Goal: Task Accomplishment & Management: Use online tool/utility

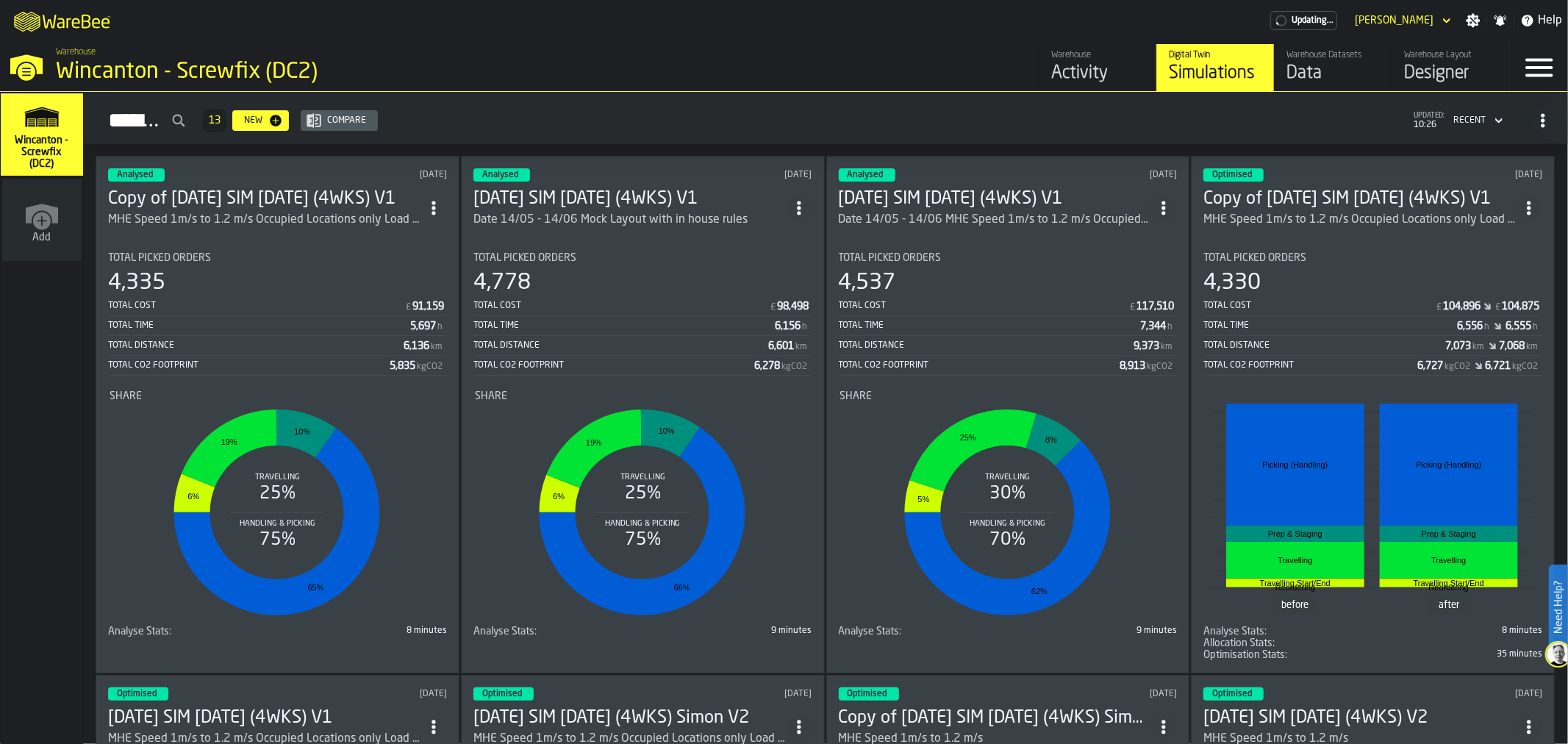
click at [1425, 64] on div "Designer" at bounding box center [1451, 74] width 94 height 24
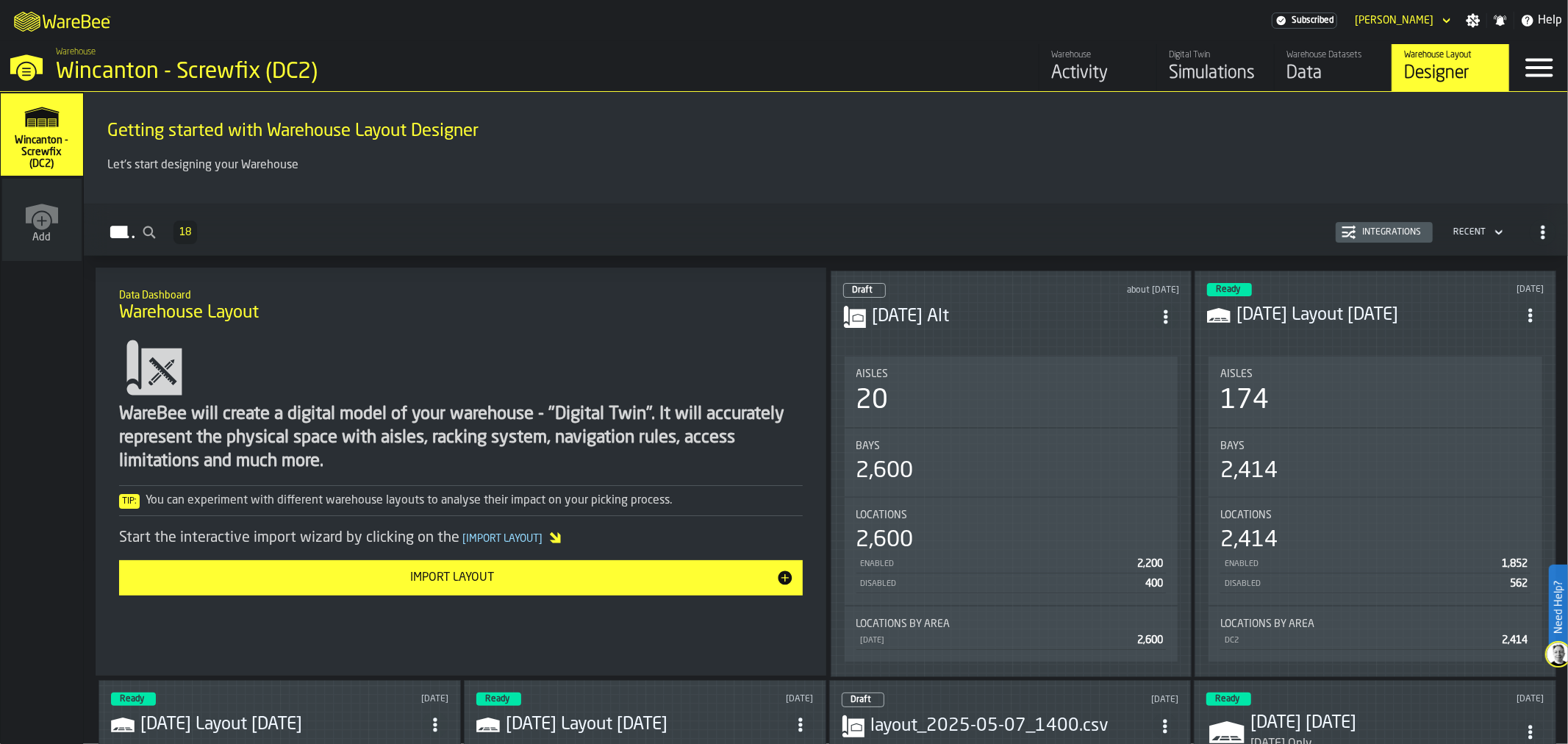
click at [1060, 305] on h3 "[DATE] Alt" at bounding box center [1013, 317] width 280 height 24
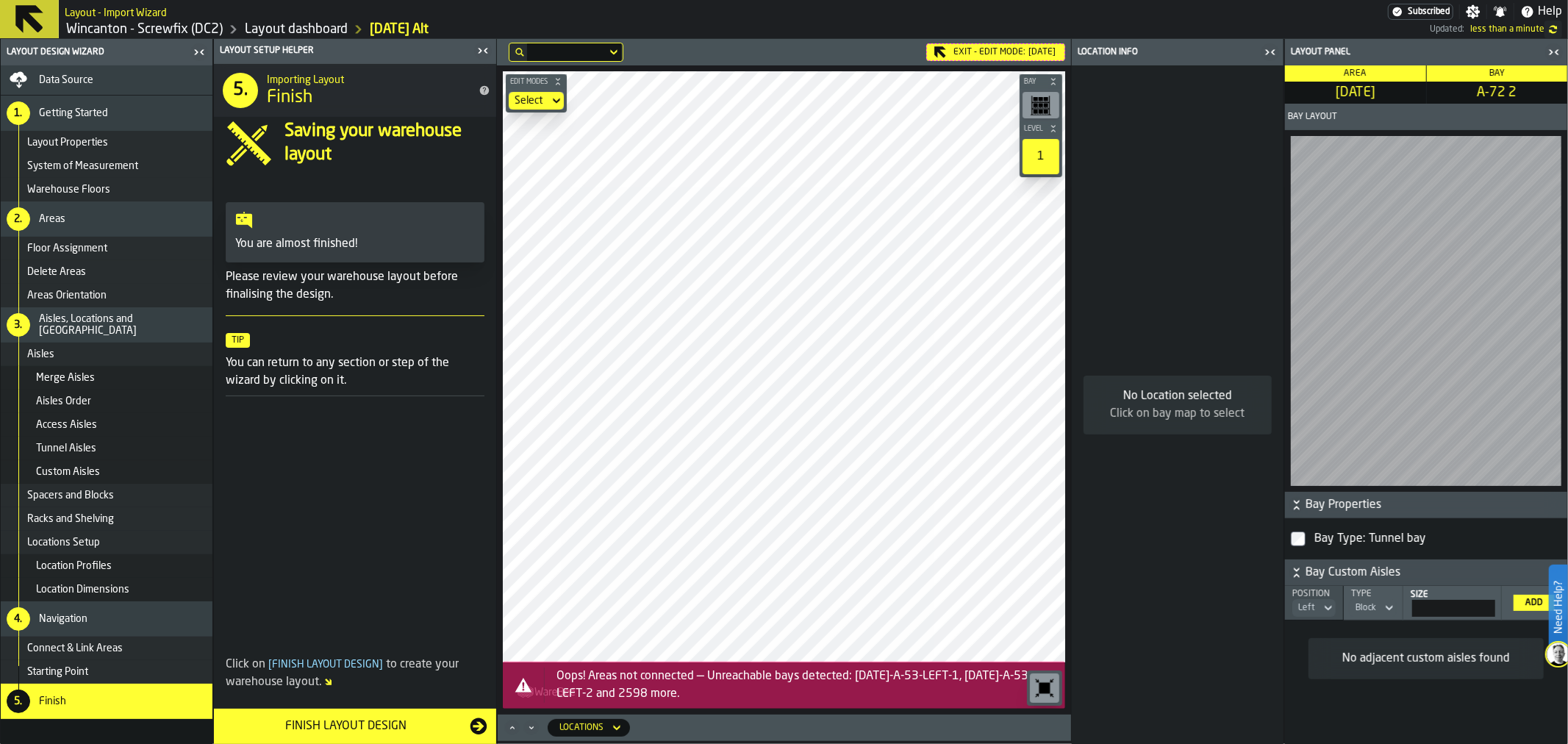
click at [54, 143] on span "Layout Properties" at bounding box center [68, 143] width 81 height 12
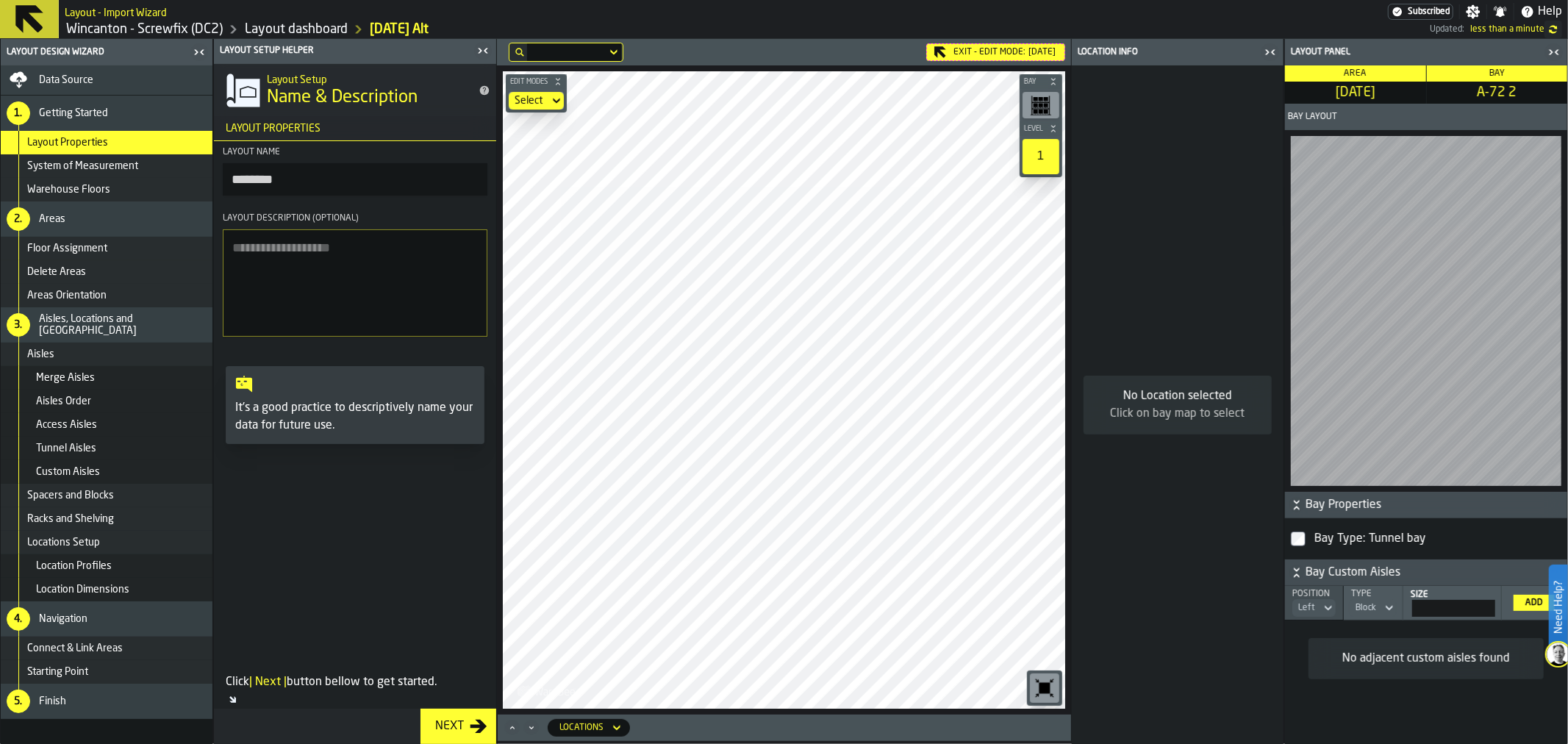
click at [63, 157] on div "System of Measurement" at bounding box center [107, 166] width 212 height 24
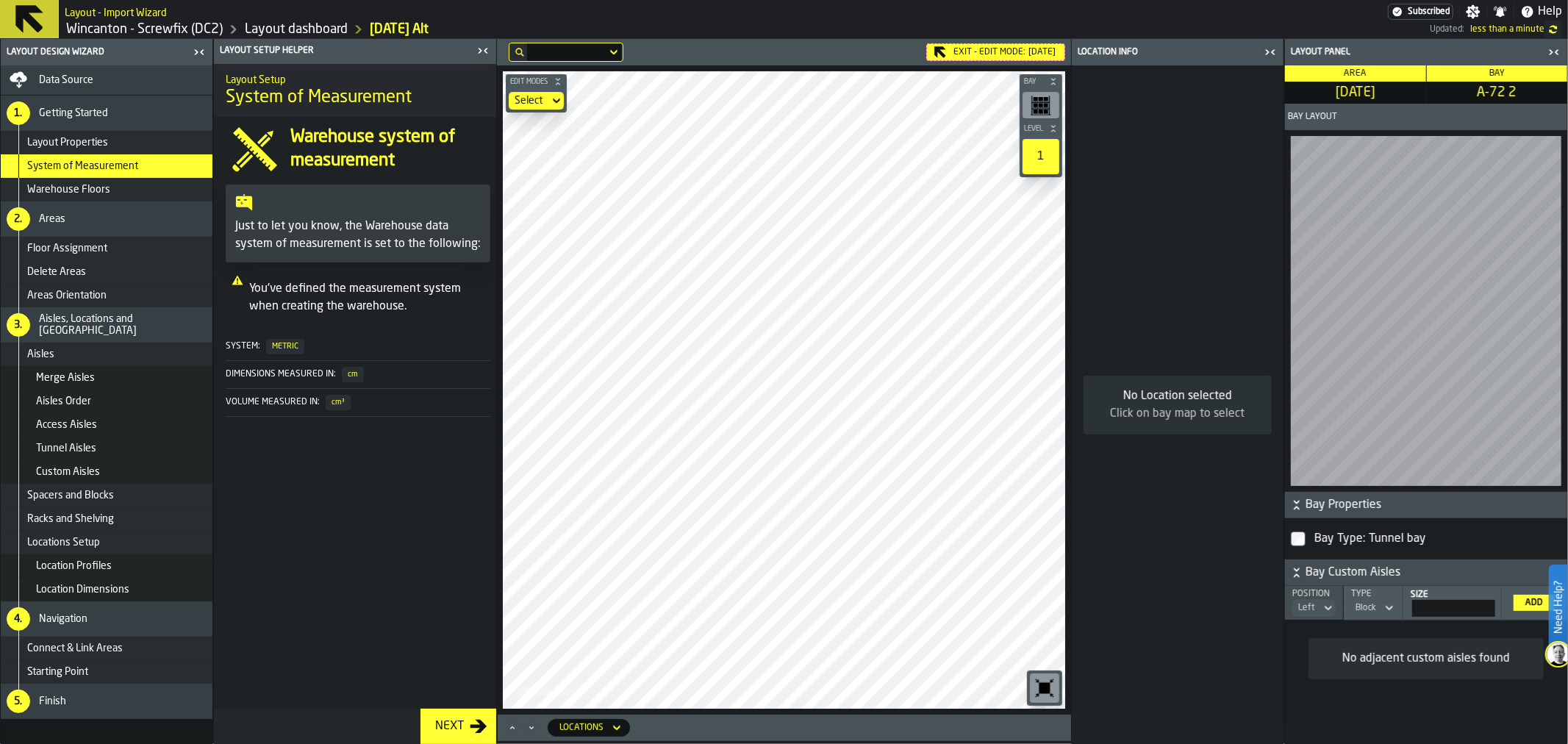
click at [66, 194] on span "Warehouse Floors" at bounding box center [69, 189] width 83 height 12
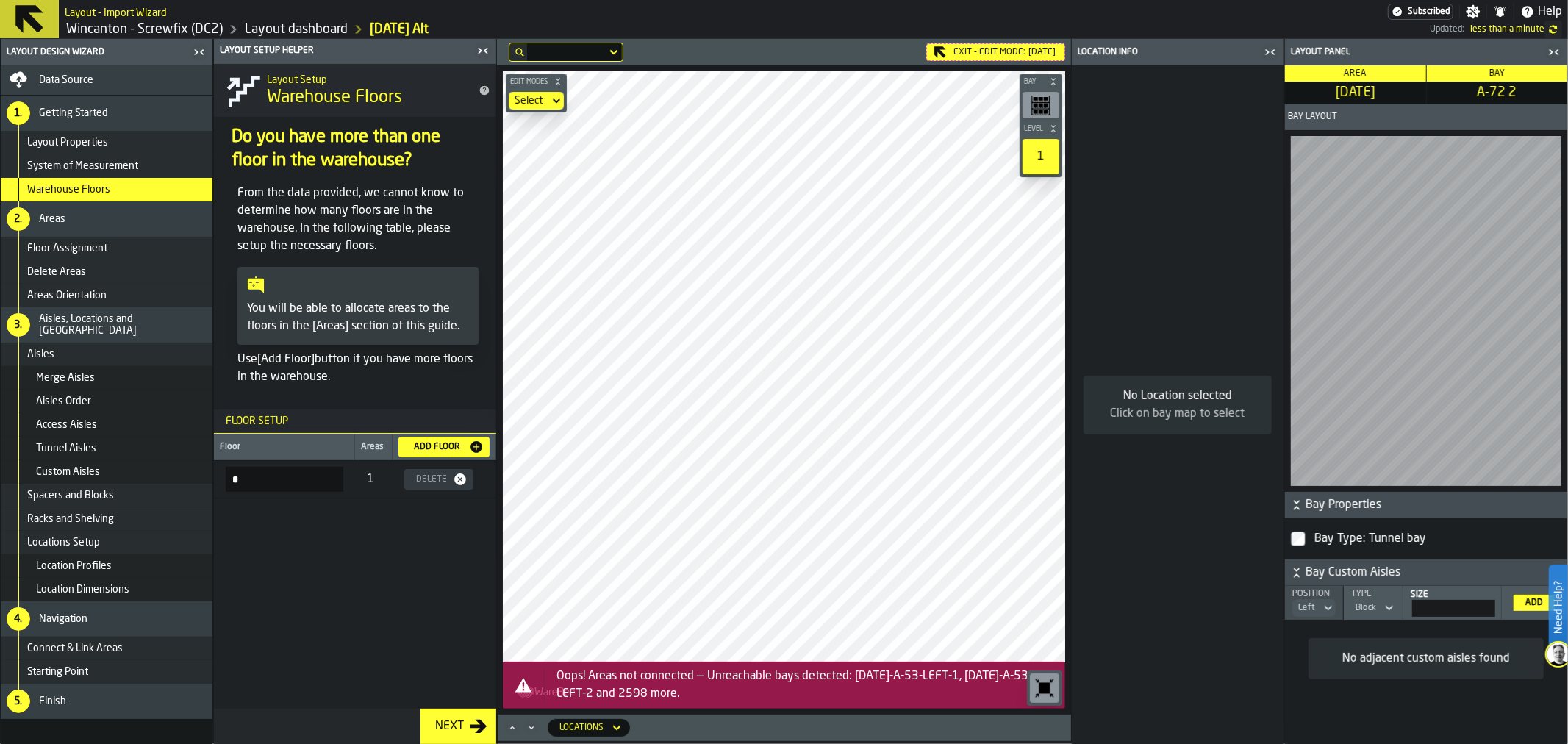
click at [74, 86] on div "Data Source" at bounding box center [106, 80] width 200 height 17
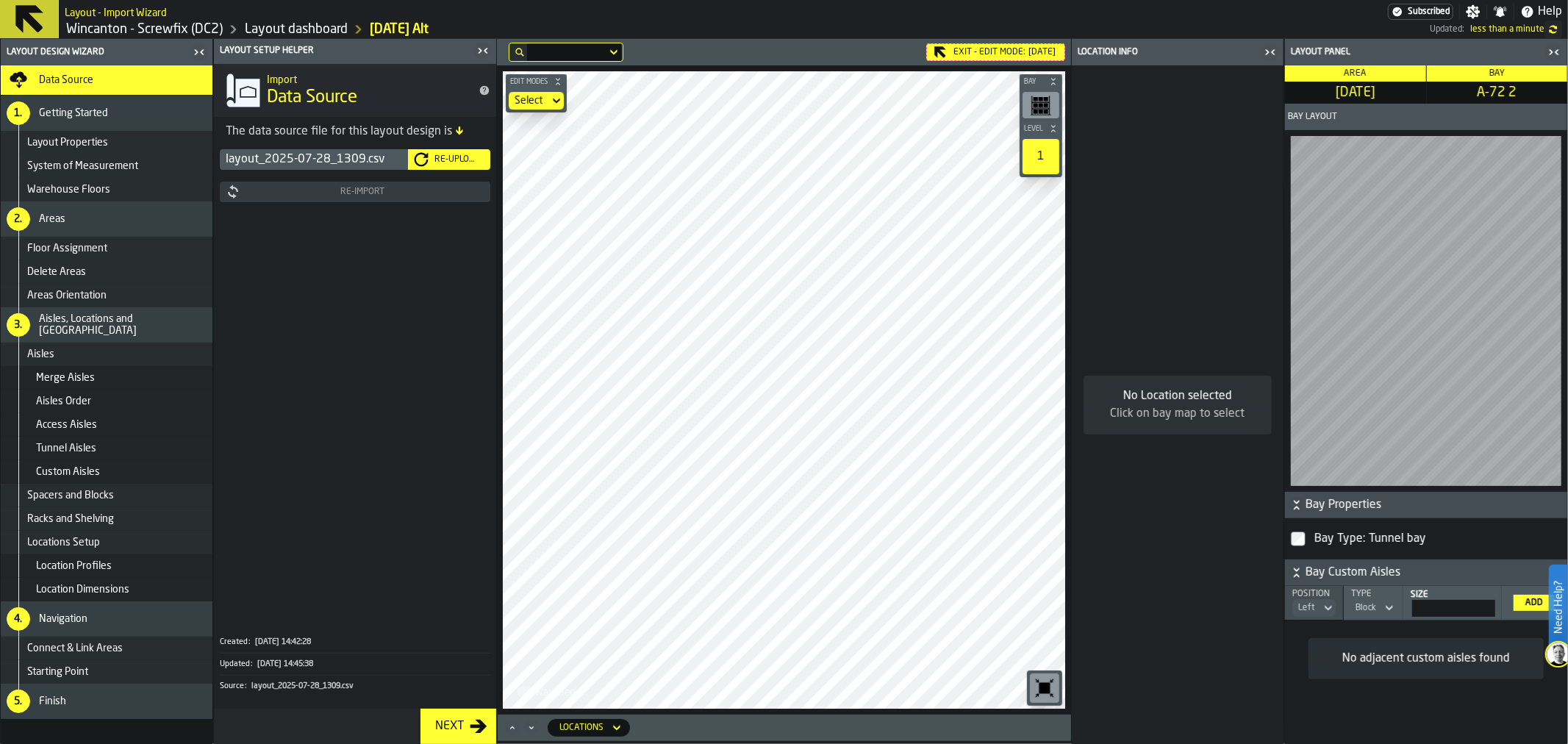
click at [28, 81] on div "Data Source" at bounding box center [106, 80] width 200 height 17
click at [100, 666] on div "Starting Point" at bounding box center [117, 671] width 179 height 12
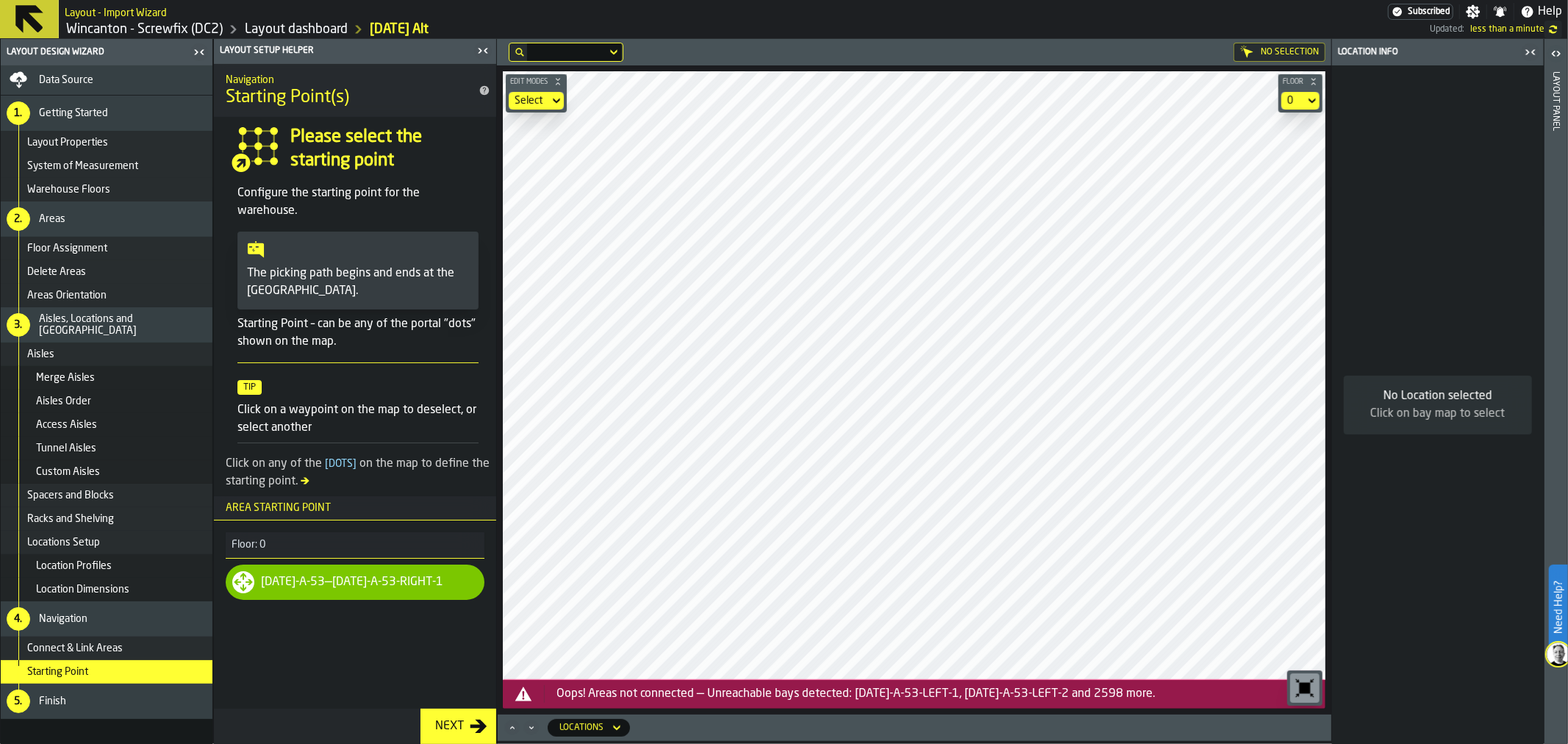
click at [88, 398] on span "Aisles Order" at bounding box center [63, 401] width 55 height 12
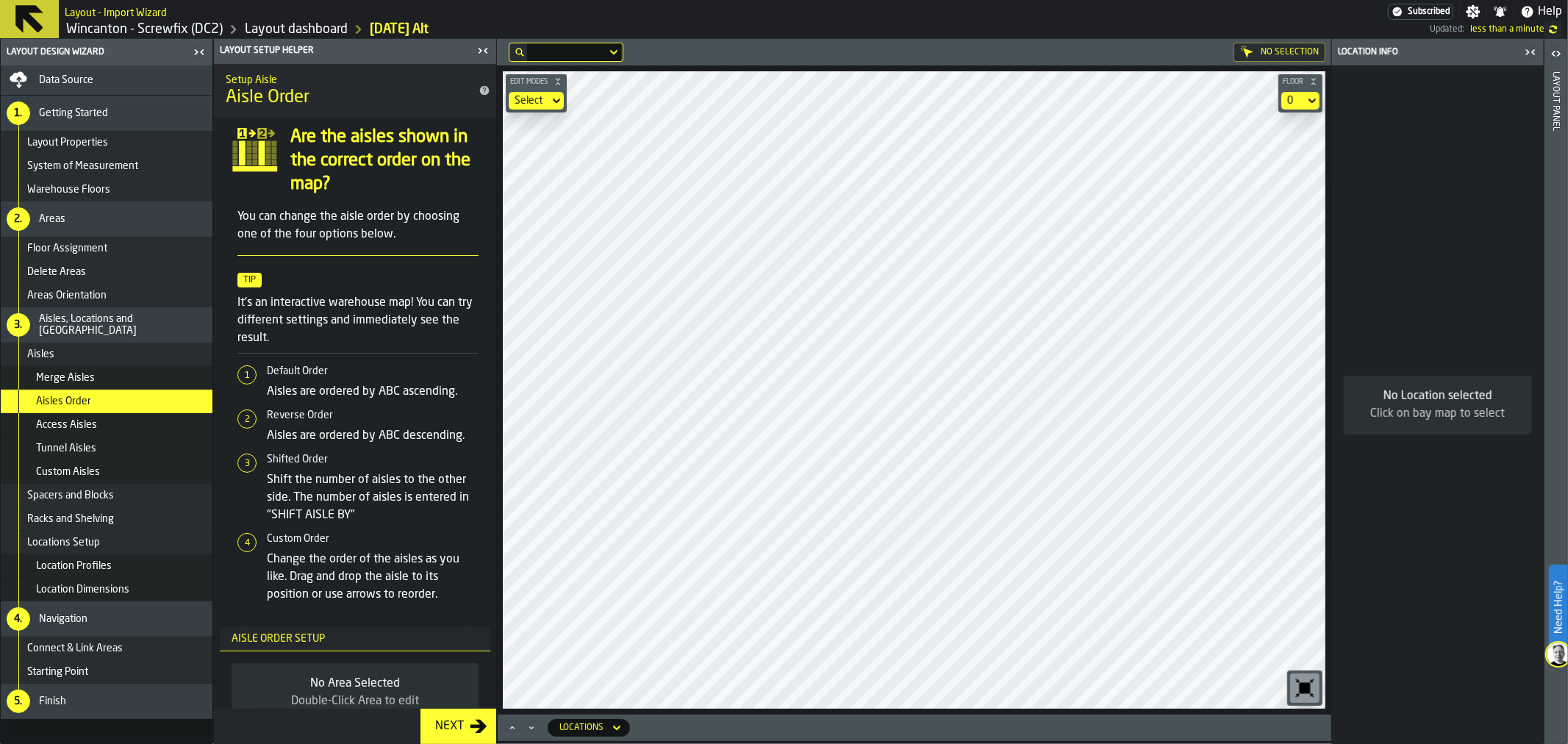
click at [97, 428] on div "Access Aisles" at bounding box center [120, 425] width 170 height 12
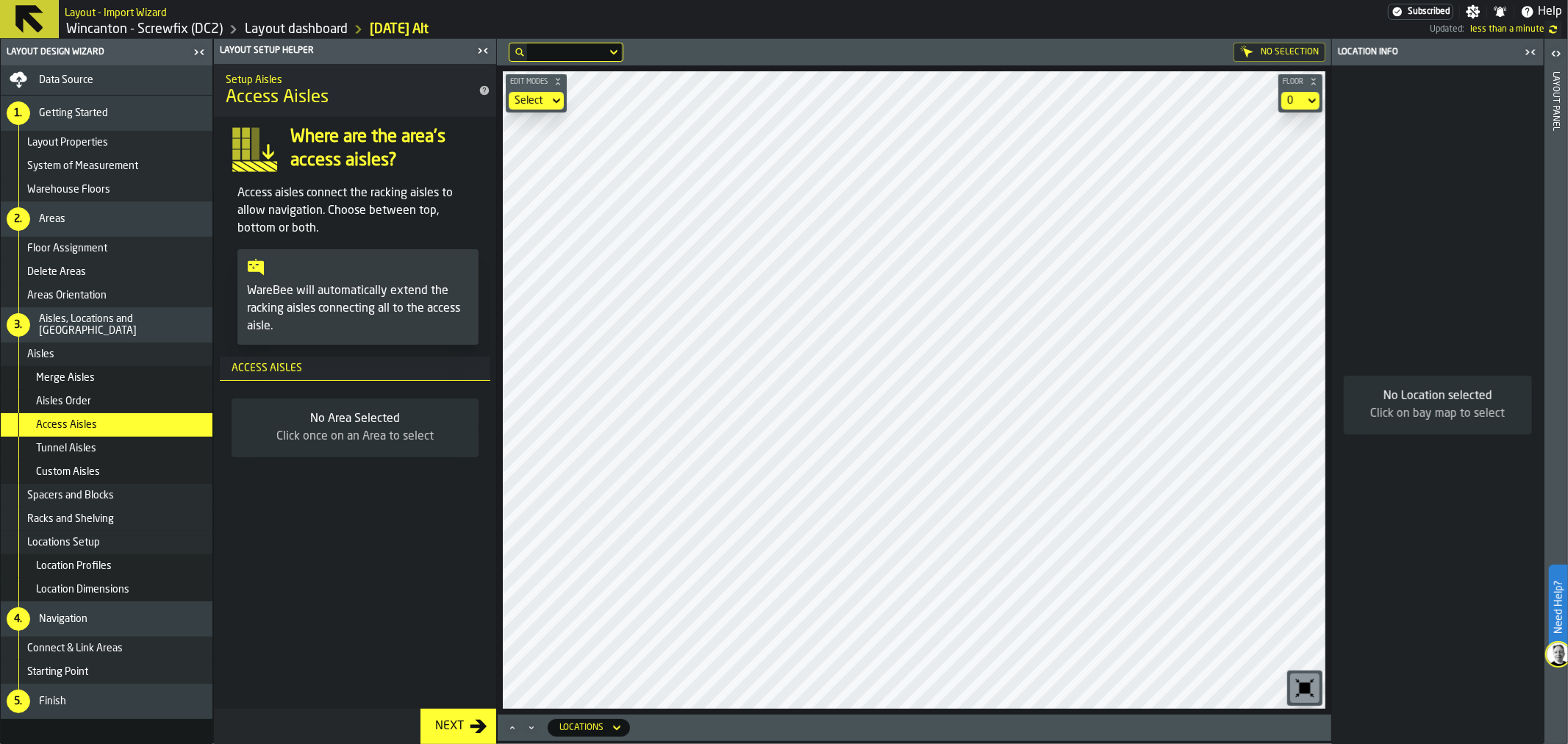
click at [91, 457] on div "Tunnel Aisles" at bounding box center [107, 449] width 212 height 24
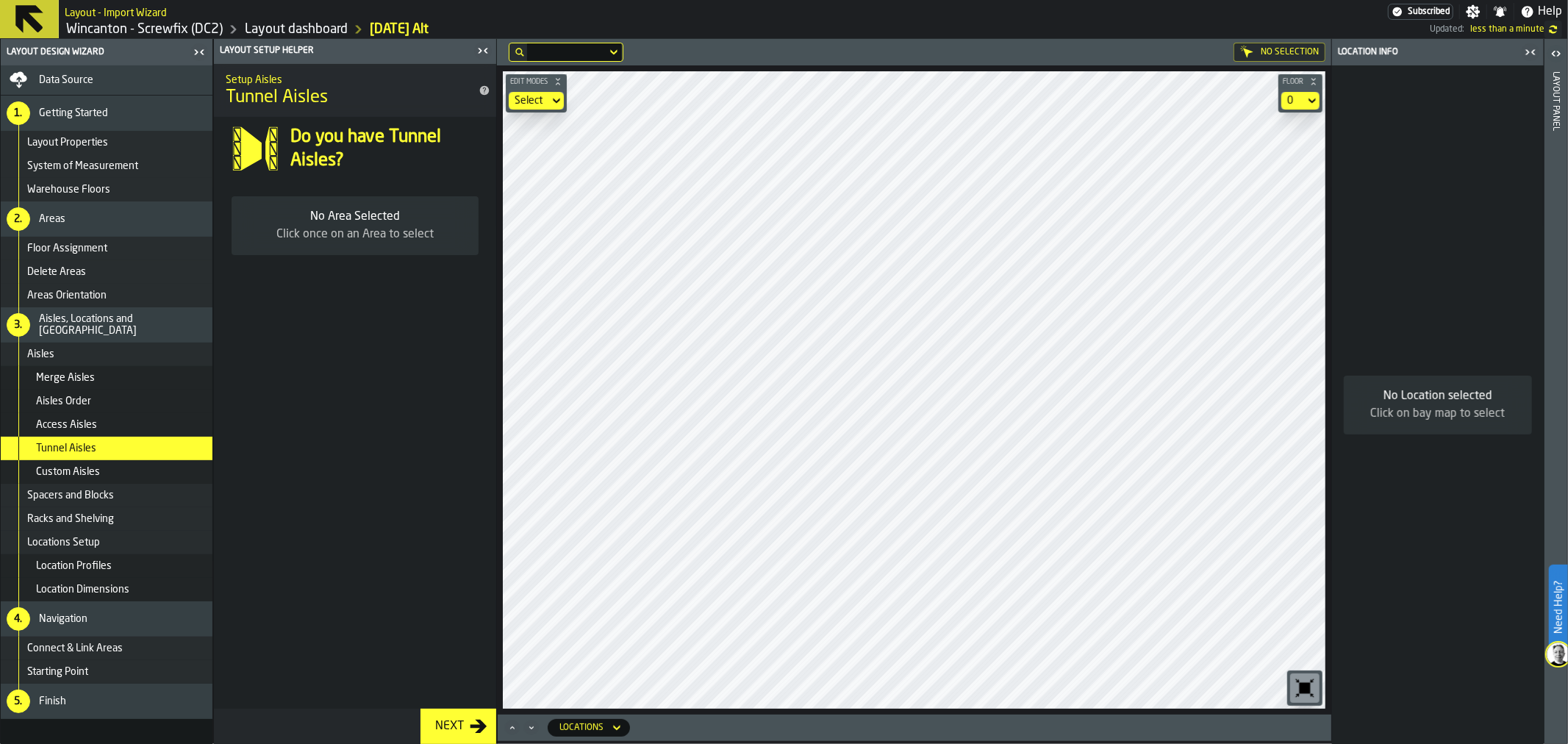
click at [94, 474] on span "Custom Aisles" at bounding box center [68, 472] width 64 height 12
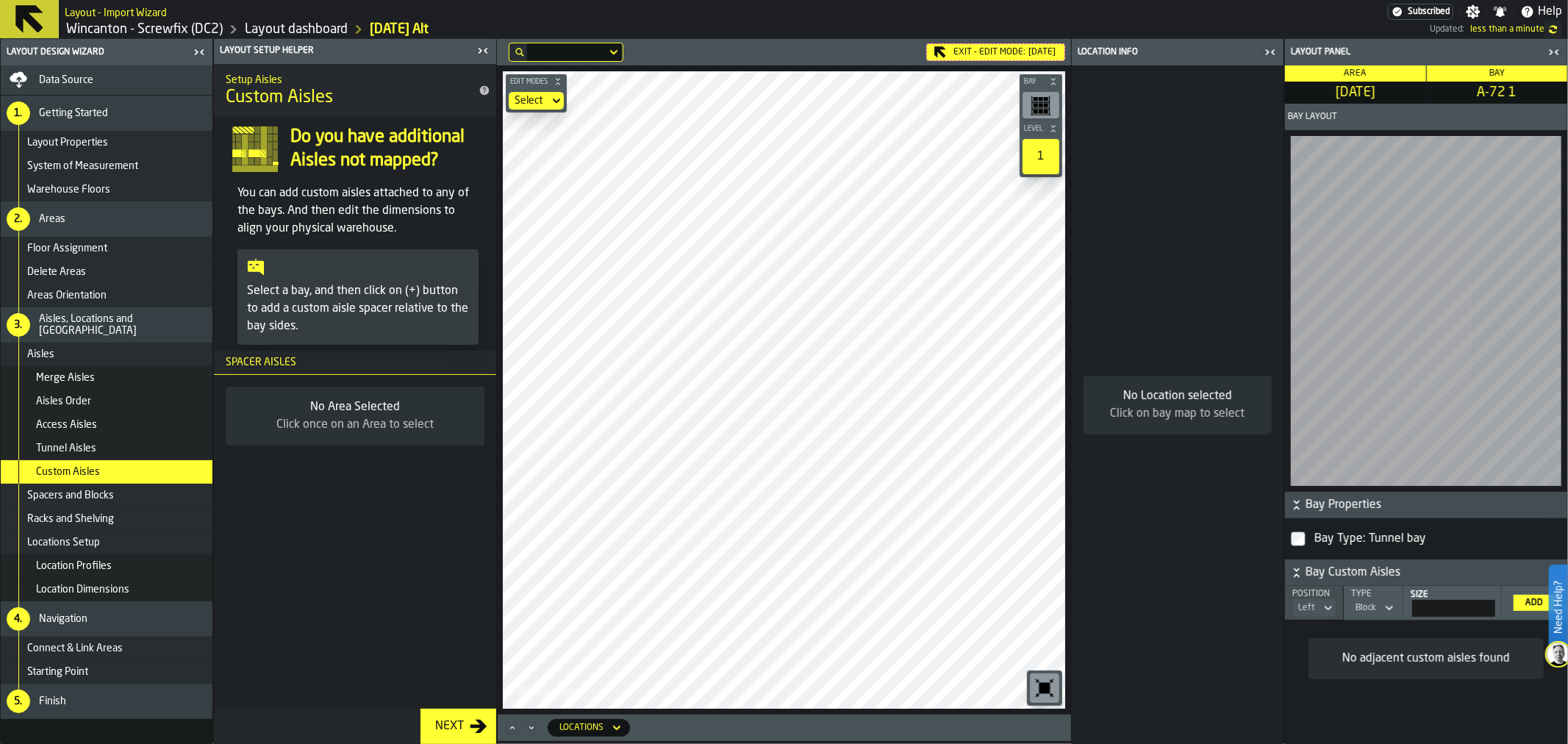
click at [1344, 497] on span "Bay Properties" at bounding box center [1435, 505] width 258 height 17
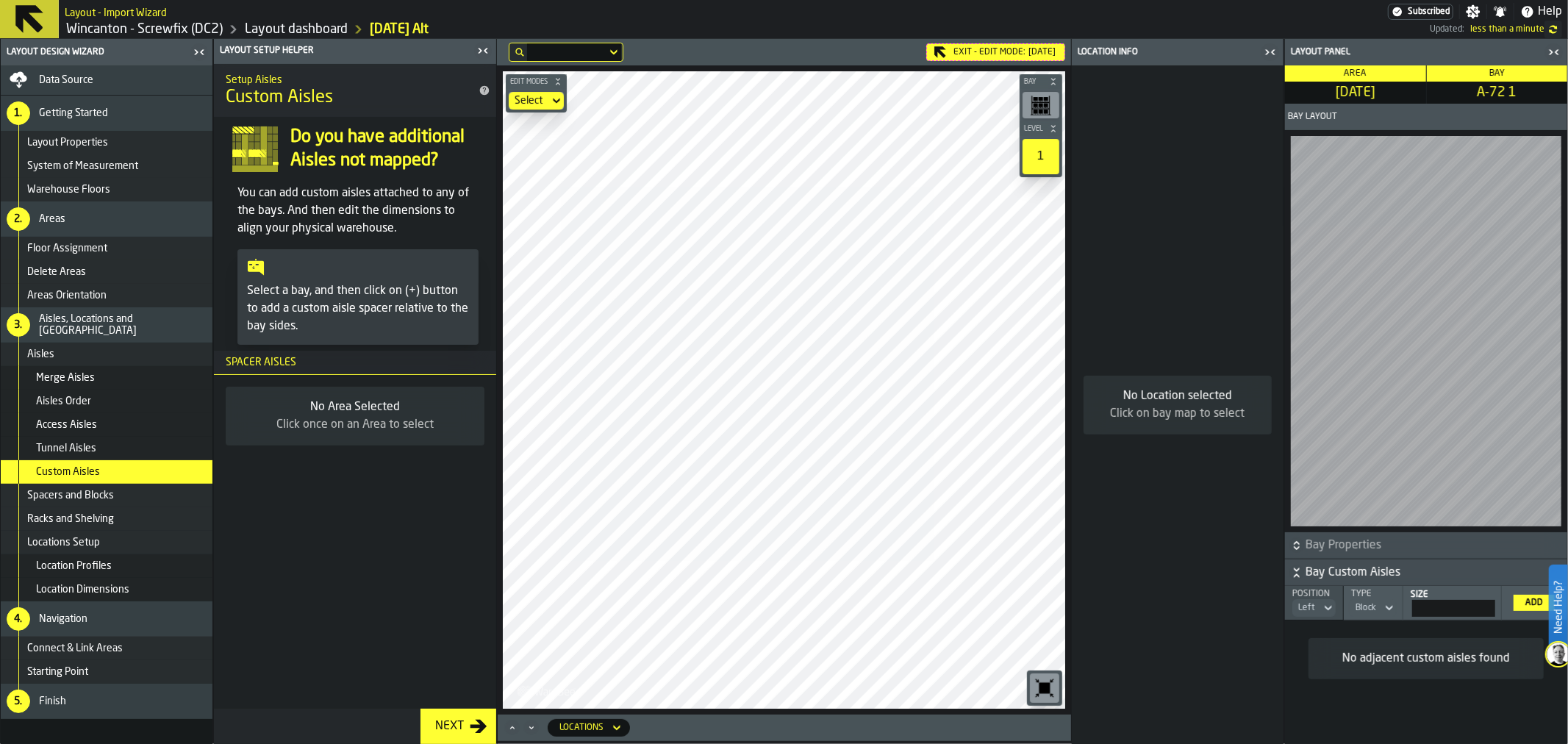
click at [1345, 537] on span "Bay Properties" at bounding box center [1435, 545] width 258 height 17
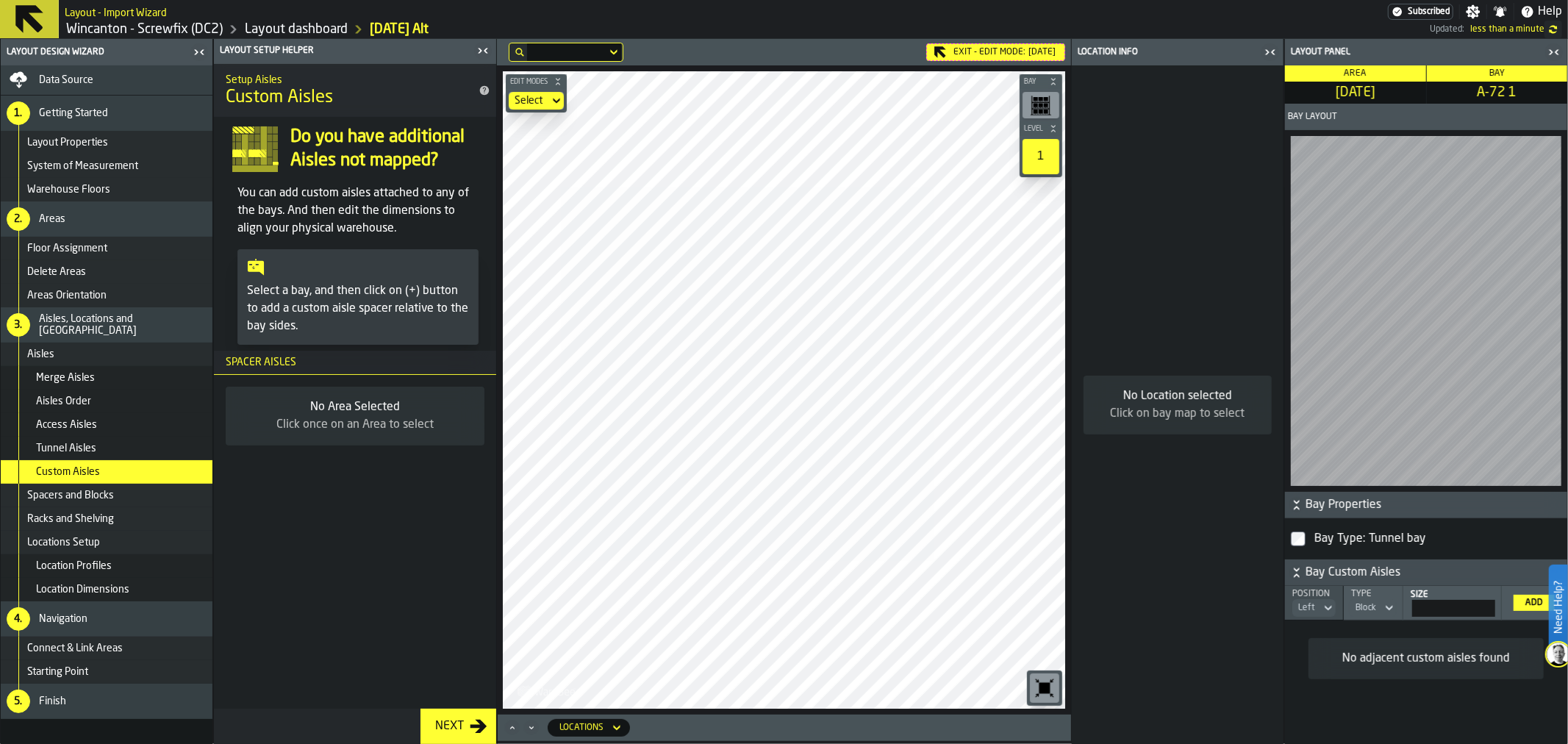
click at [1039, 98] on rect "button-toolbar-undefined" at bounding box center [1041, 99] width 5 height 4
click at [1049, 97] on rect "button-toolbar-undefined" at bounding box center [1049, 105] width 1 height 19
click at [1034, 162] on div "1" at bounding box center [1041, 156] width 37 height 35
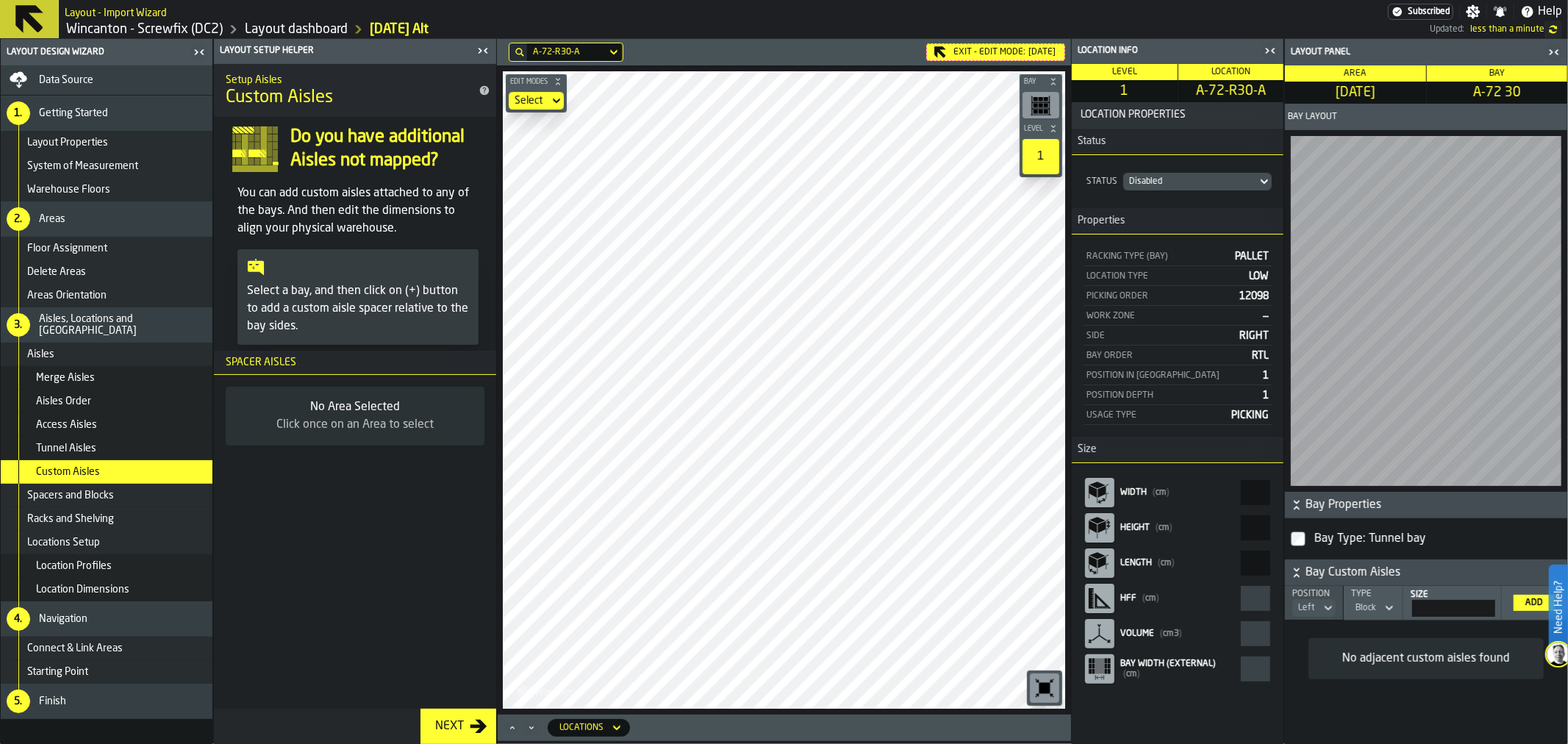
click at [1154, 674] on main "Layout Design Wizard Data Source 1. Getting Started Layout Properties System of…" at bounding box center [784, 391] width 1568 height 705
click at [471, 611] on main "Layout Design Wizard Data Source 1. Getting Started Layout Properties System of…" at bounding box center [784, 391] width 1568 height 705
click at [981, 721] on div "A-71-L01-A Exit - Edit Mode: [DATE] Edit Modes Select Bay Level 1 M A K I N G W…" at bounding box center [784, 391] width 574 height 705
click at [75, 143] on span "Layout Properties" at bounding box center [68, 143] width 81 height 12
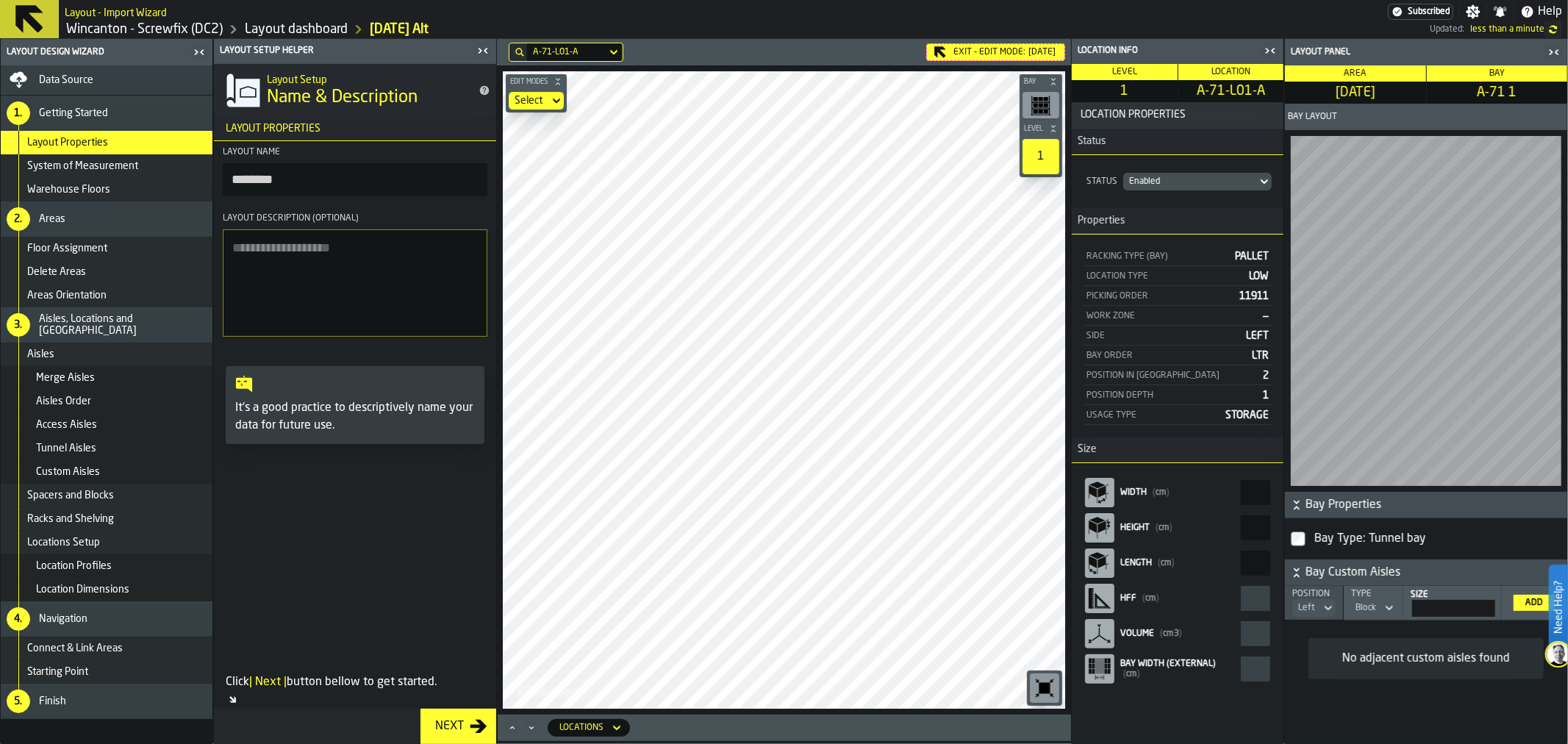
click at [83, 157] on div "System of Measurement" at bounding box center [107, 166] width 212 height 24
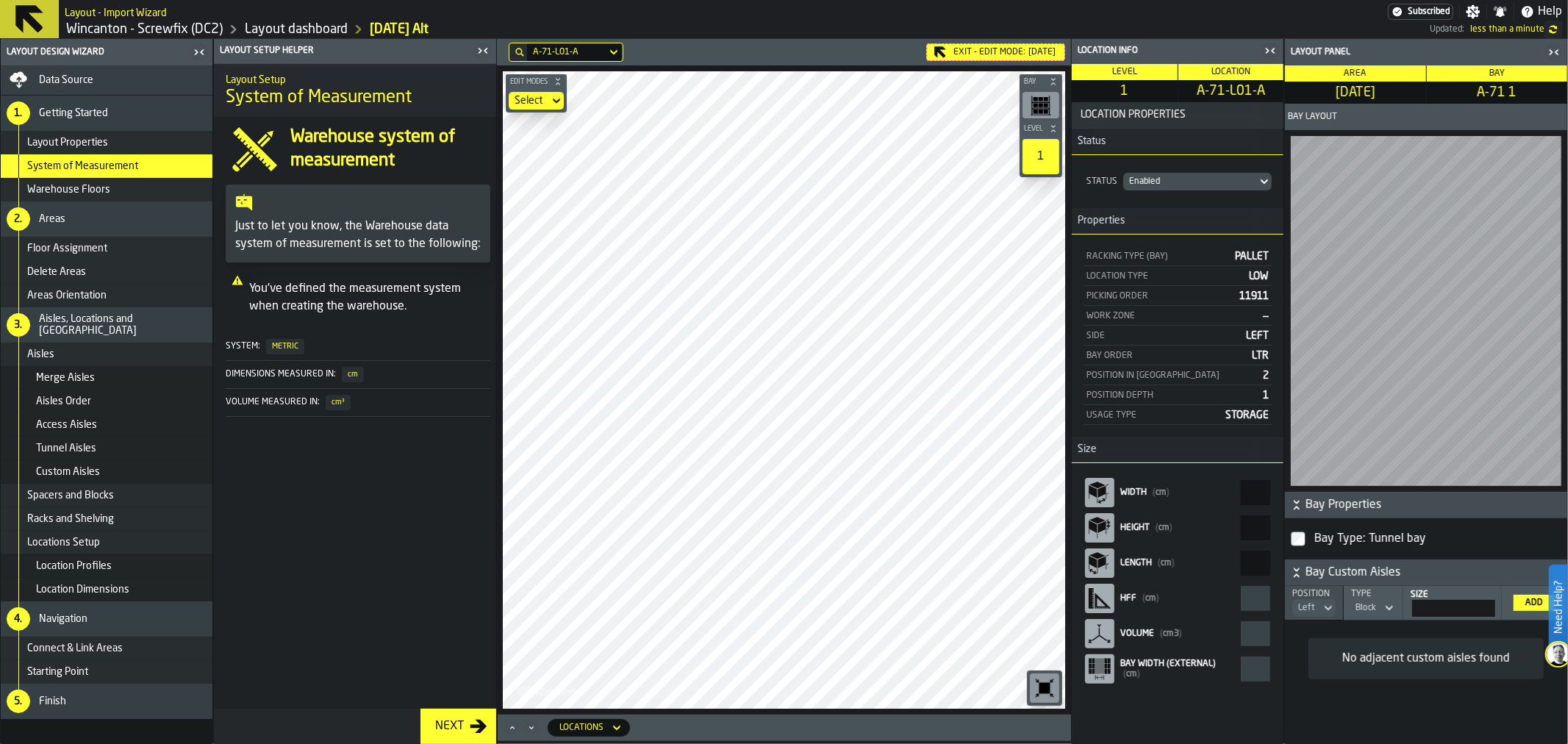
click at [97, 187] on span "Warehouse Floors" at bounding box center [69, 189] width 83 height 12
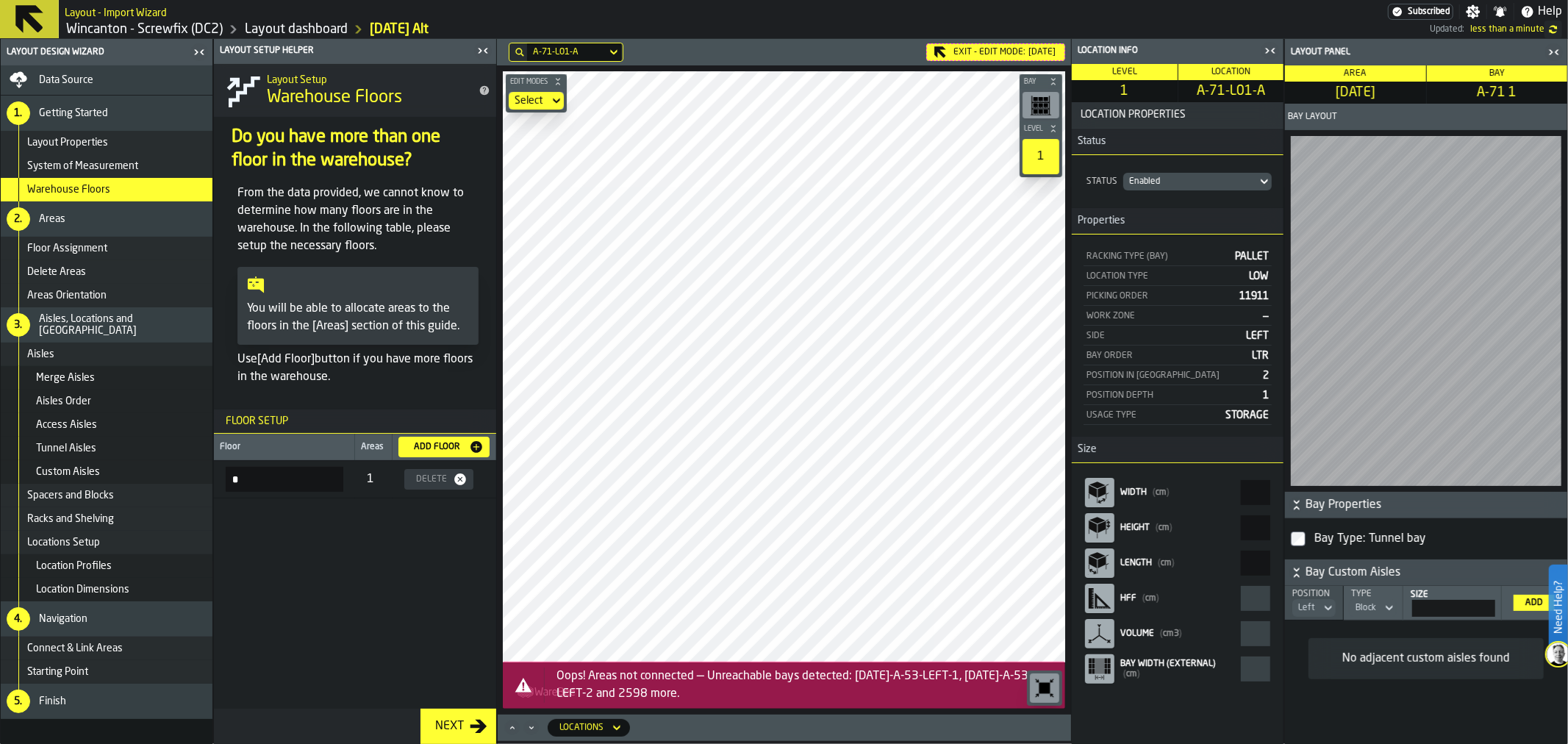
click at [76, 245] on span "Floor Assignment" at bounding box center [67, 248] width 80 height 12
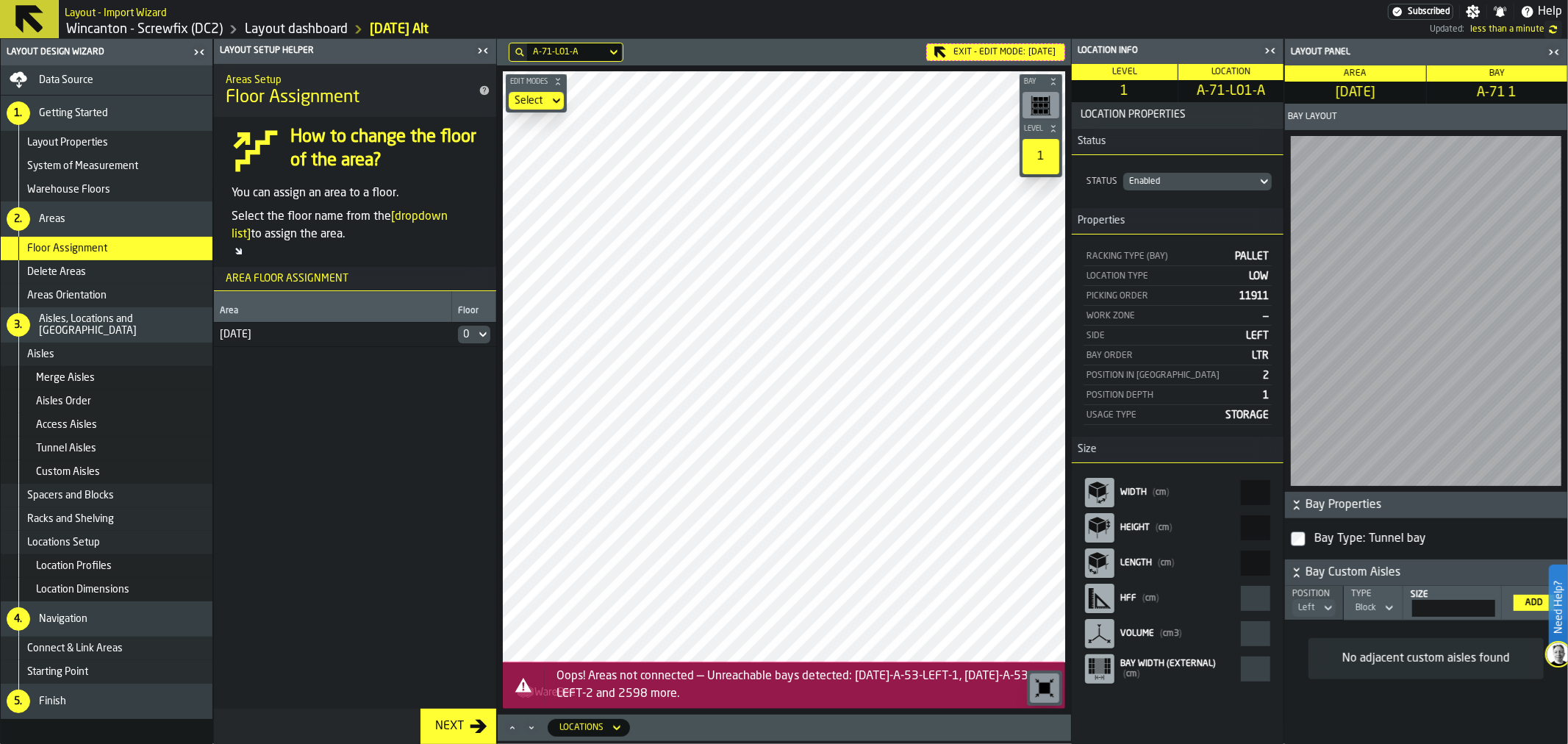
click at [83, 272] on span "Delete Areas" at bounding box center [57, 271] width 59 height 12
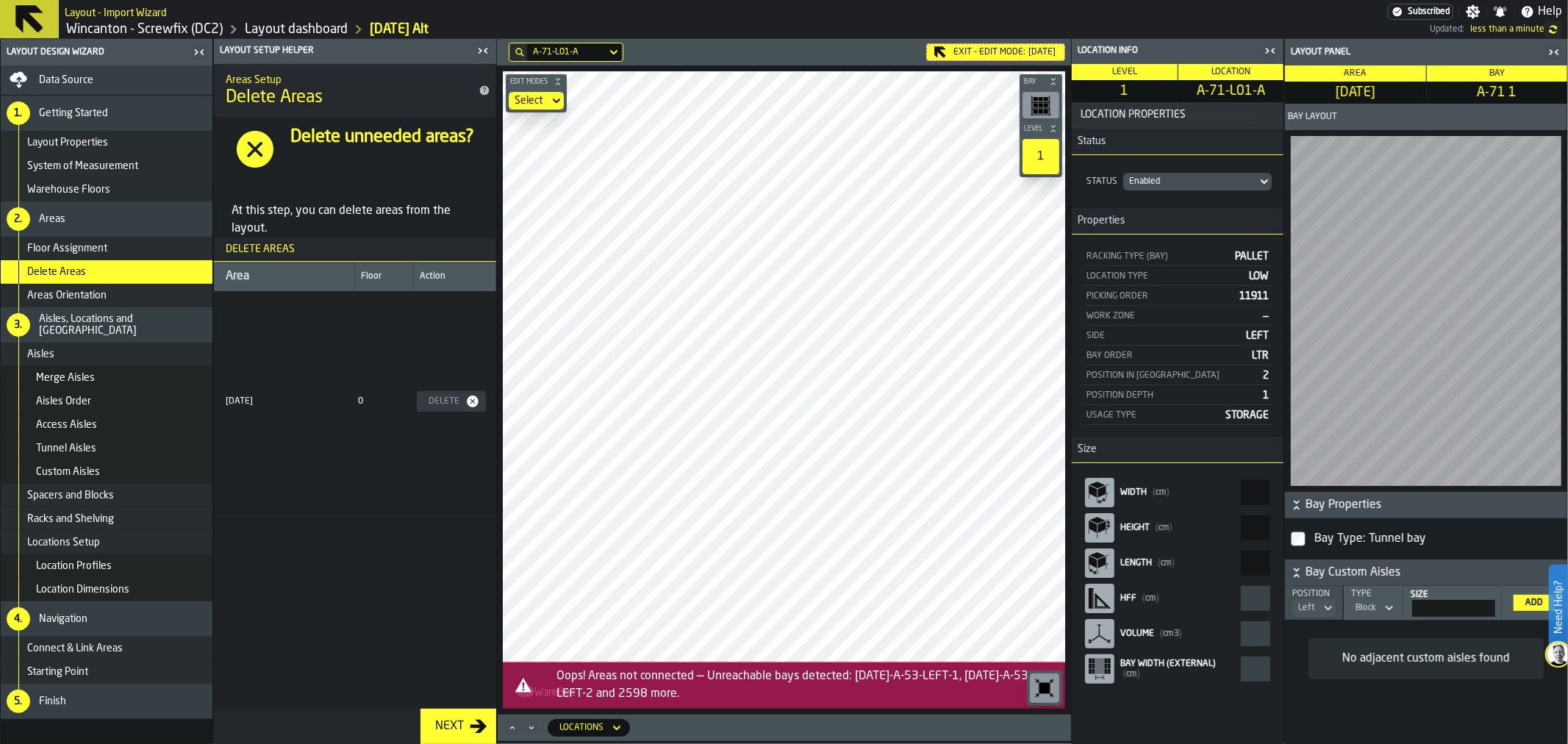
click at [86, 295] on span "Areas Orientation" at bounding box center [67, 295] width 79 height 12
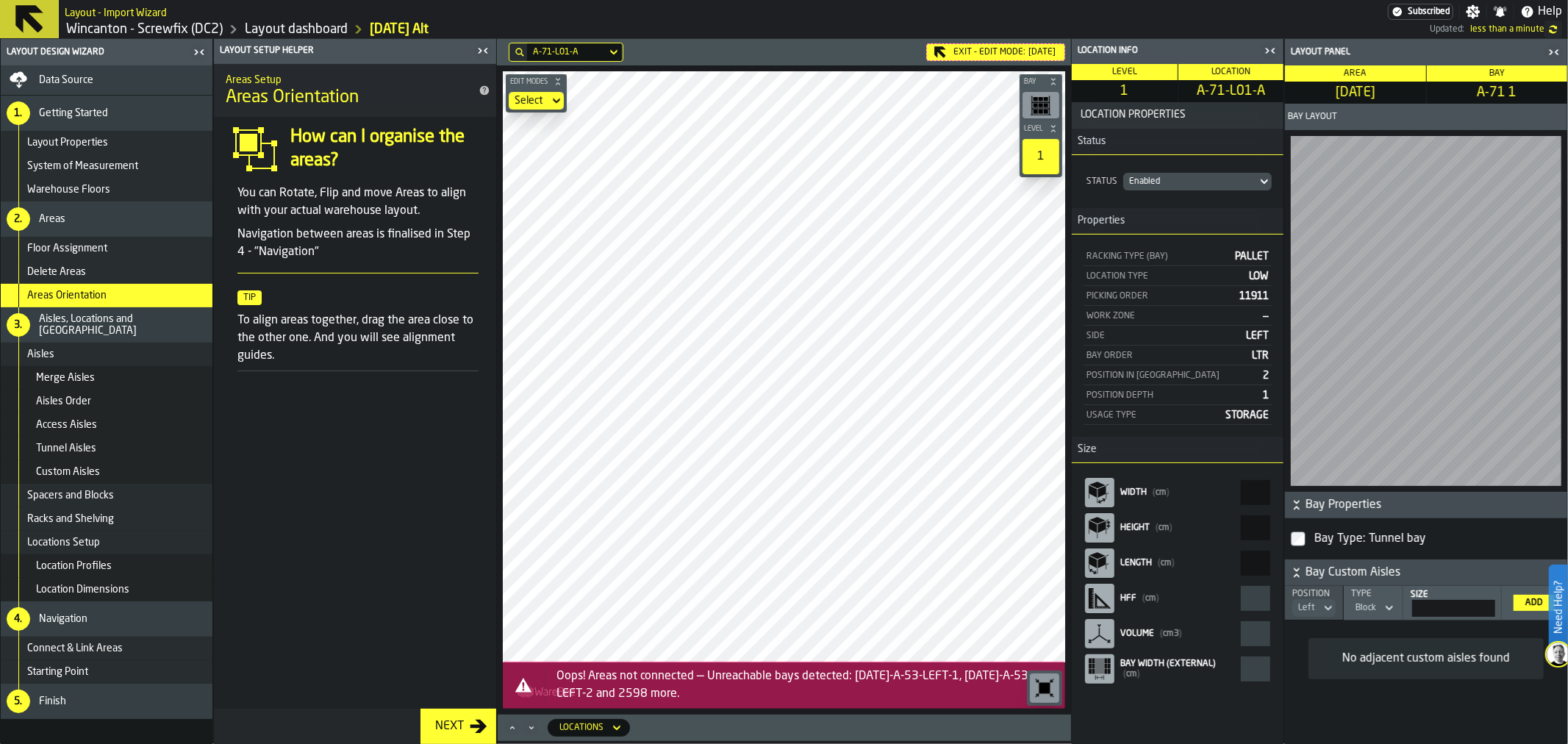
click at [82, 354] on div "Aisles" at bounding box center [117, 354] width 179 height 12
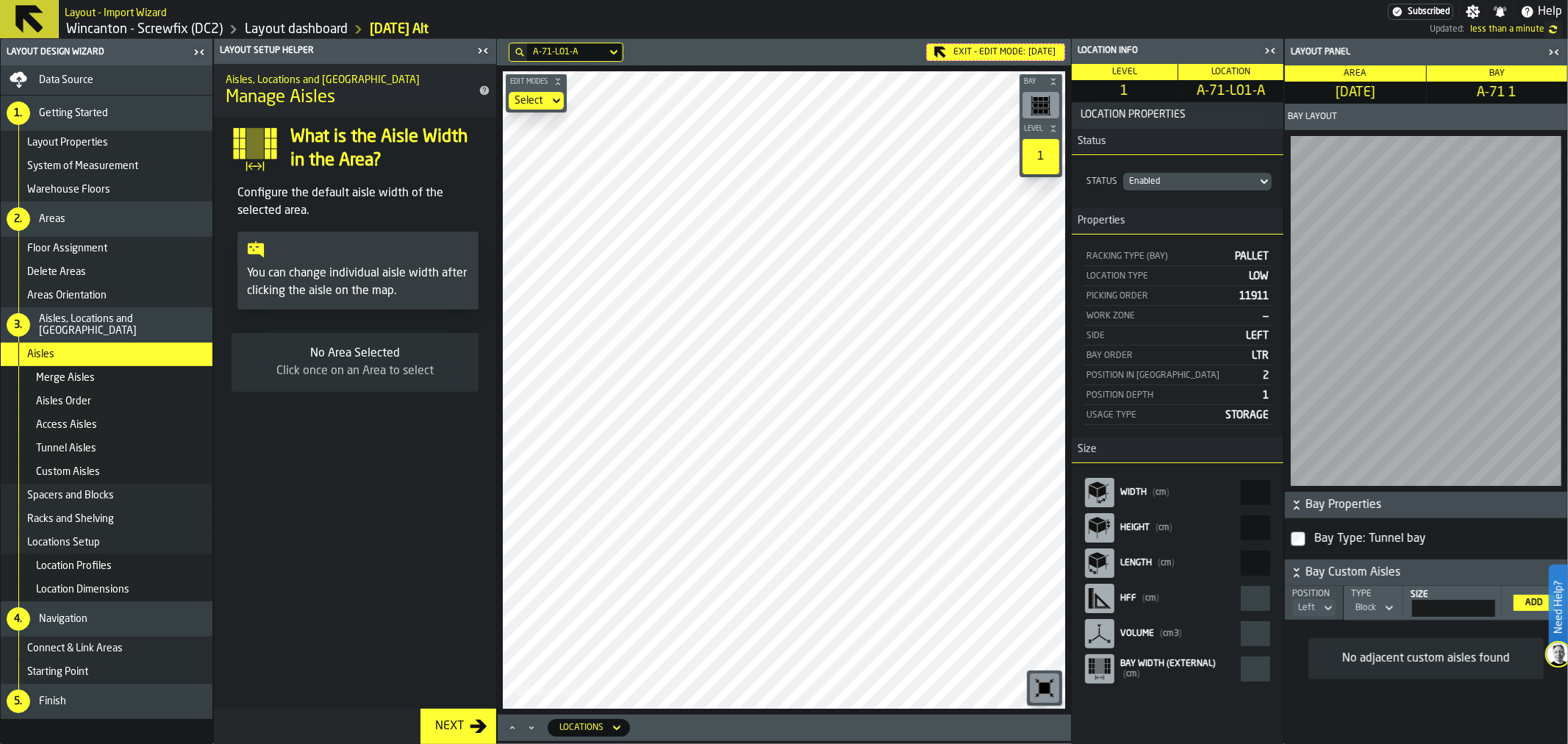
click at [86, 377] on span "Merge Aisles" at bounding box center [65, 378] width 59 height 12
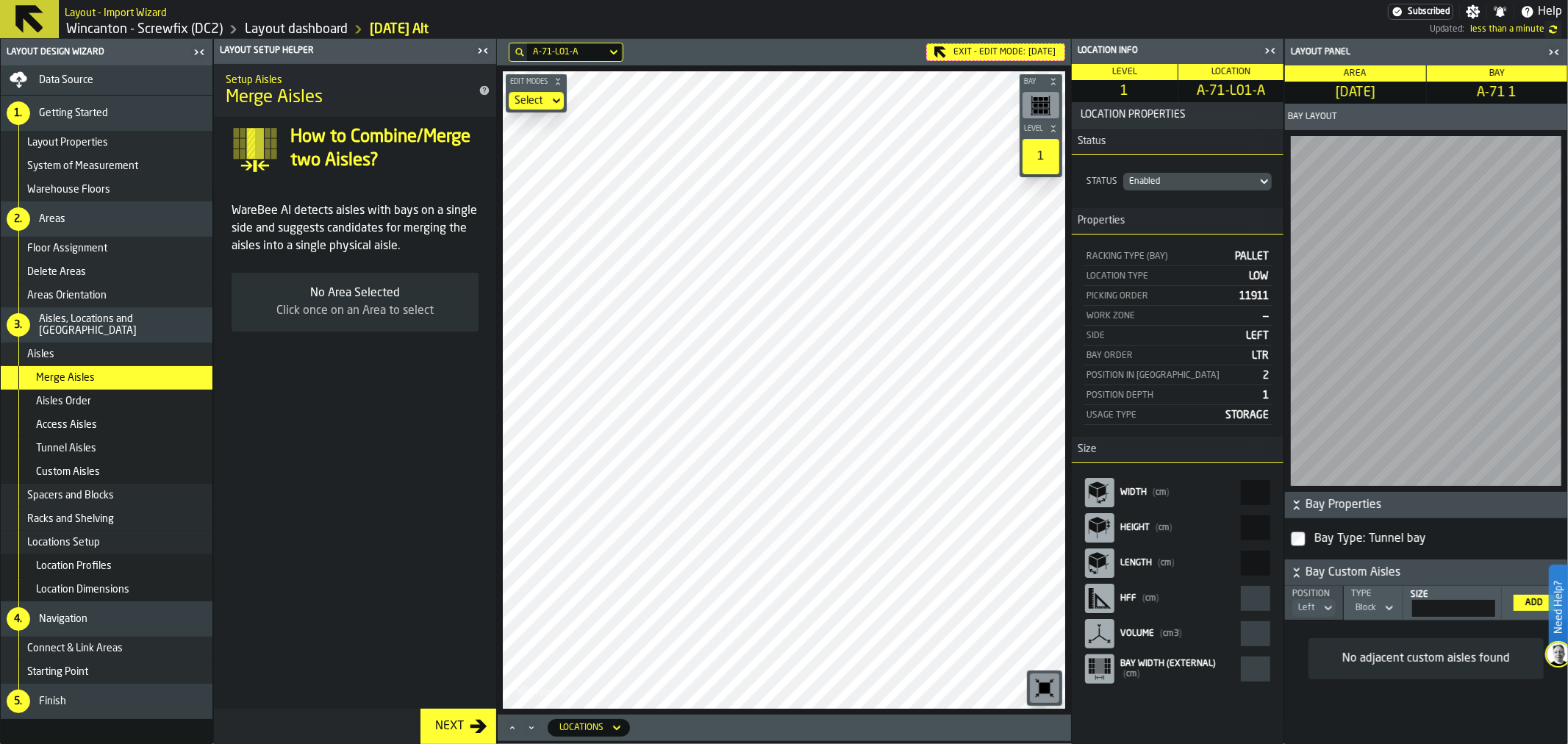
click at [94, 397] on div "Aisles Order" at bounding box center [120, 401] width 170 height 12
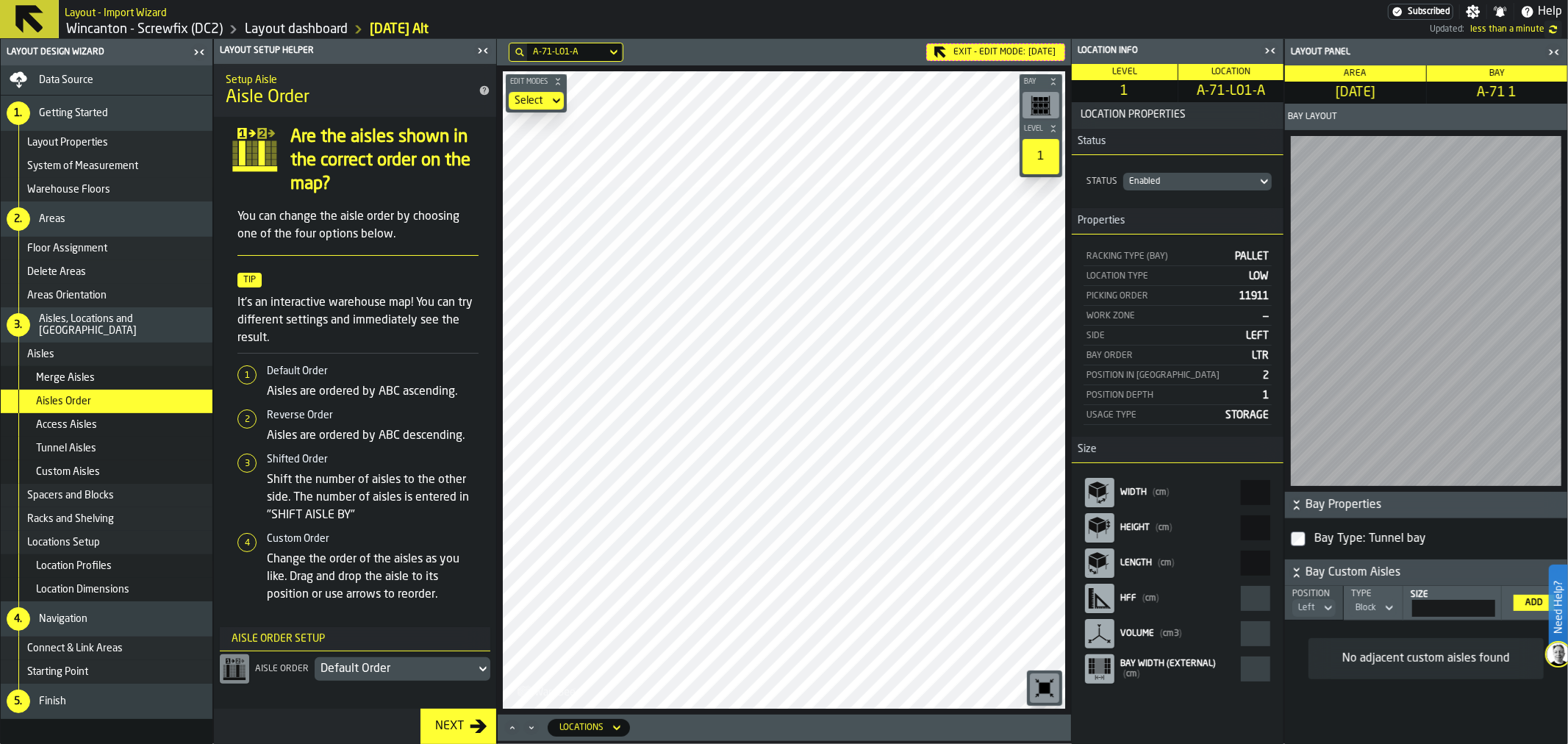
click at [362, 666] on div "Default Order" at bounding box center [395, 669] width 149 height 17
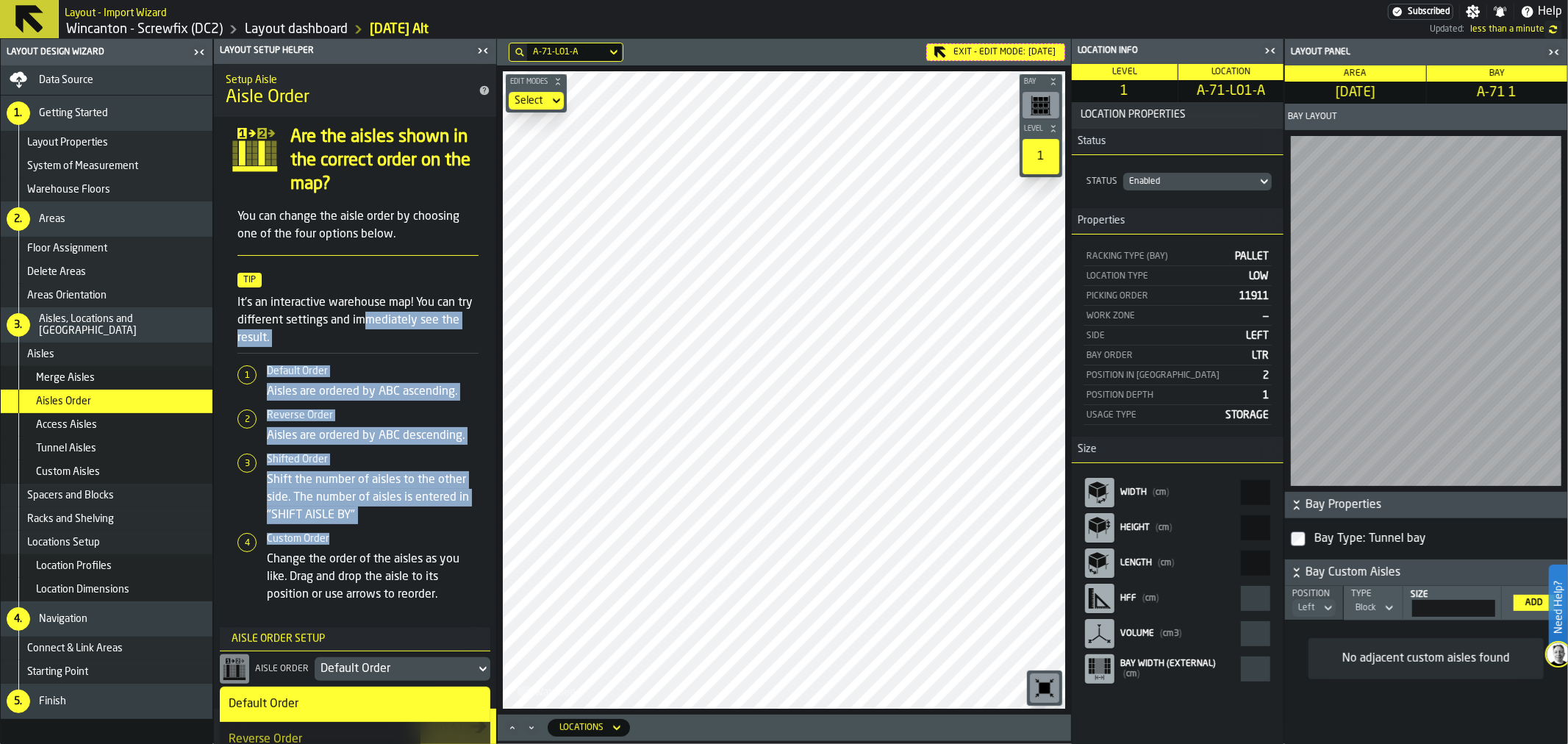
drag, startPoint x: 373, startPoint y: 540, endPoint x: 365, endPoint y: 325, distance: 215.1
click at [365, 325] on article "You can change the aisle order by choosing one of the four options below. Tip I…" at bounding box center [358, 406] width 241 height 395
click at [473, 671] on div "Default Order" at bounding box center [395, 670] width 161 height 24
click at [72, 422] on span "Access Aisles" at bounding box center [66, 425] width 61 height 12
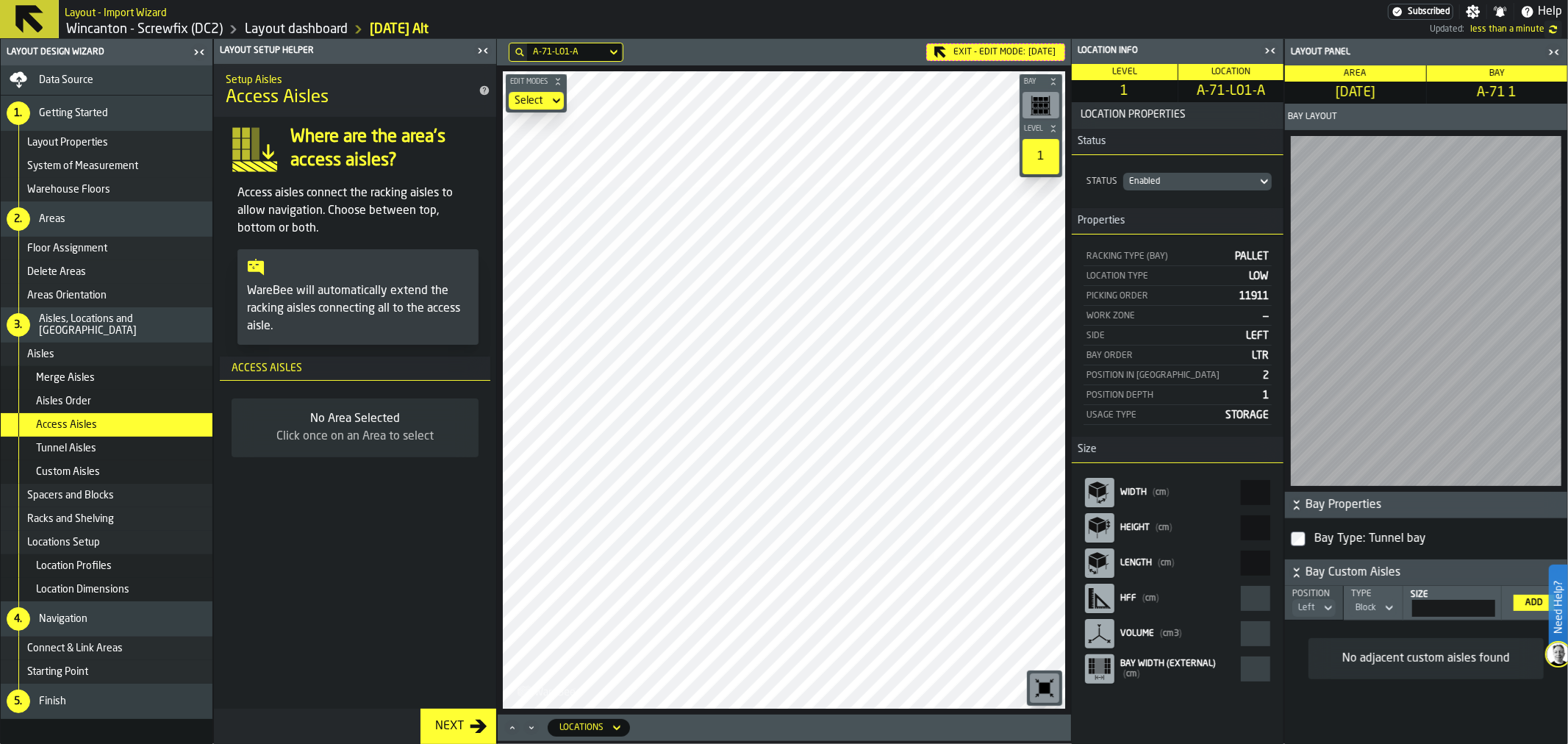
click at [97, 441] on div "Tunnel Aisles" at bounding box center [107, 449] width 212 height 24
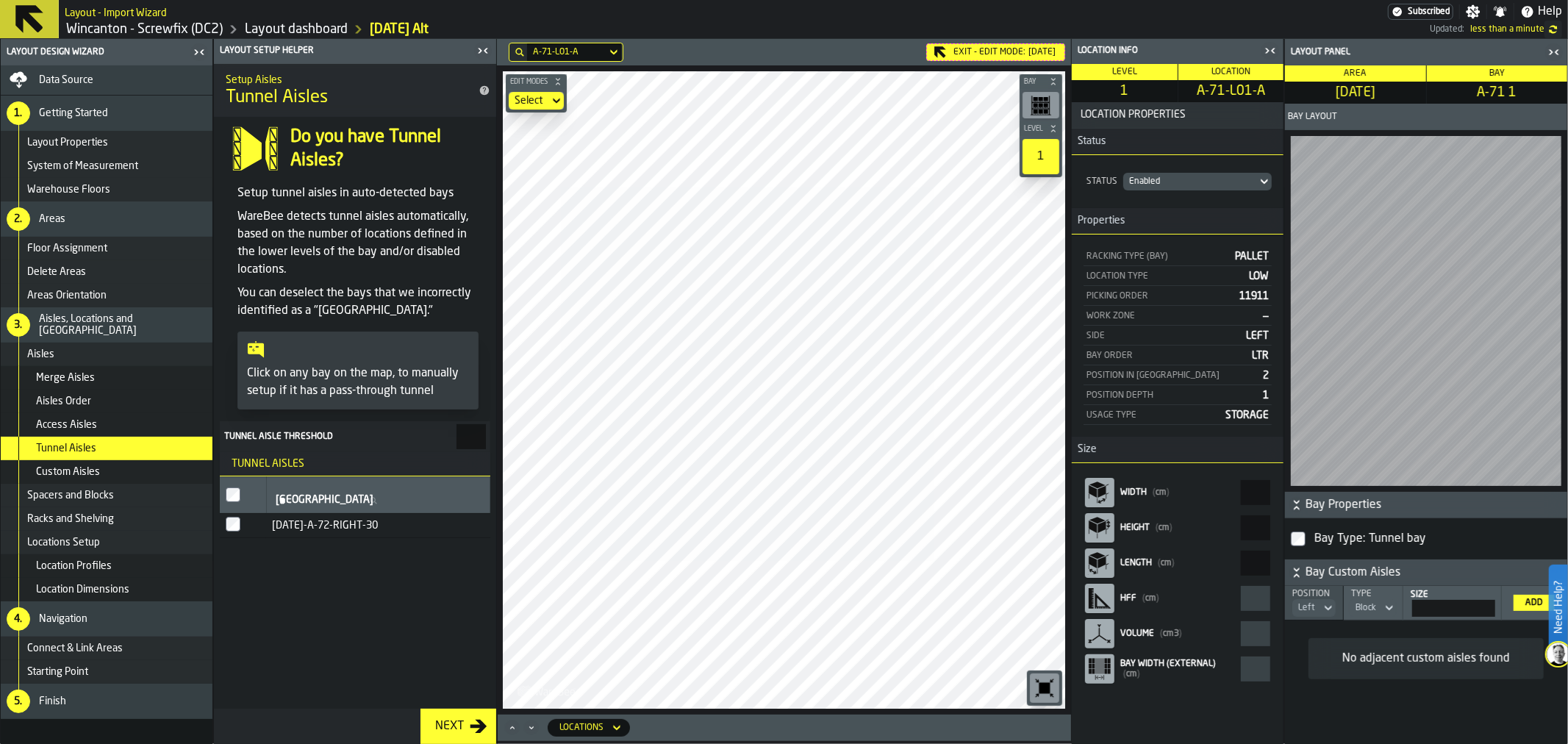
click at [90, 472] on span "Custom Aisles" at bounding box center [68, 472] width 64 height 12
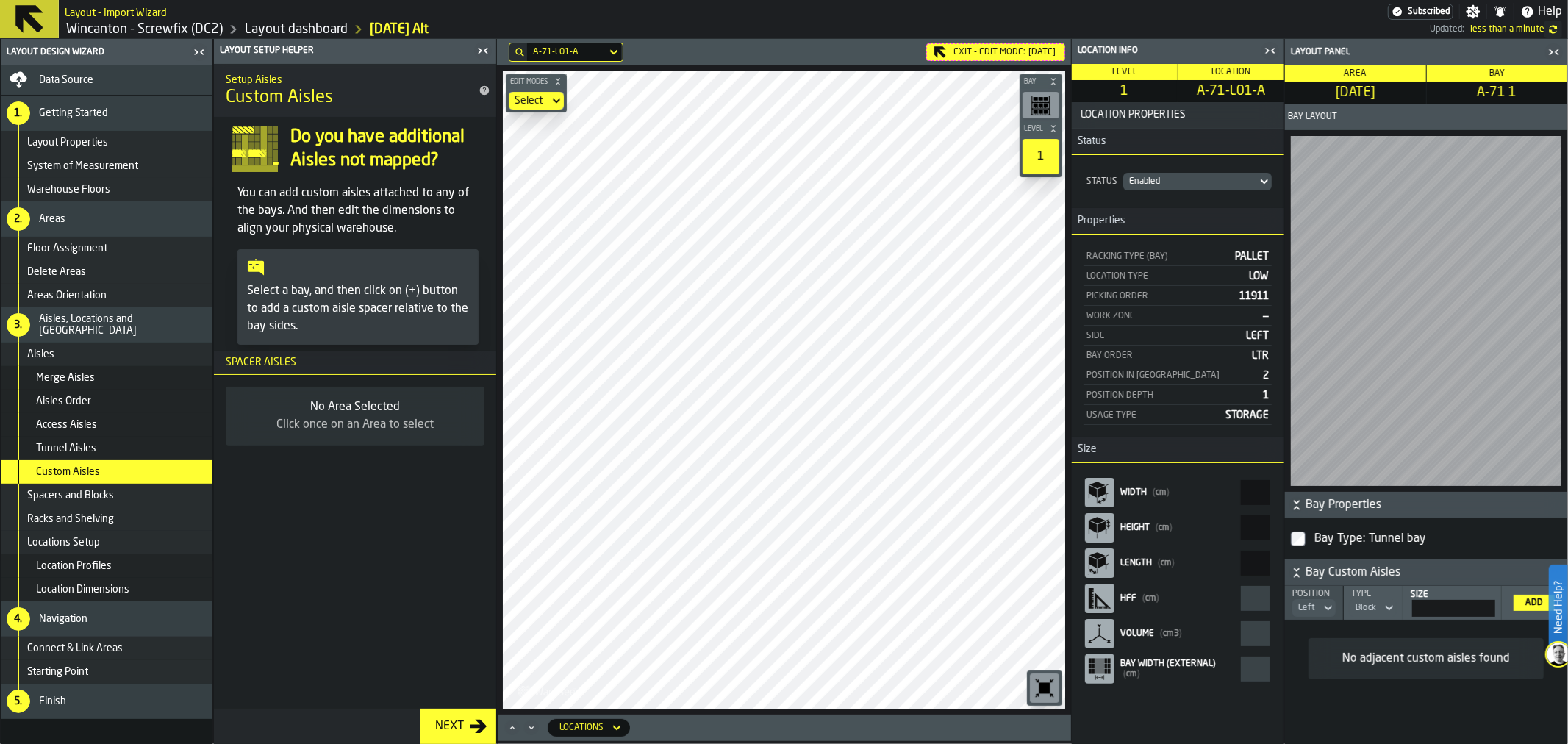
click at [77, 399] on span "Aisles Order" at bounding box center [63, 401] width 55 height 12
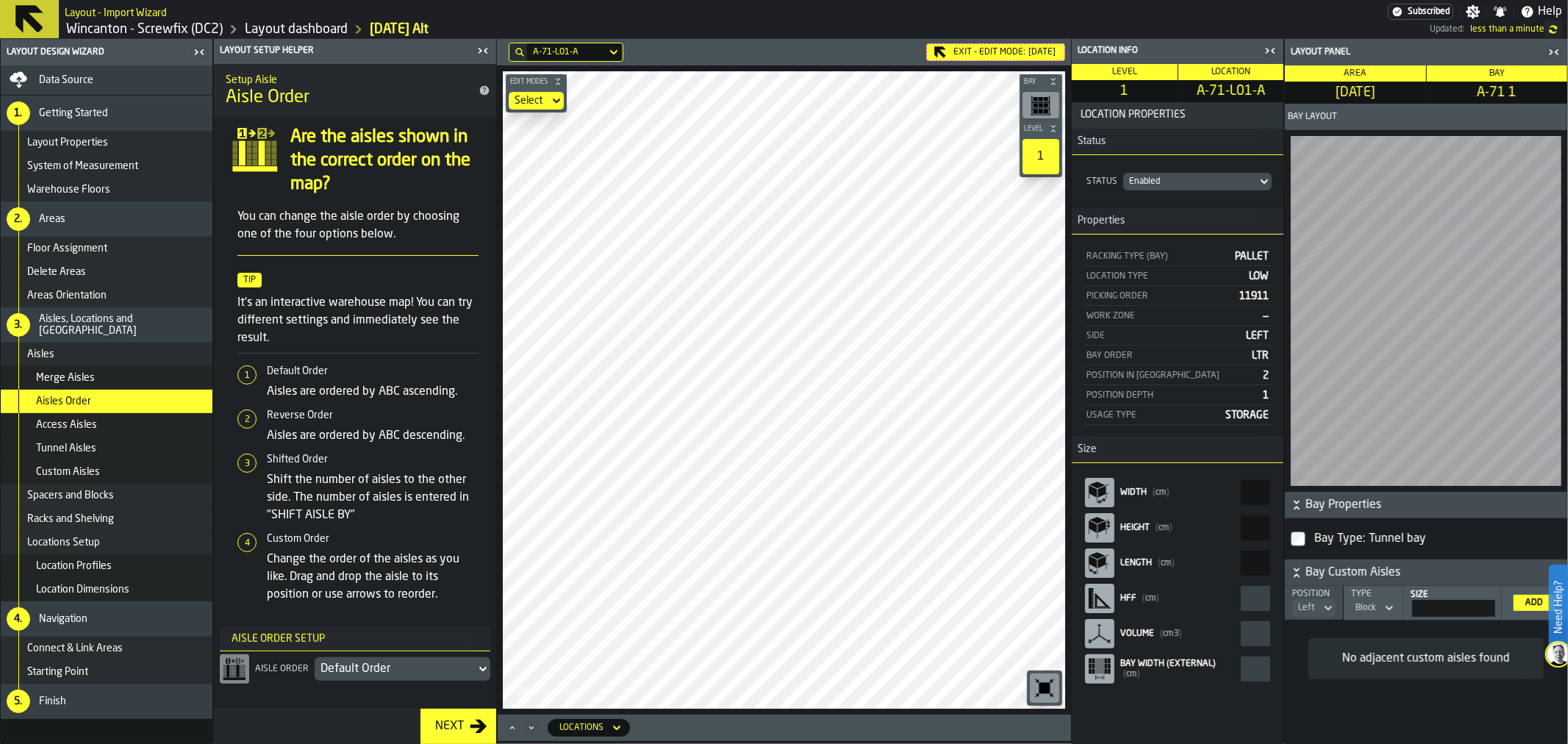
click at [378, 670] on div "Default Order" at bounding box center [395, 669] width 149 height 17
click at [314, 740] on div "Reverse Order" at bounding box center [355, 739] width 253 height 17
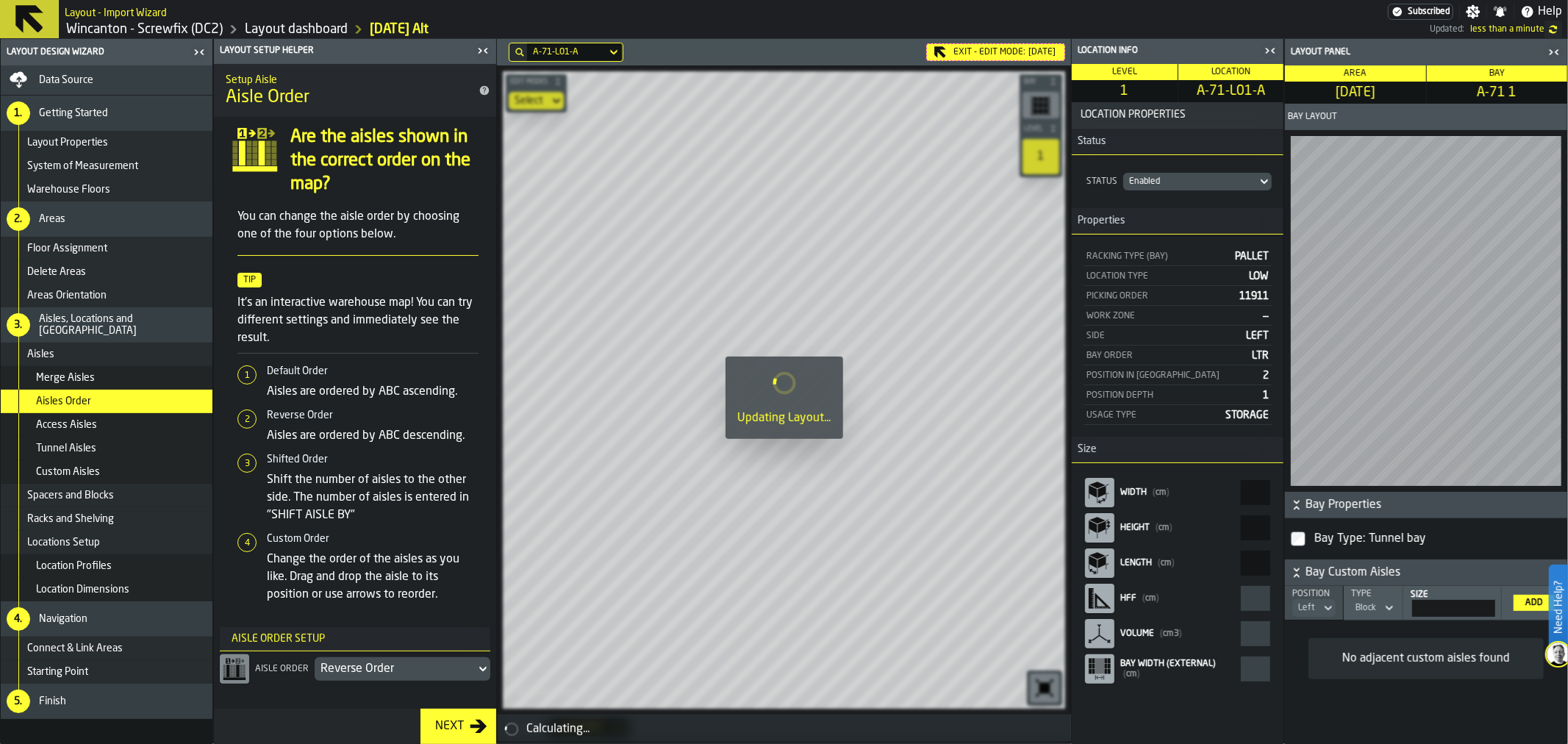
click at [474, 670] on div "Reverse Order" at bounding box center [395, 670] width 161 height 24
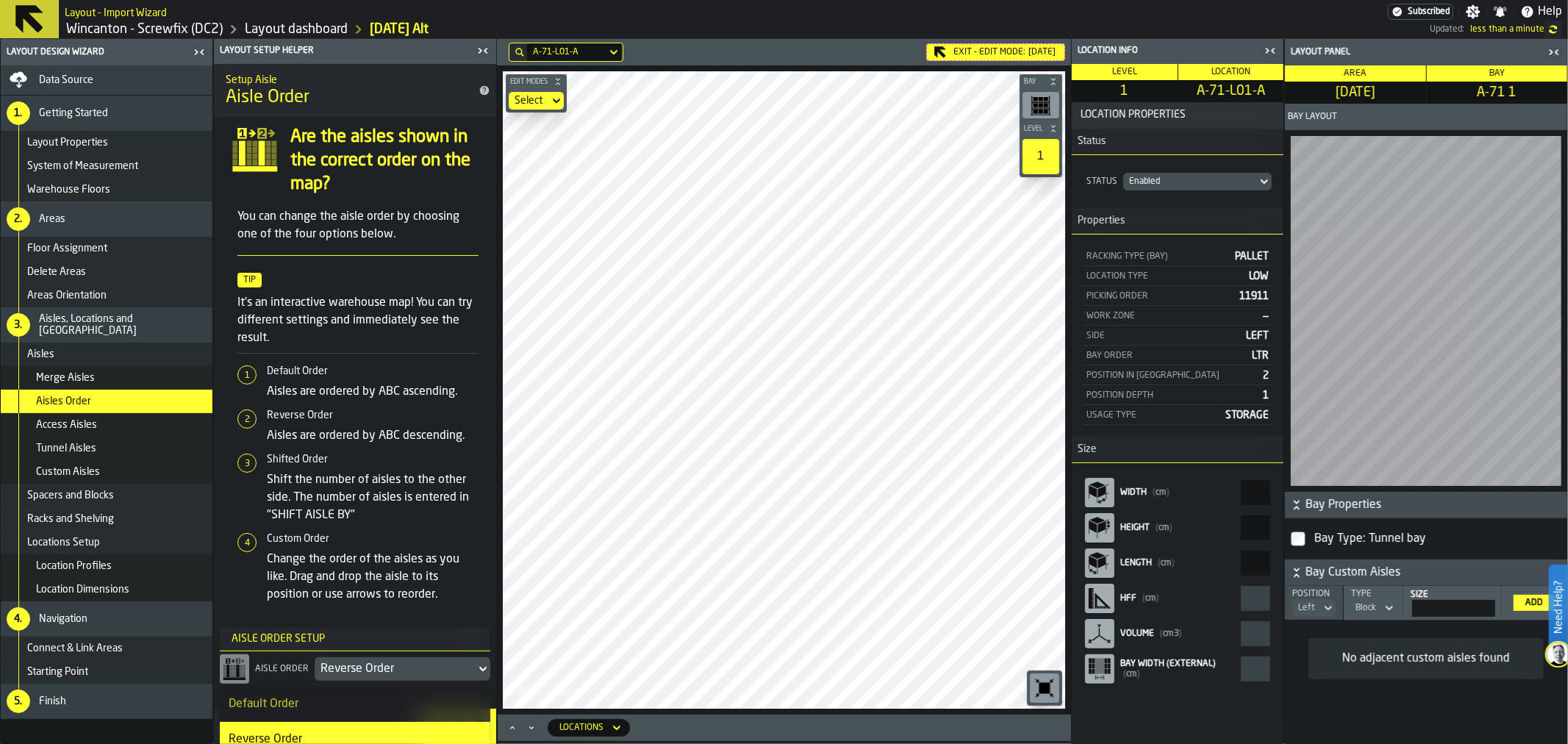
click at [557, 743] on html "Need Help? Layout - Import Wizard Subscribed Settings Notifications Help Wincan…" at bounding box center [784, 372] width 1568 height 744
click at [347, 660] on div "Reverse Order" at bounding box center [395, 669] width 149 height 17
click at [312, 694] on li "Default Order" at bounding box center [355, 704] width 270 height 35
click at [305, 395] on main "Layout Design Wizard Data Source 1. Getting Started Layout Properties System of…" at bounding box center [784, 391] width 1568 height 705
click at [377, 372] on main "Layout Design Wizard Data Source 1. Getting Started Layout Properties System of…" at bounding box center [784, 391] width 1568 height 705
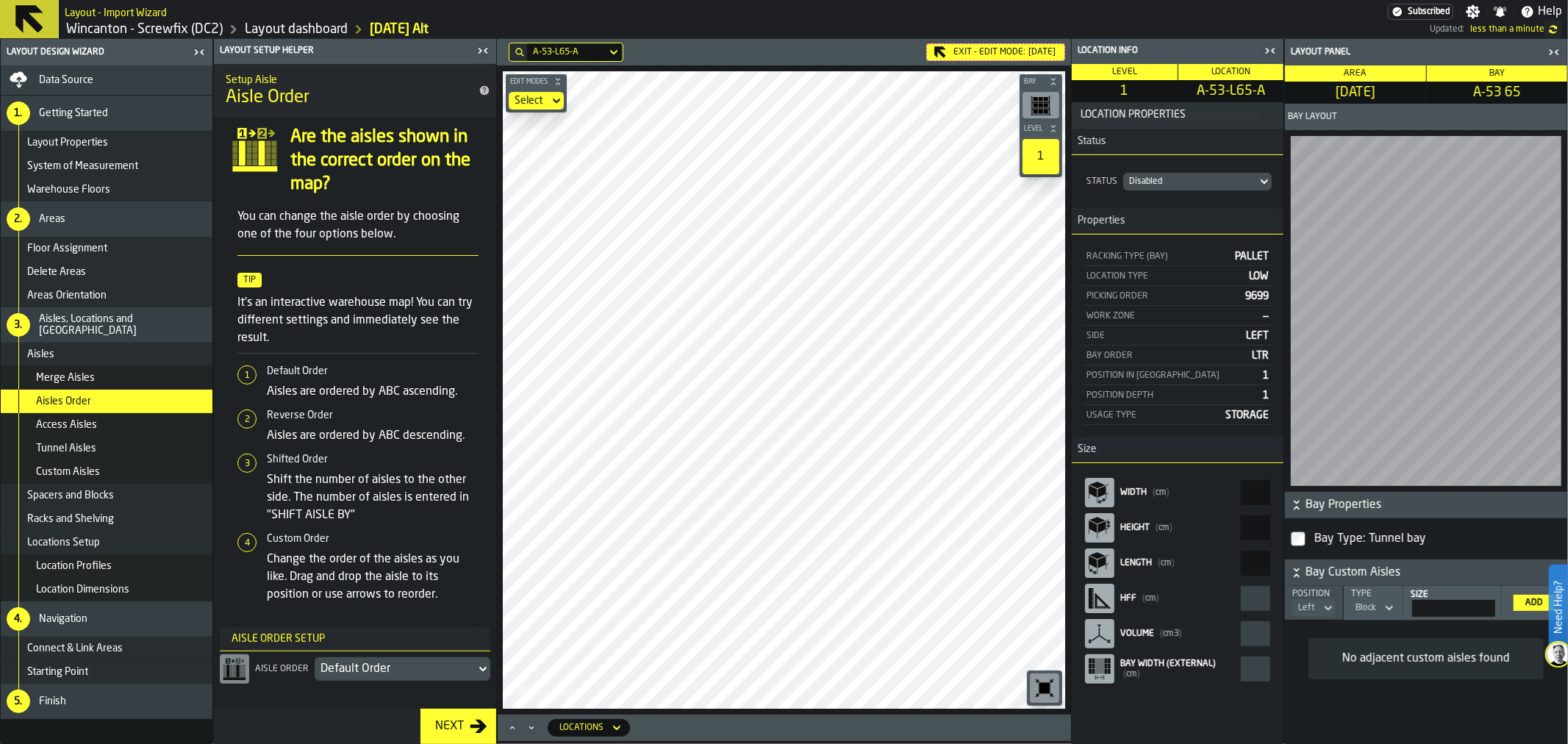
click at [462, 363] on main "Layout Design Wizard Data Source 1. Getting Started Layout Properties System of…" at bounding box center [784, 391] width 1568 height 705
click at [413, 378] on main "Layout Design Wizard Data Source 1. Getting Started Layout Properties System of…" at bounding box center [784, 391] width 1568 height 705
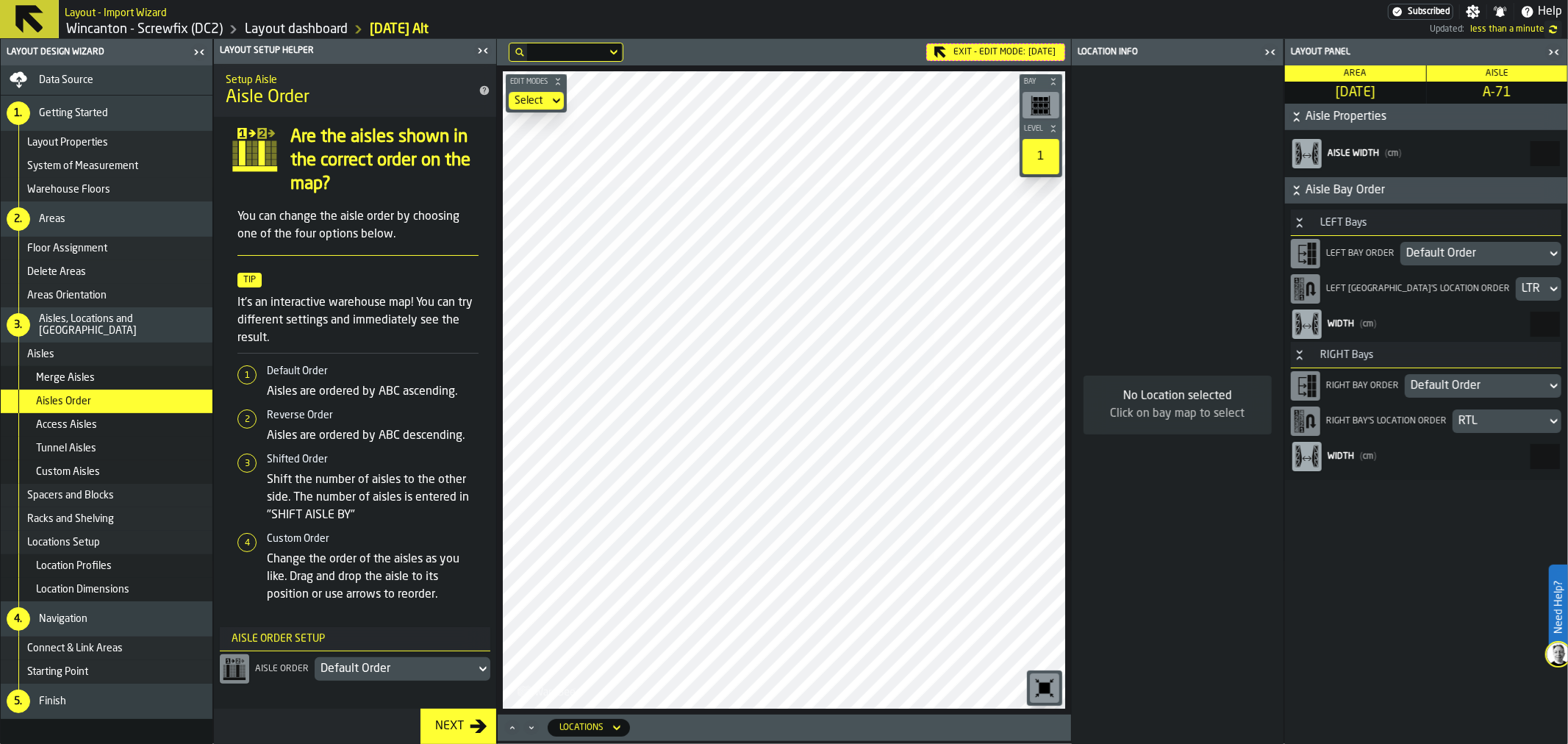
click at [486, 666] on icon at bounding box center [483, 669] width 15 height 17
click at [369, 732] on div "Reverse Order" at bounding box center [355, 739] width 253 height 17
click at [439, 668] on div "Reverse Order" at bounding box center [395, 669] width 149 height 17
click at [331, 701] on div "Default Order" at bounding box center [355, 704] width 253 height 17
click at [1495, 420] on div "RTL" at bounding box center [1500, 421] width 83 height 17
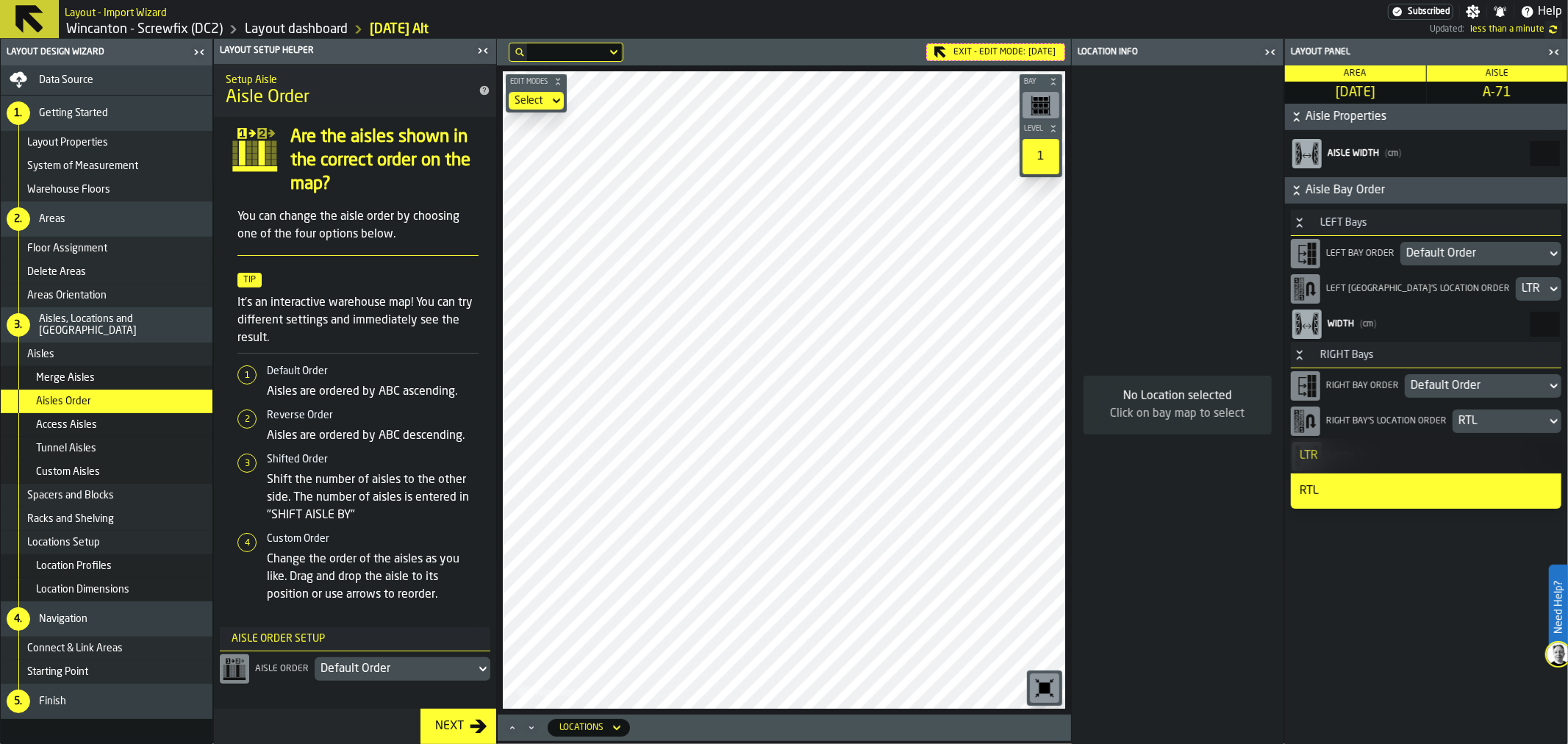
click at [1495, 420] on div "RTL" at bounding box center [1500, 421] width 83 height 17
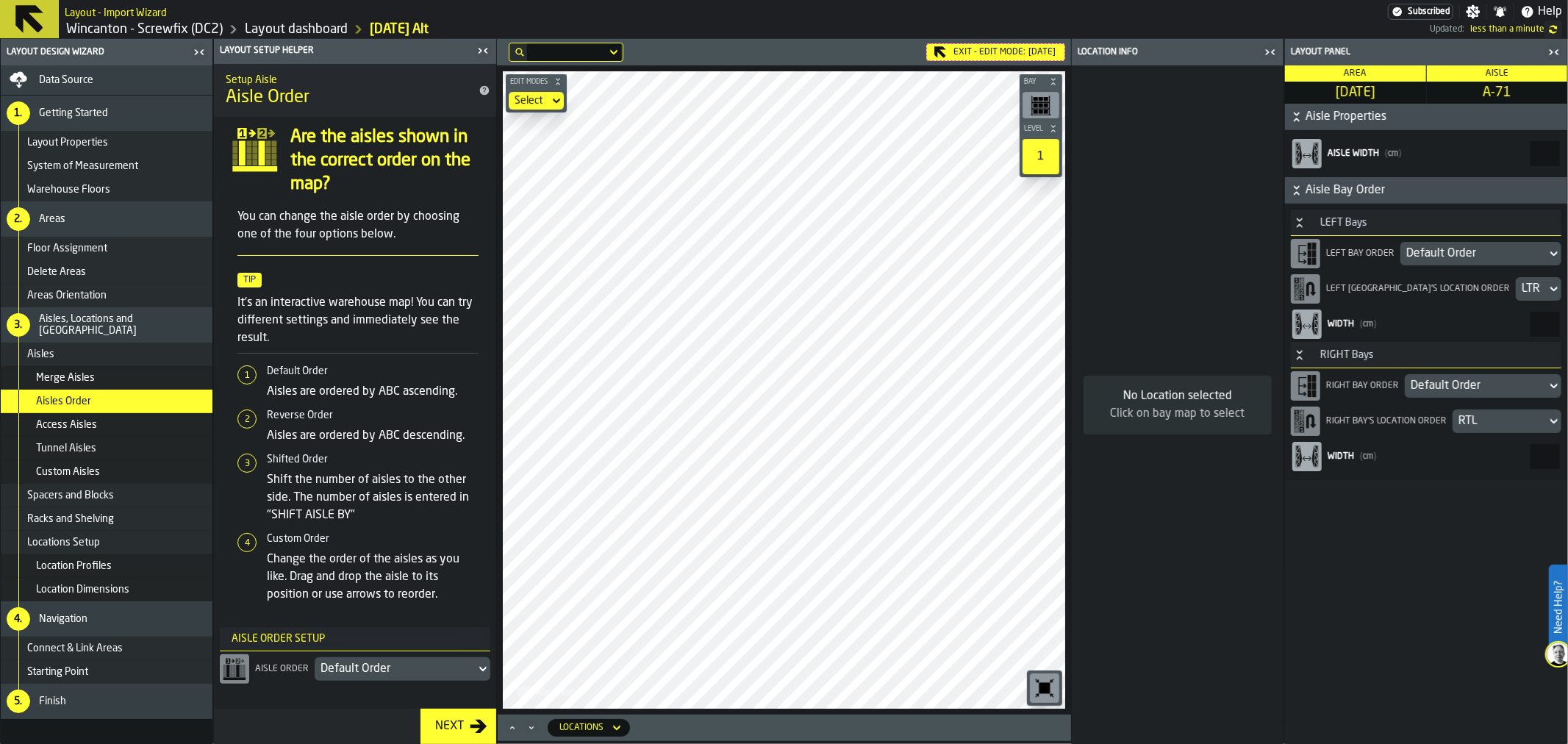
click at [1451, 253] on div "Default Order" at bounding box center [1474, 253] width 134 height 17
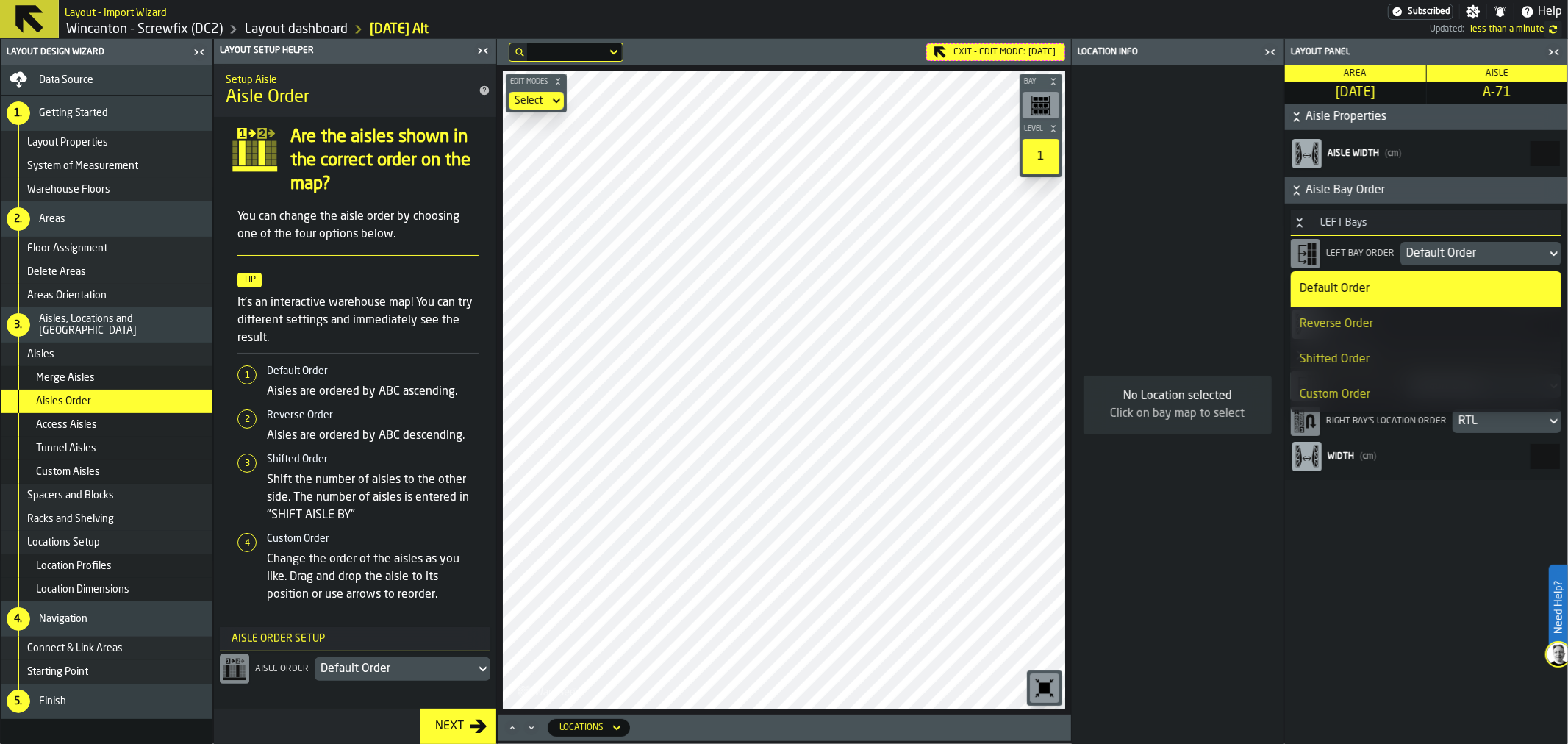
click at [1443, 248] on div "Default Order" at bounding box center [1474, 253] width 134 height 17
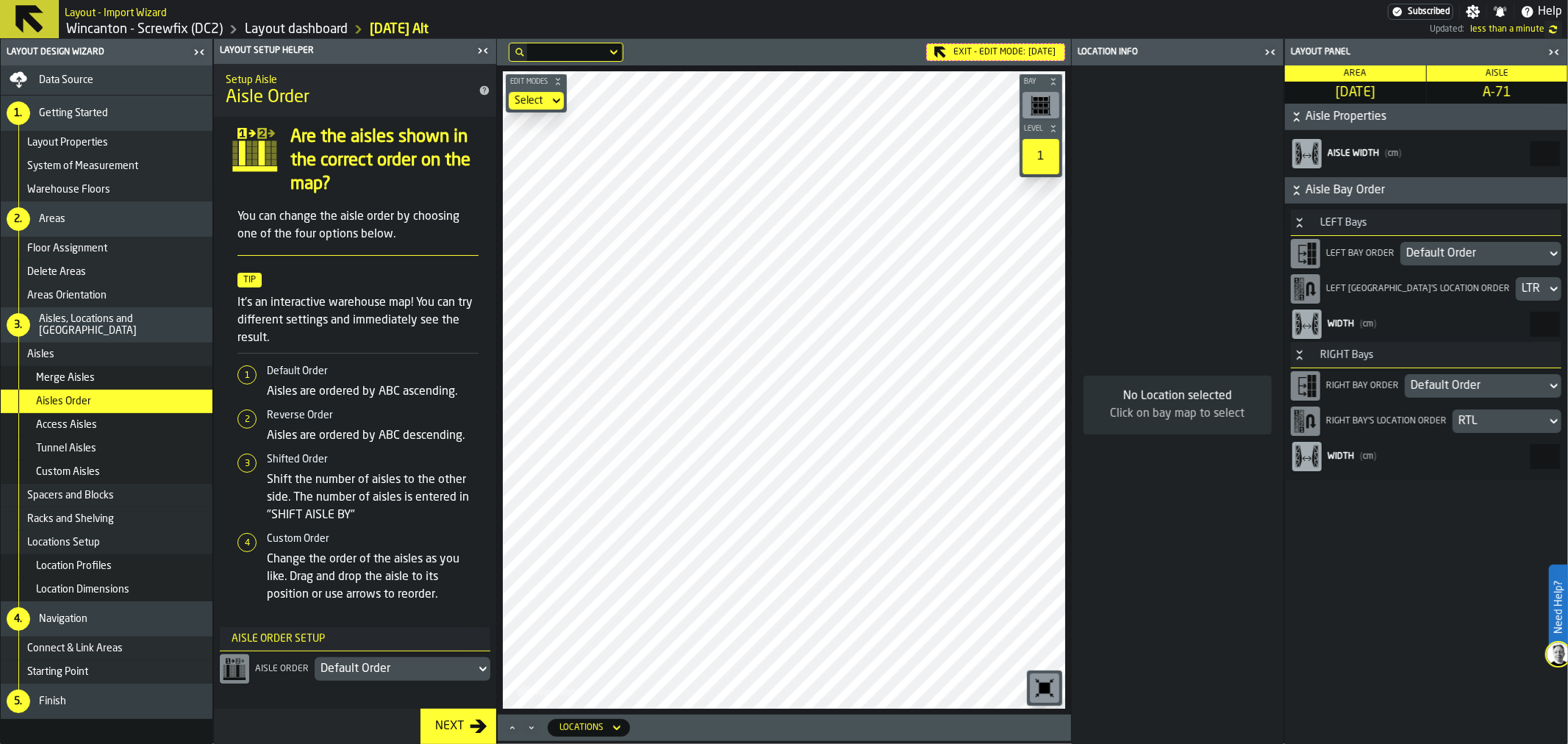
click at [1454, 252] on div "Default Order" at bounding box center [1474, 253] width 134 height 17
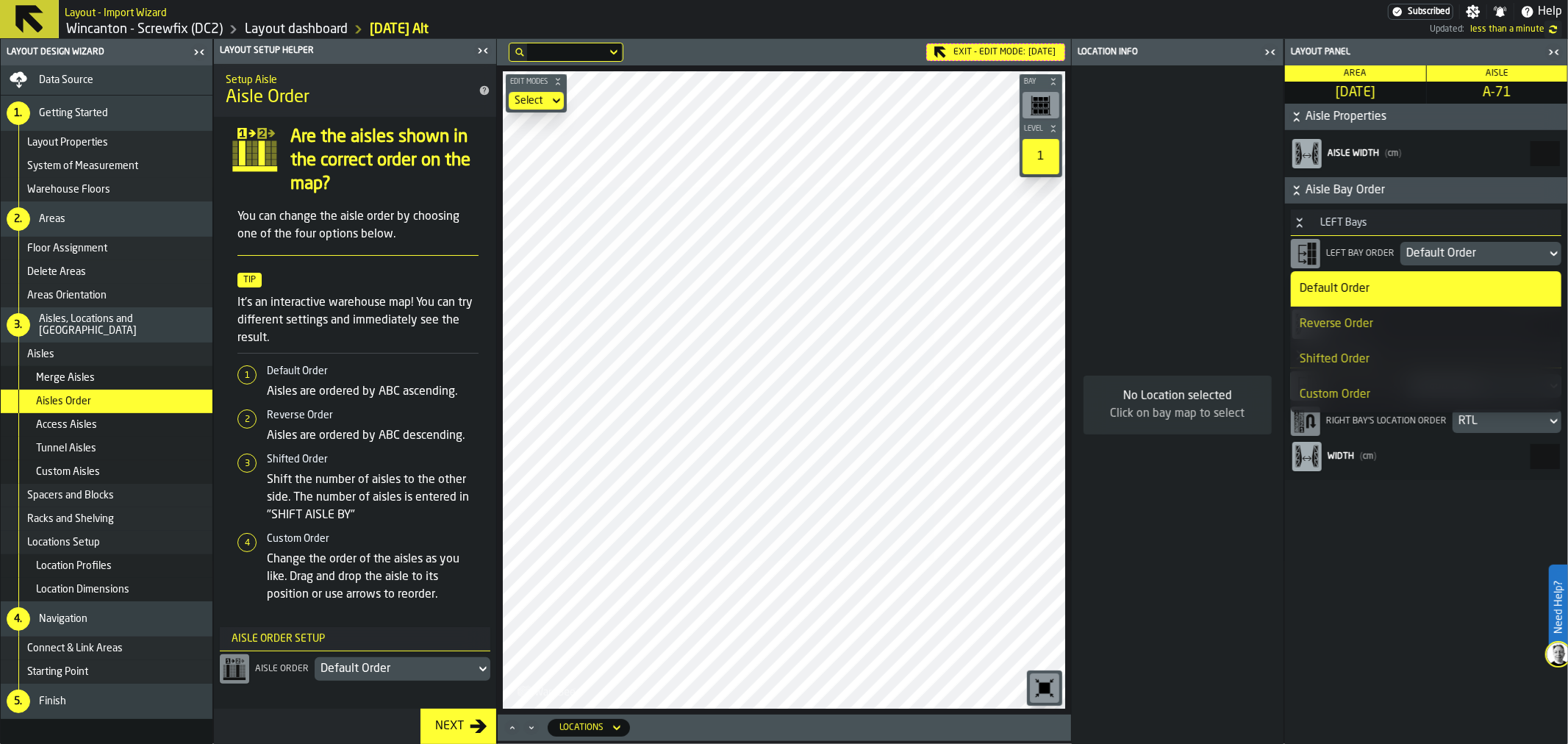
click at [1383, 322] on div "Reverse Order" at bounding box center [1426, 324] width 253 height 17
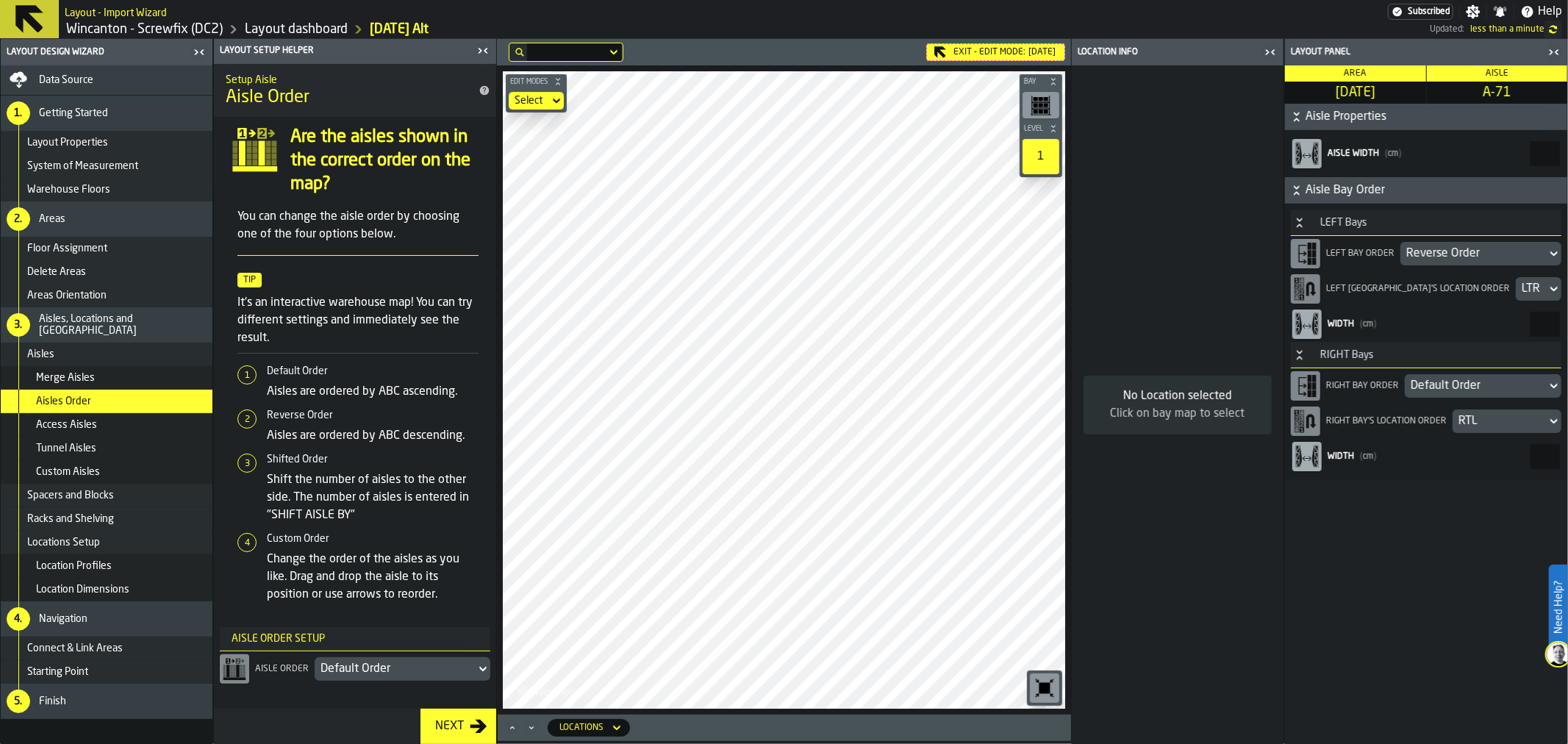
click at [1458, 393] on div "Default Order" at bounding box center [1476, 385] width 131 height 17
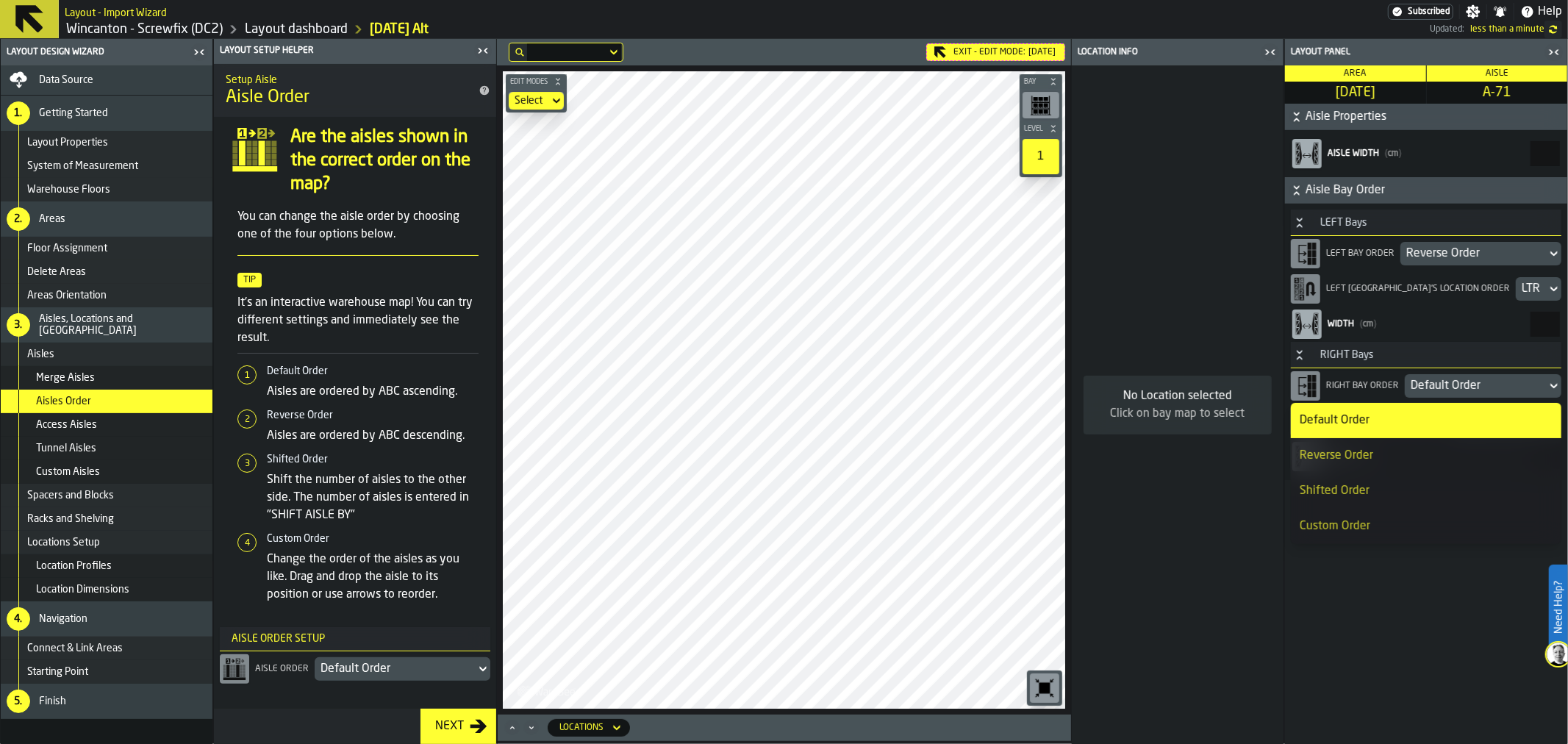
click at [1385, 459] on div "Reverse Order" at bounding box center [1426, 455] width 253 height 17
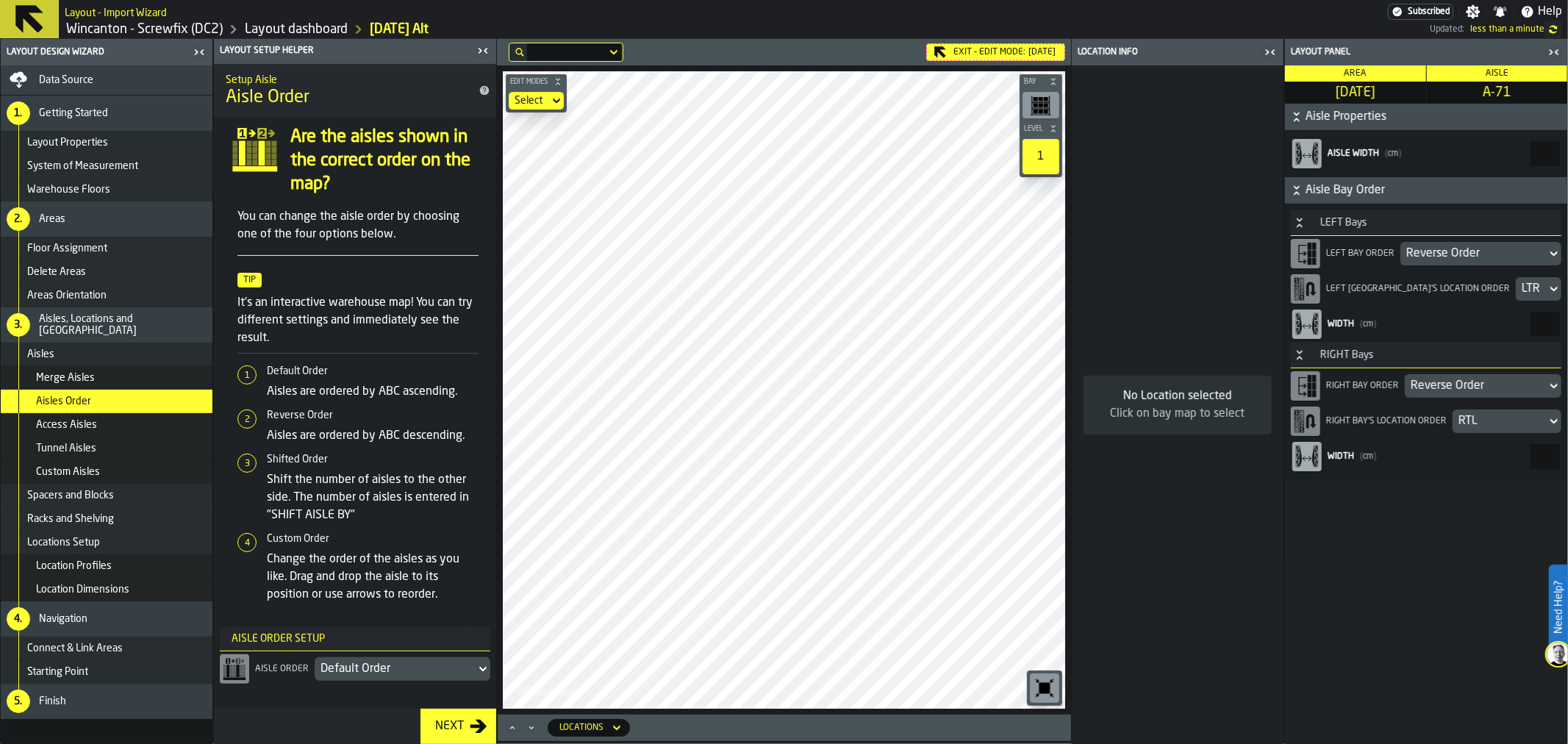
click at [728, 718] on div "Exit - Edit Mode: [DATE] Edit Modes Select Bay Level 1 M A K I N G W A R E H O …" at bounding box center [784, 391] width 574 height 705
click at [1461, 252] on div "Default Order" at bounding box center [1474, 253] width 134 height 17
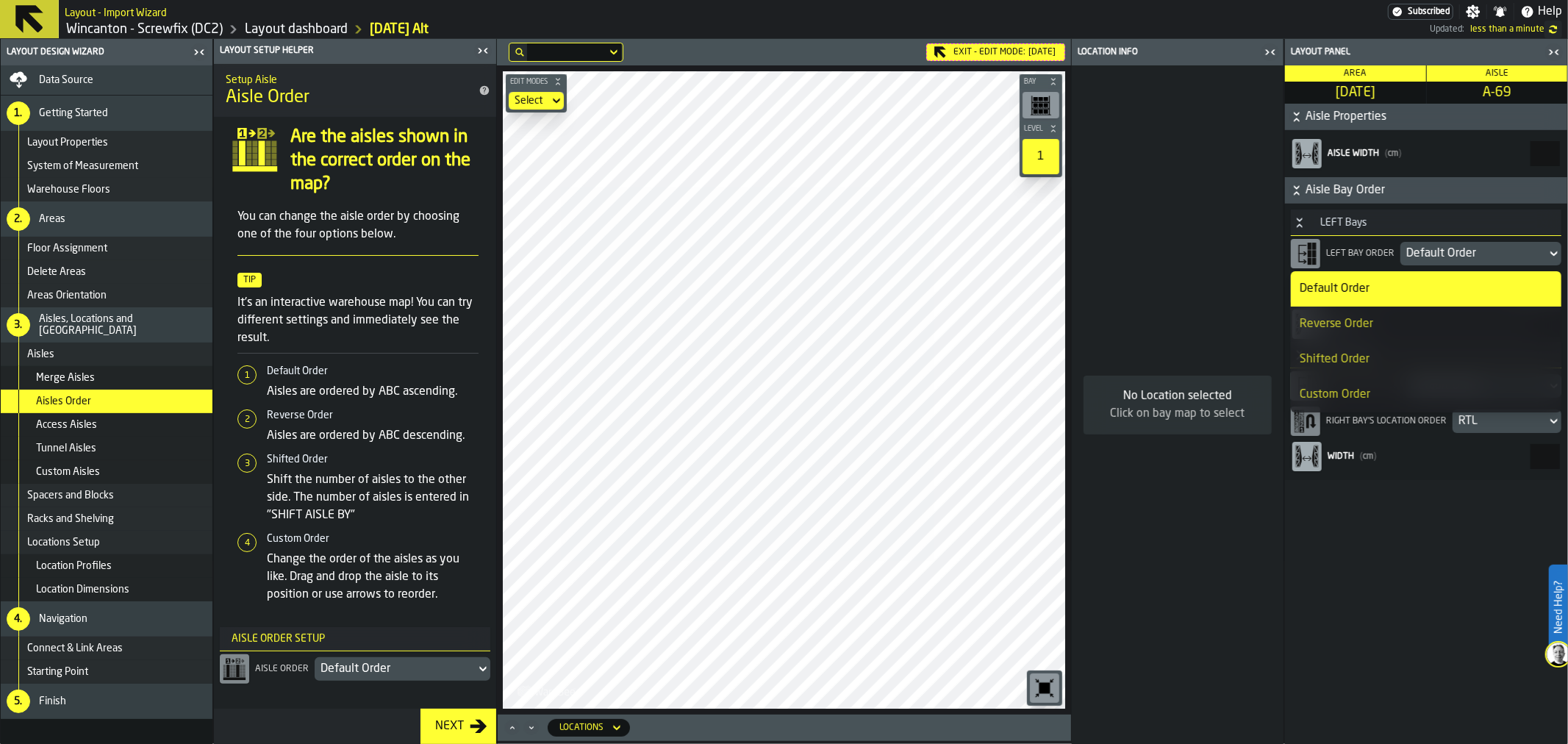
click at [1332, 334] on li "Reverse Order" at bounding box center [1426, 324] width 270 height 35
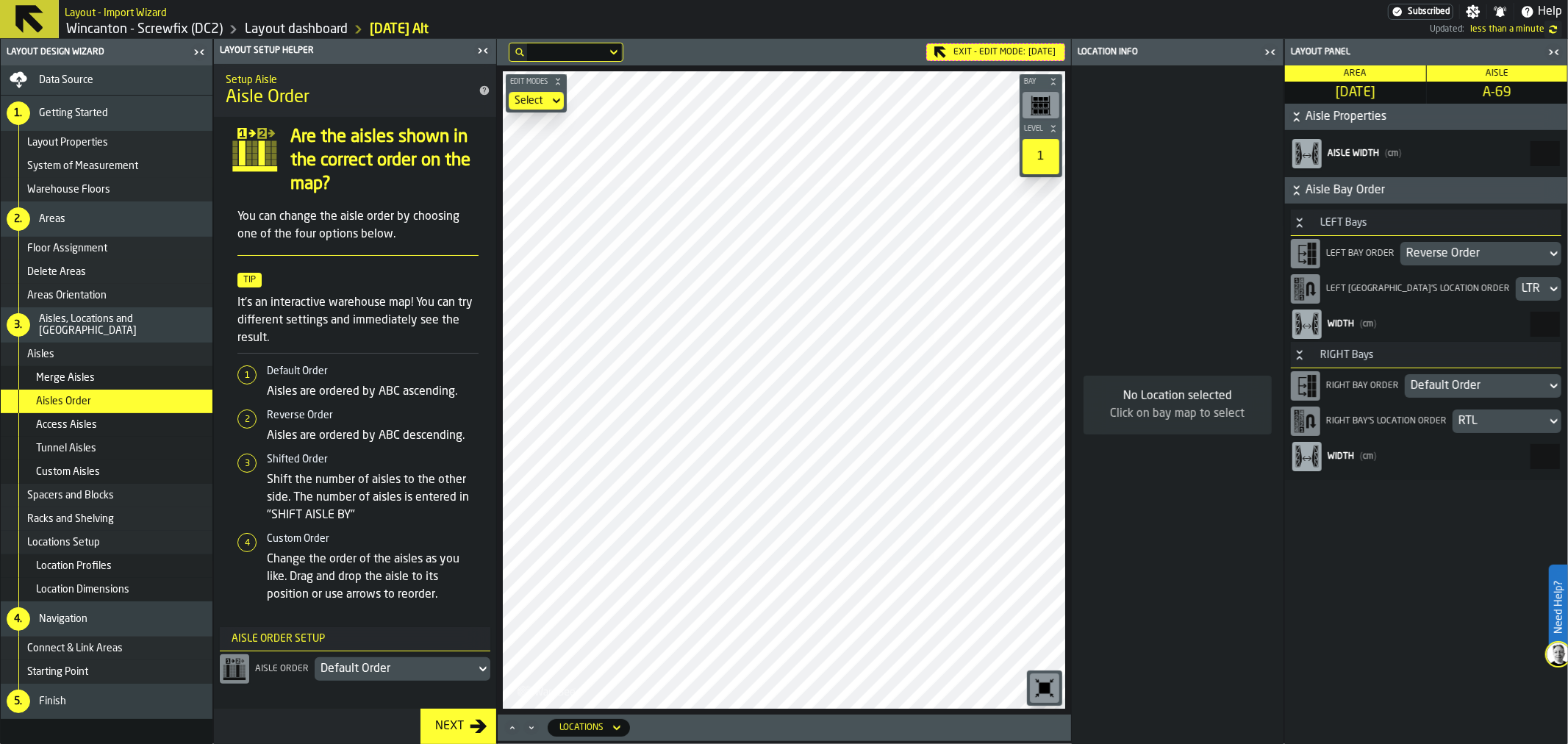
click at [1459, 384] on div "Default Order" at bounding box center [1476, 385] width 131 height 17
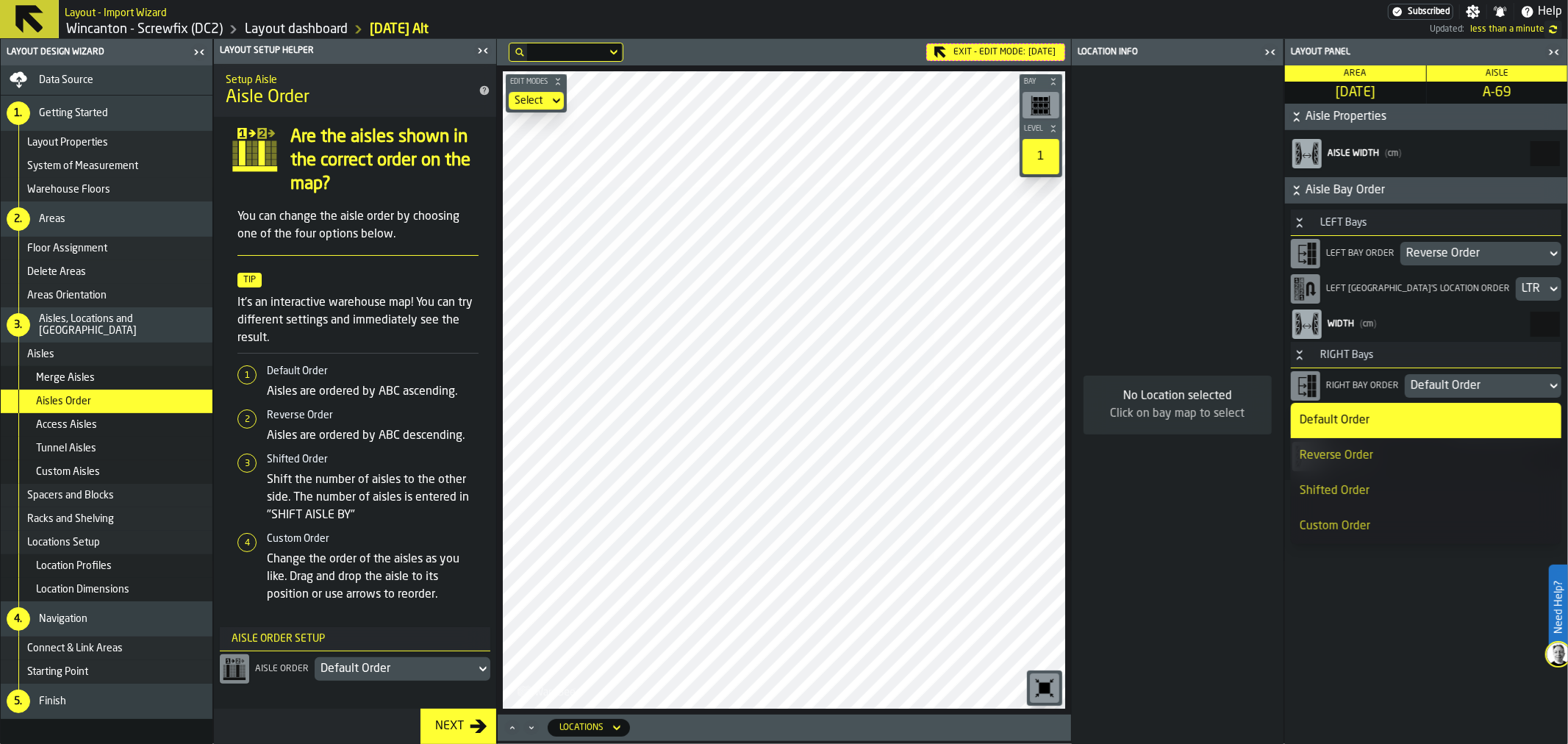
click at [1356, 444] on li "Reverse Order" at bounding box center [1426, 456] width 270 height 35
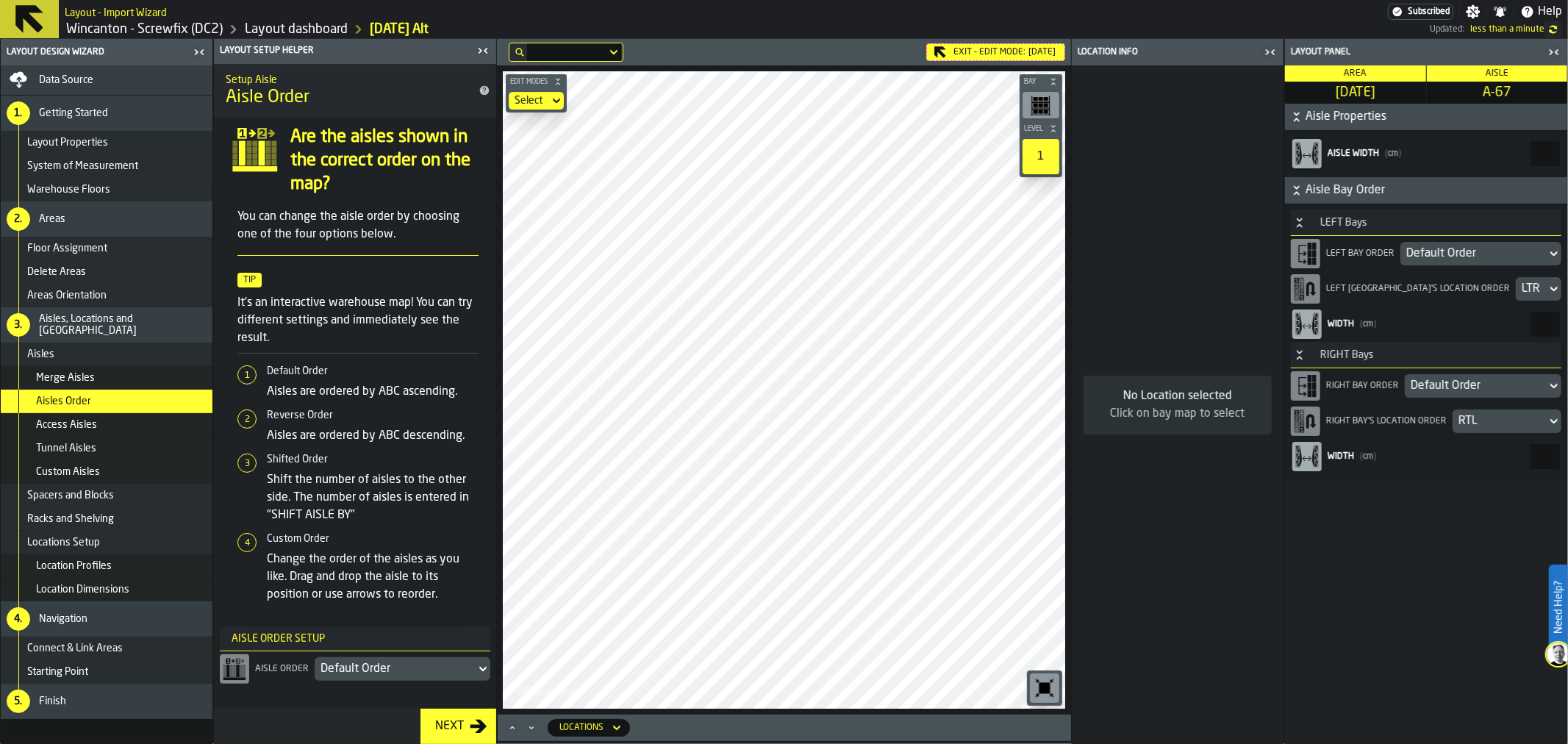
click at [1487, 255] on div "Default Order" at bounding box center [1474, 253] width 134 height 17
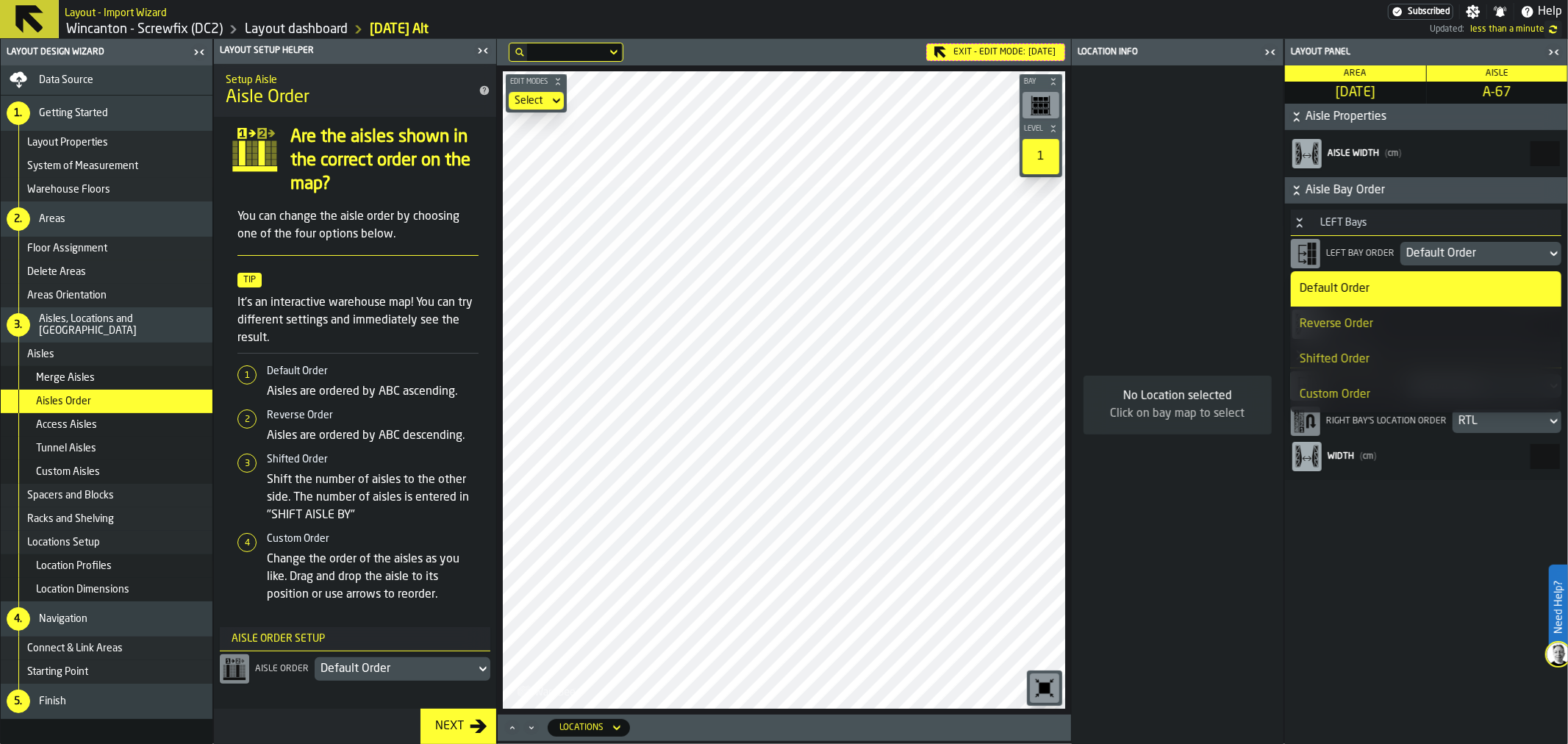
click at [1383, 321] on div "Reverse Order" at bounding box center [1426, 324] width 253 height 17
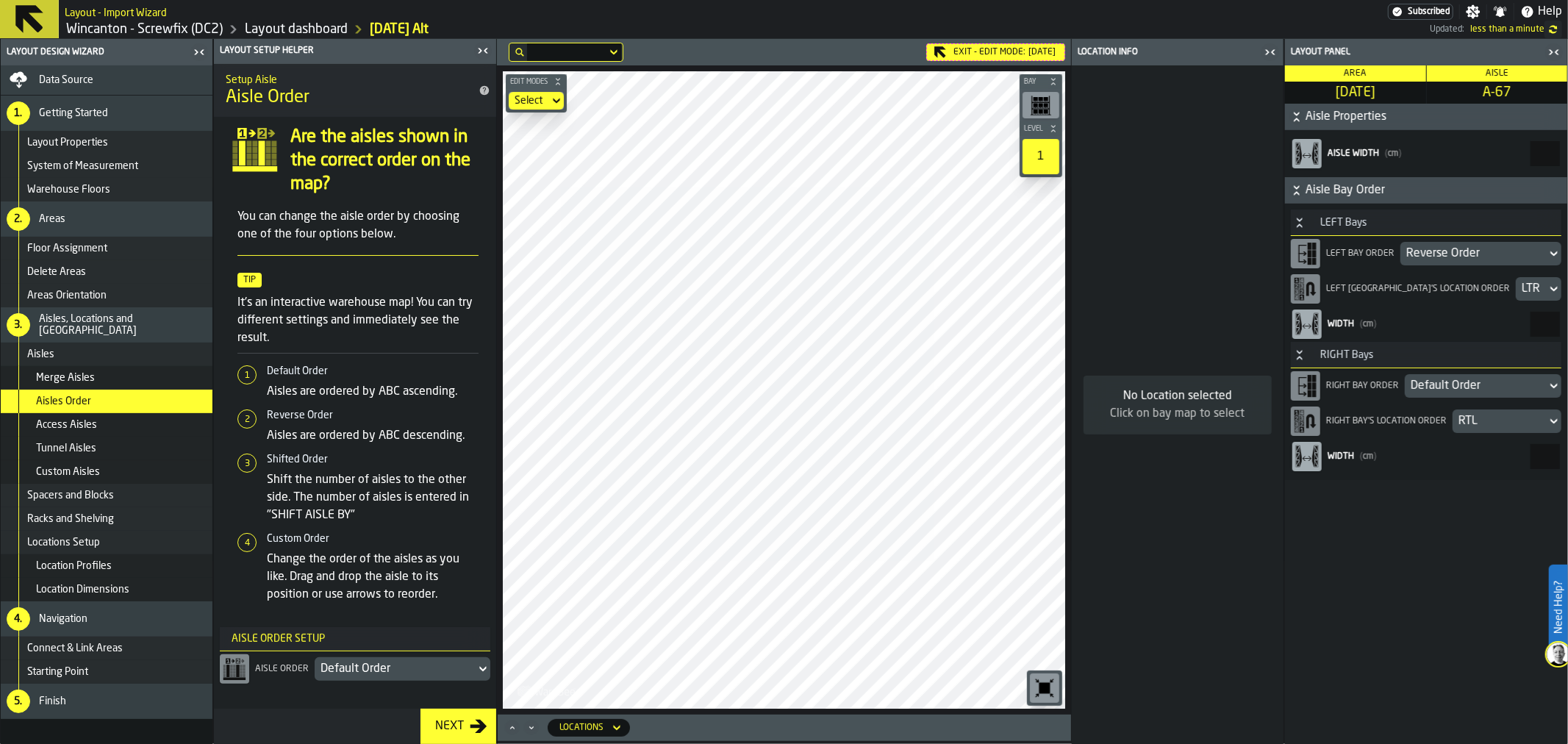
click at [1461, 384] on div "Default Order" at bounding box center [1476, 385] width 131 height 17
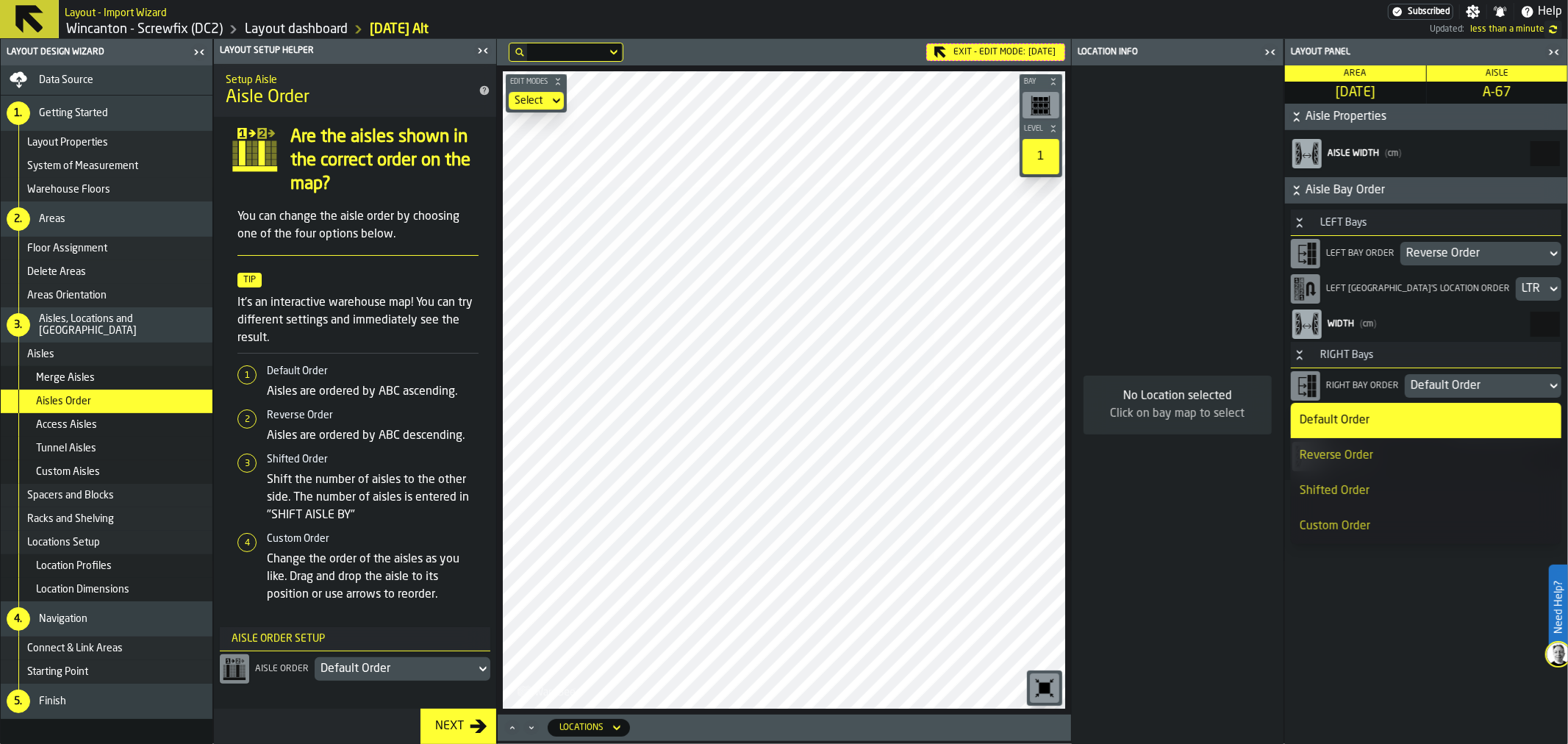
click at [1348, 457] on div "Reverse Order" at bounding box center [1426, 455] width 253 height 17
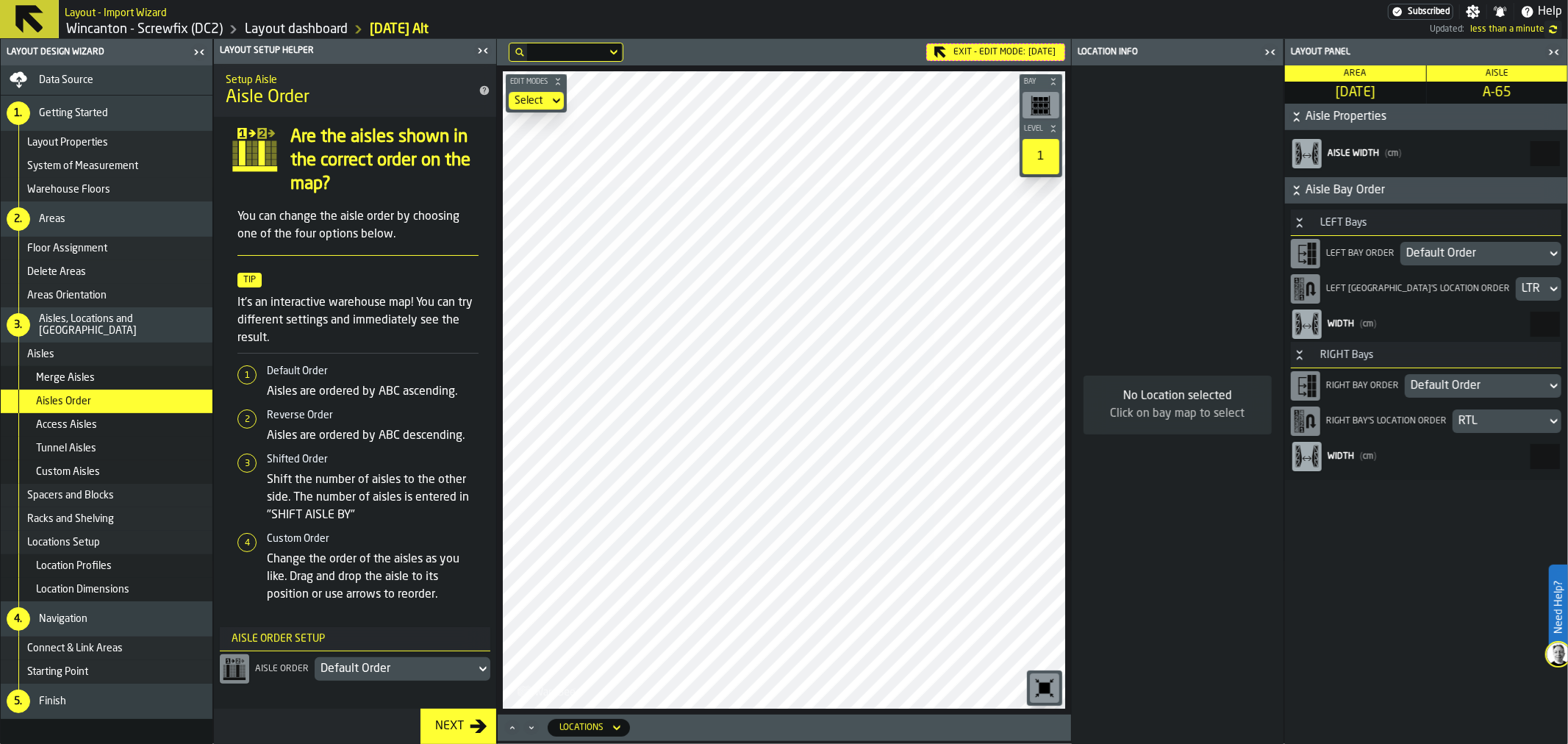
click at [1471, 252] on div "Default Order" at bounding box center [1474, 253] width 134 height 17
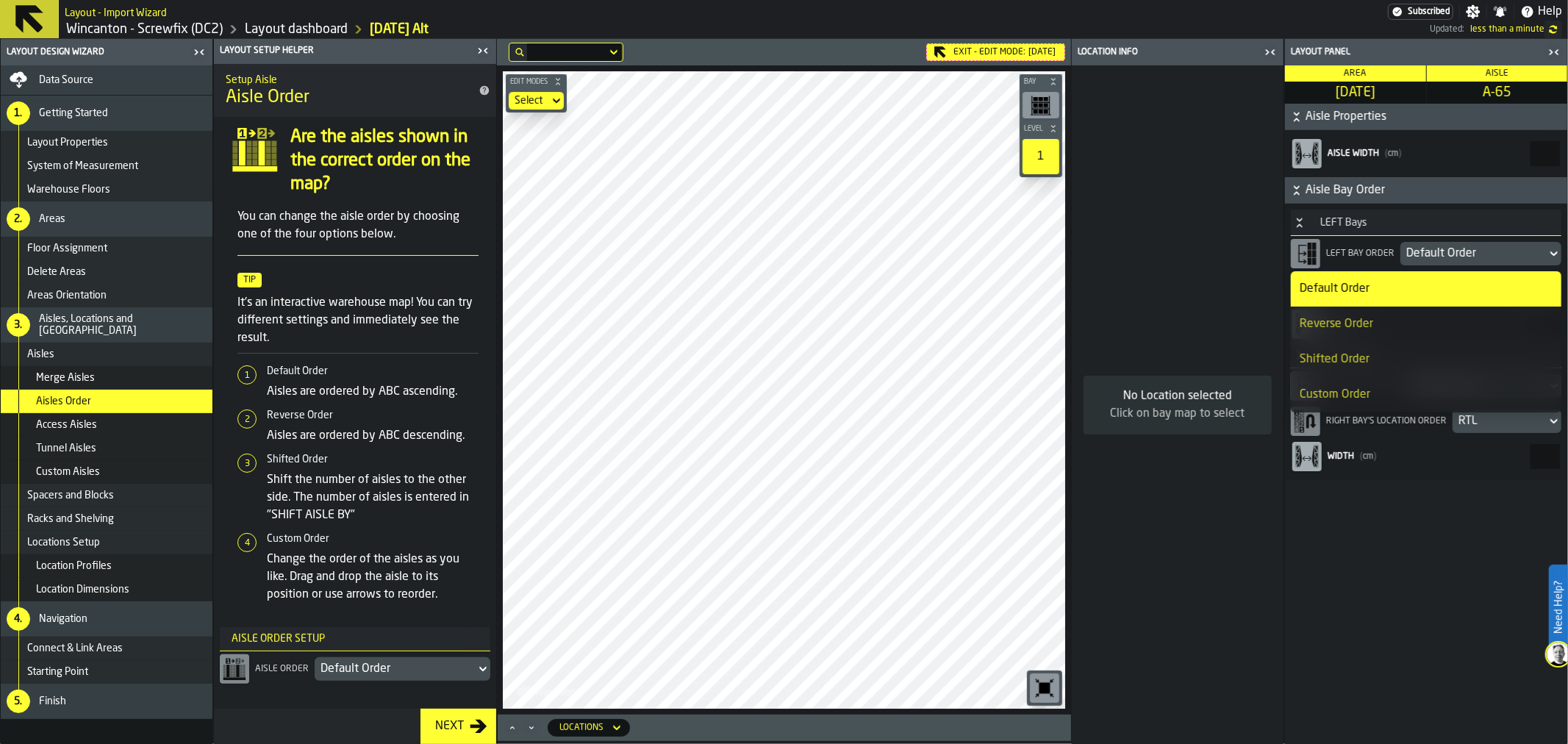
click at [1397, 331] on div "Reverse Order" at bounding box center [1426, 324] width 253 height 17
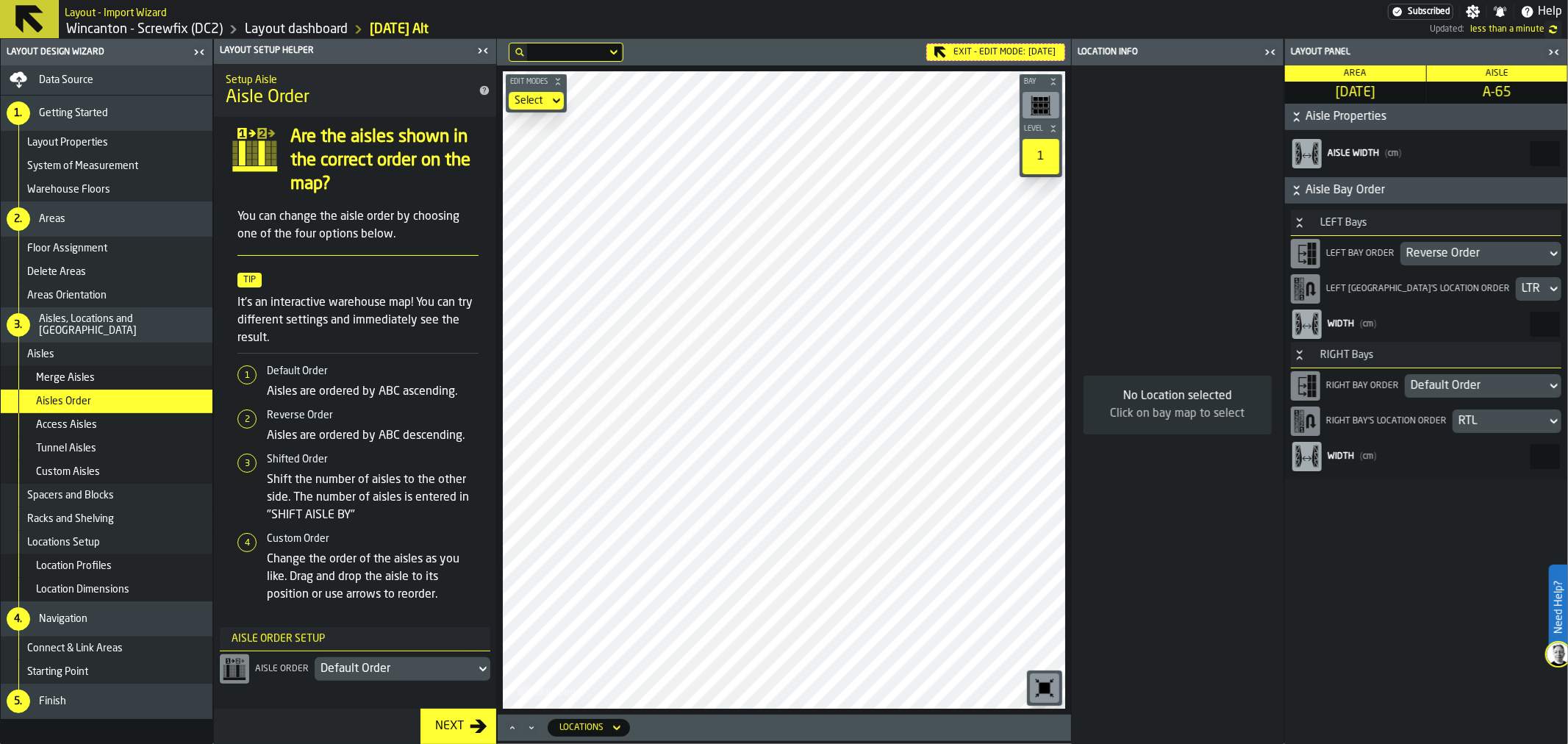
click at [1476, 384] on div "Default Order" at bounding box center [1476, 385] width 131 height 17
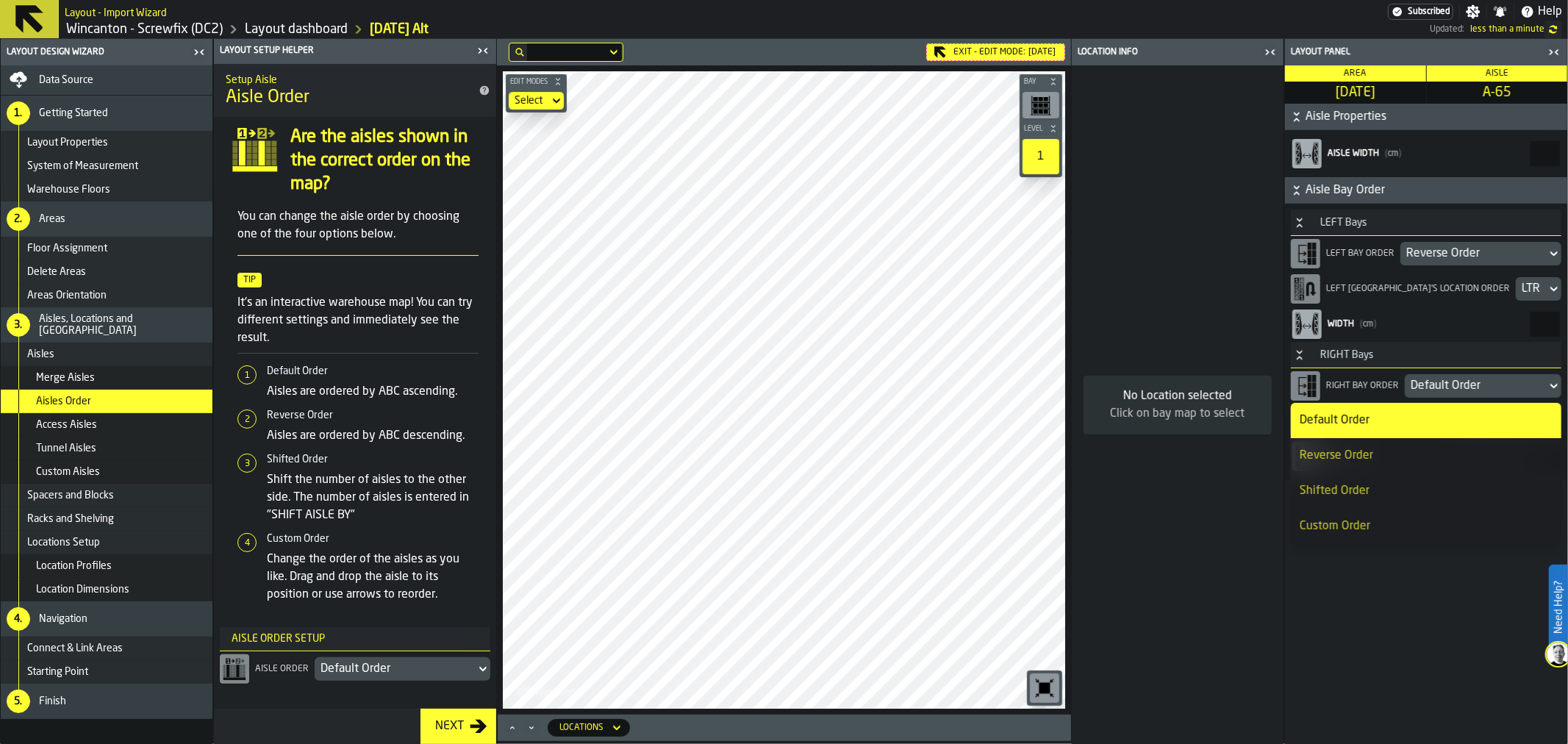
click at [1413, 443] on li "Reverse Order" at bounding box center [1426, 456] width 270 height 35
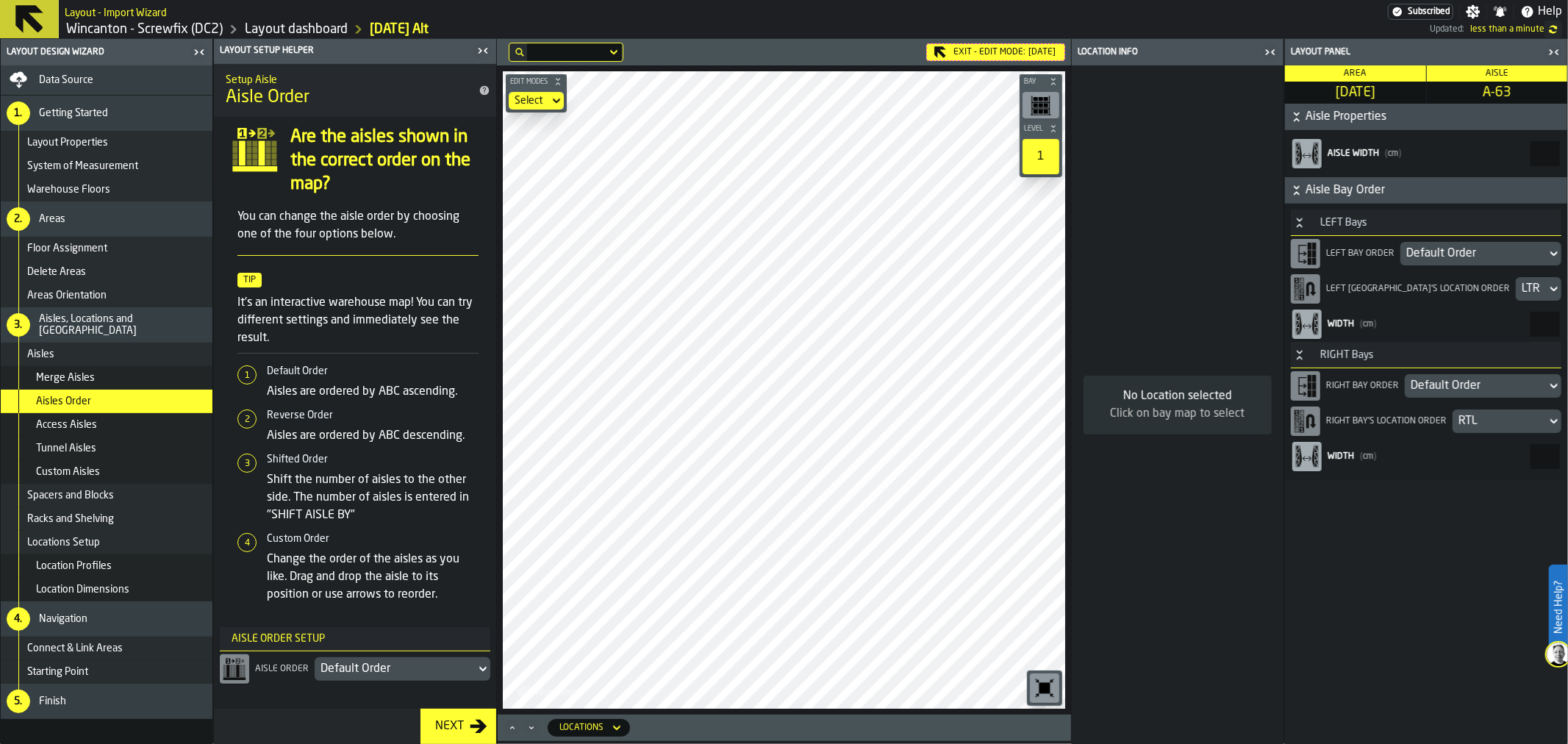
click at [1425, 253] on div "Default Order" at bounding box center [1474, 253] width 134 height 17
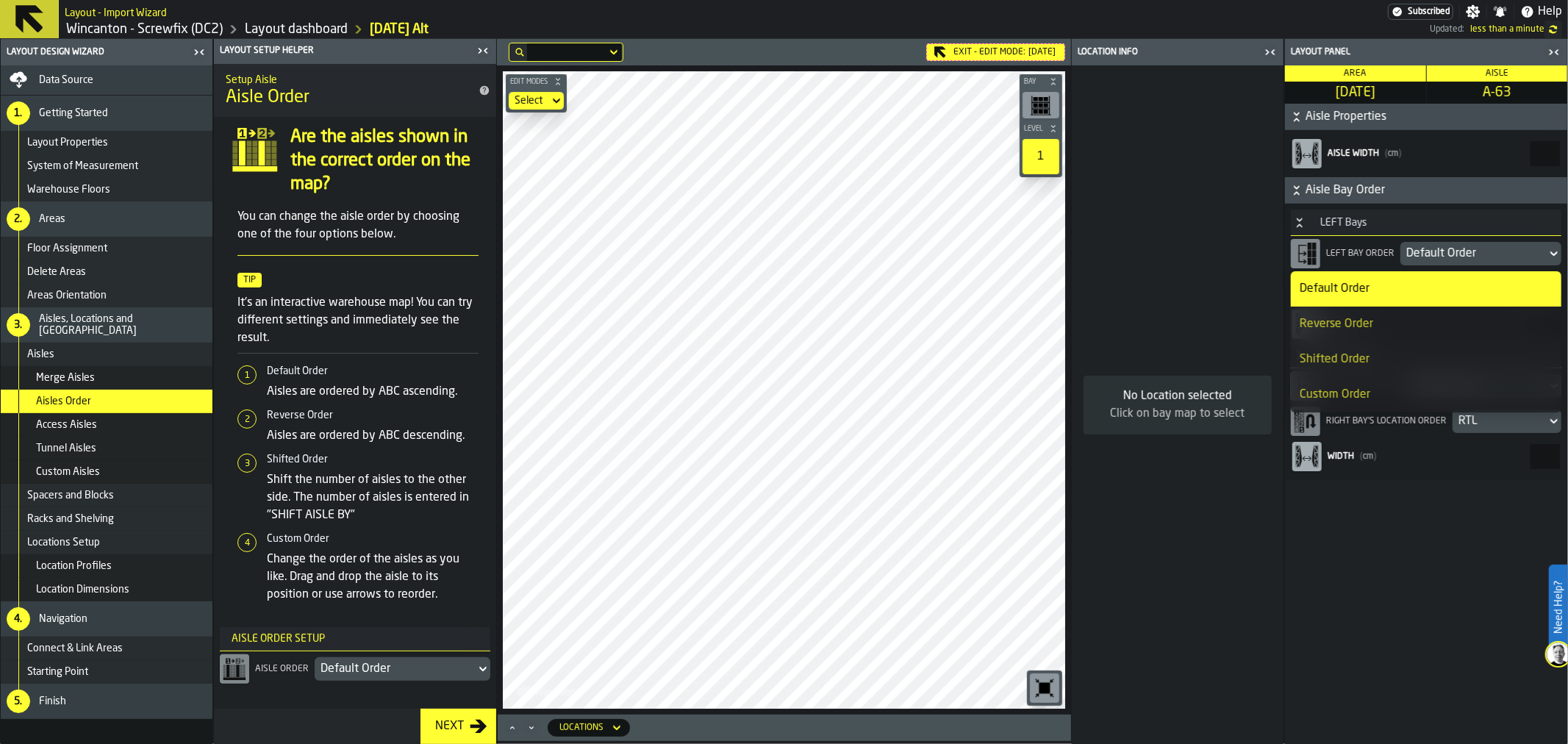
click at [1399, 317] on div "Reverse Order" at bounding box center [1426, 324] width 253 height 17
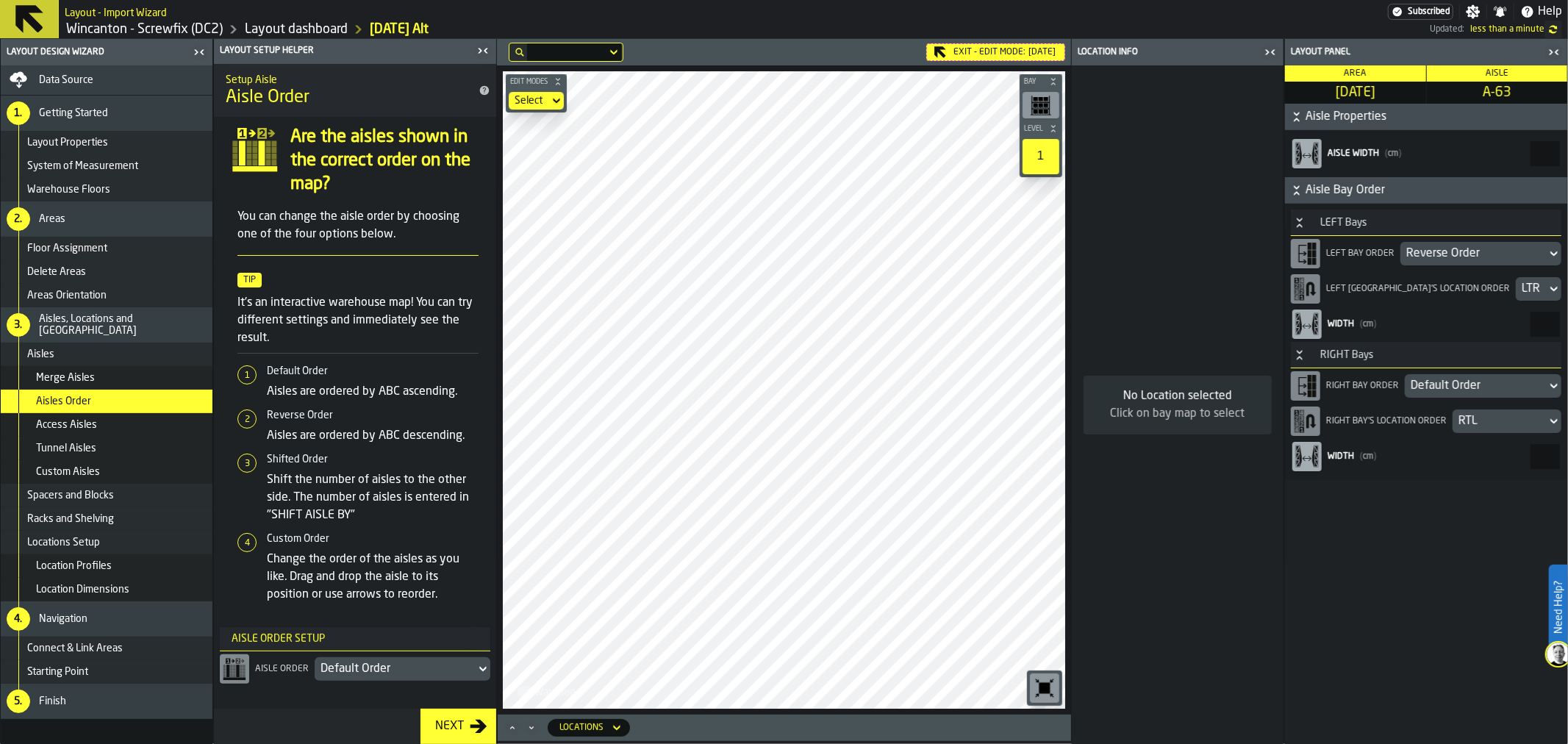
click at [1447, 384] on div "Default Order" at bounding box center [1476, 385] width 131 height 17
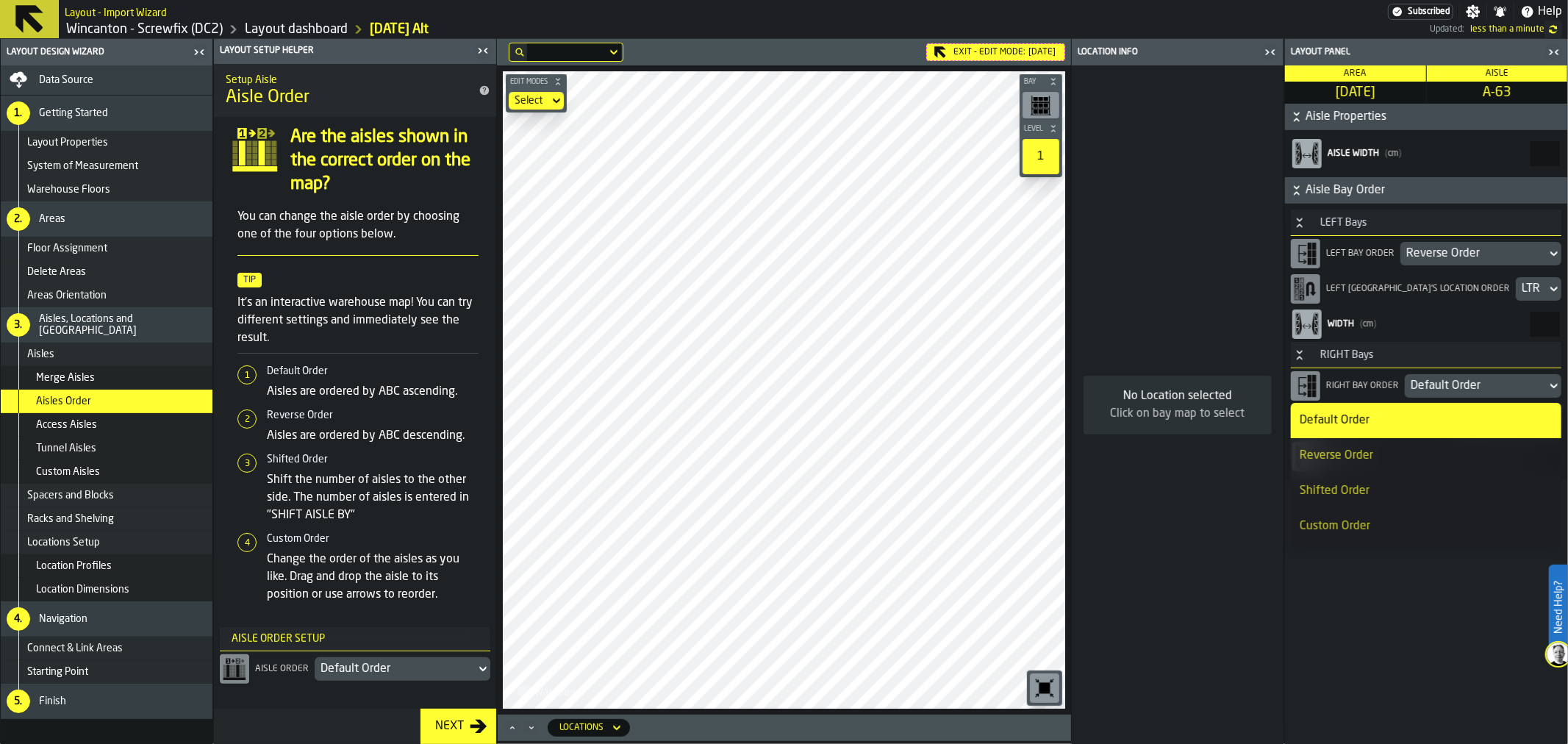
click at [1368, 461] on div "Reverse Order" at bounding box center [1426, 455] width 253 height 17
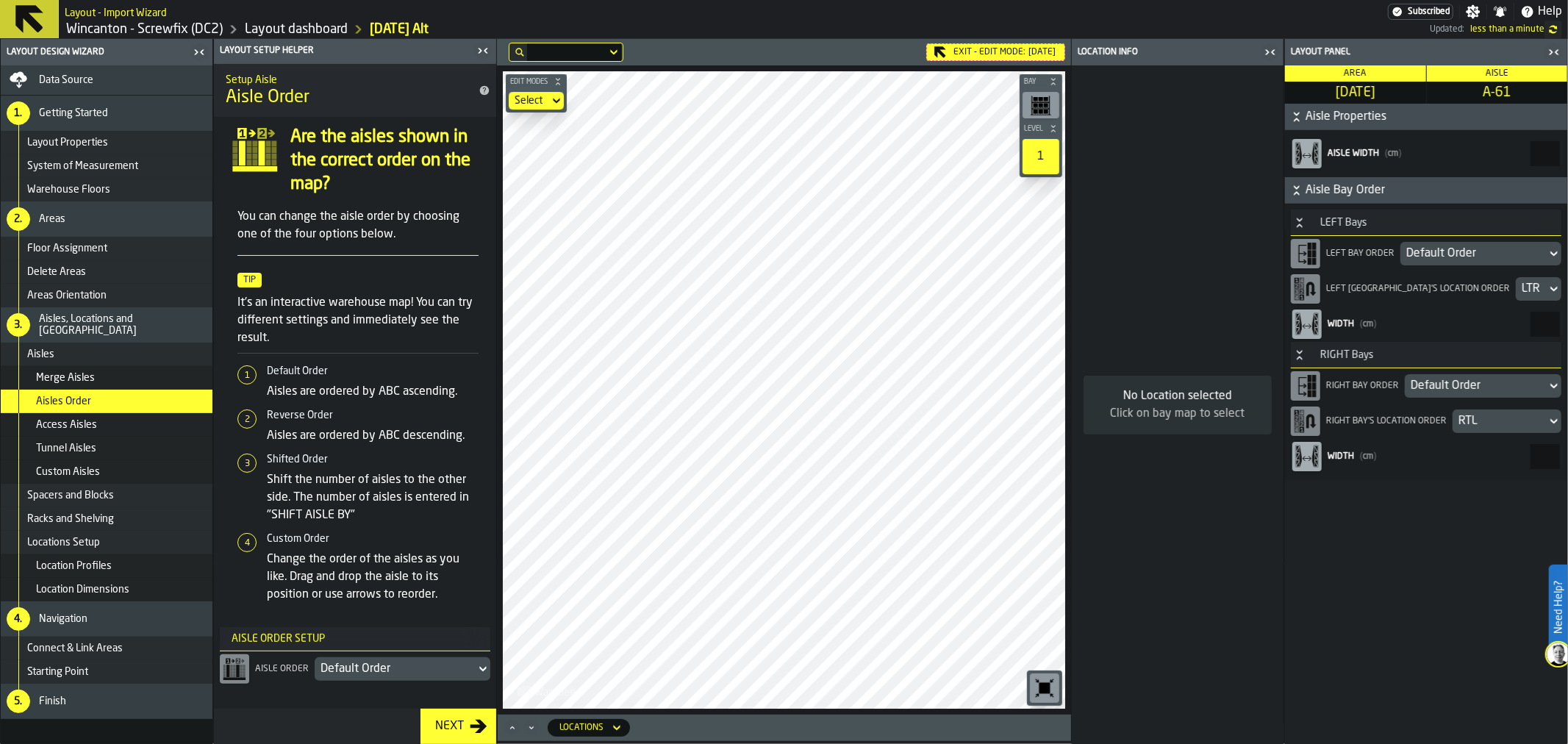
click at [1458, 254] on div "Default Order" at bounding box center [1474, 253] width 134 height 17
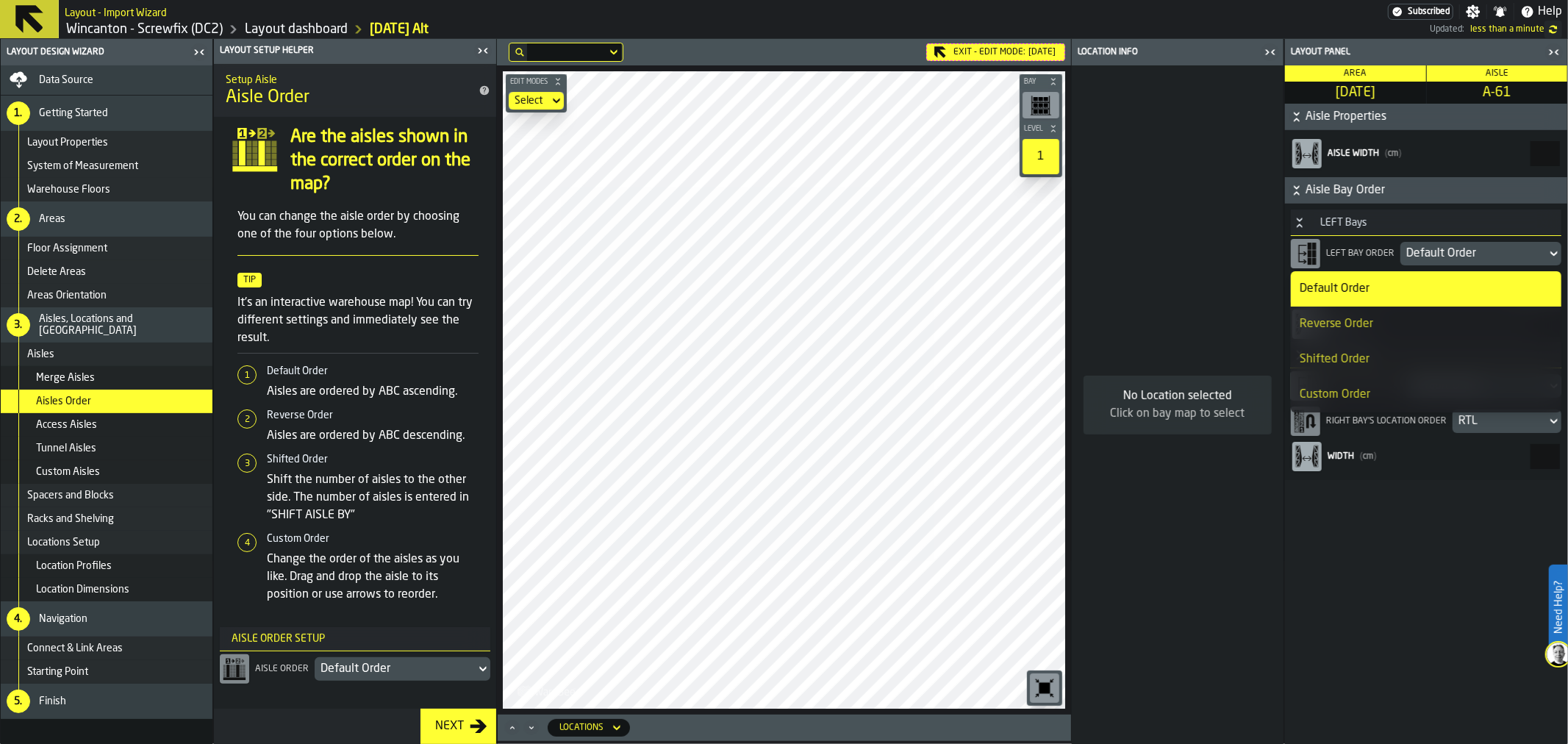
click at [1420, 324] on div "Reverse Order" at bounding box center [1426, 324] width 253 height 17
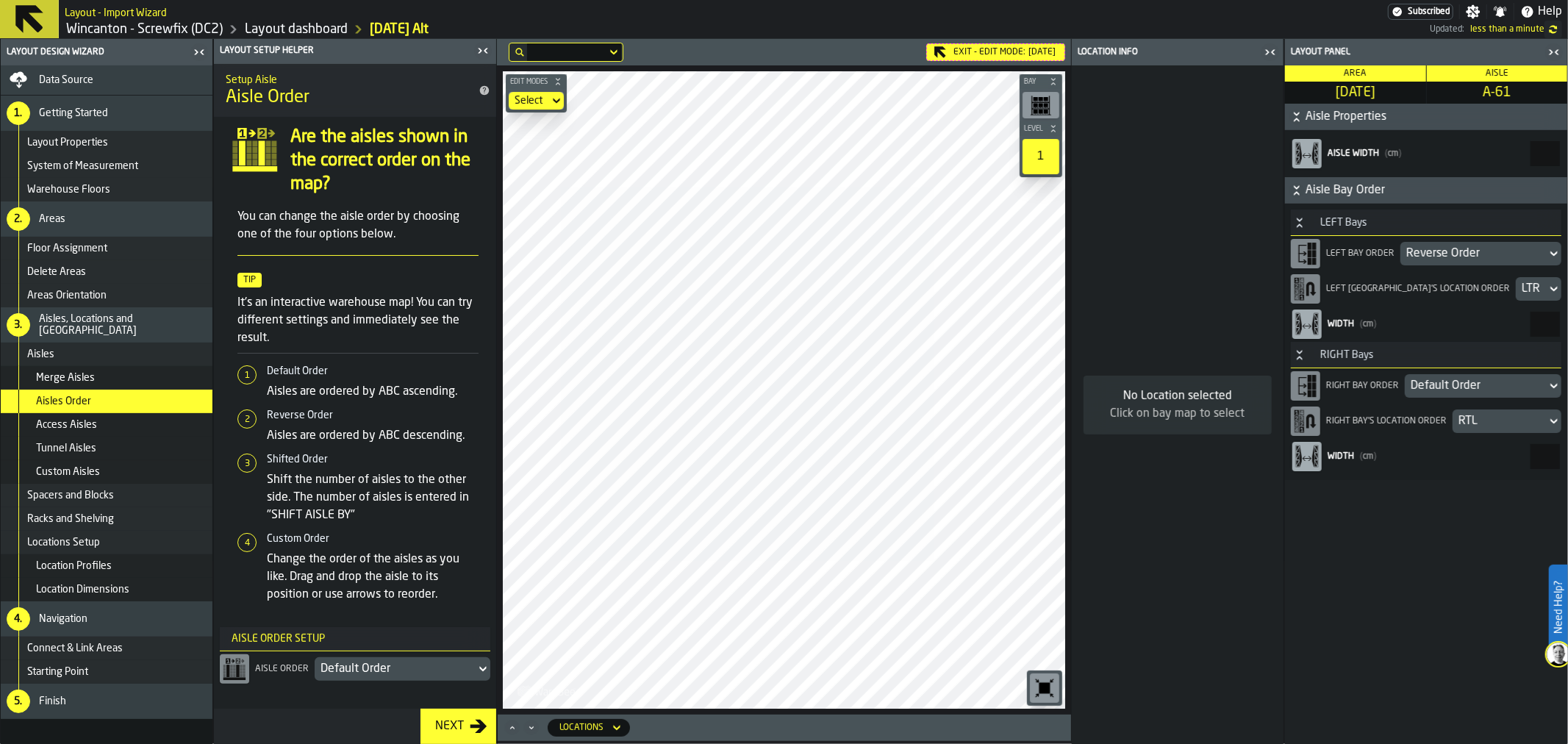
click at [1464, 381] on div "Default Order" at bounding box center [1476, 385] width 131 height 17
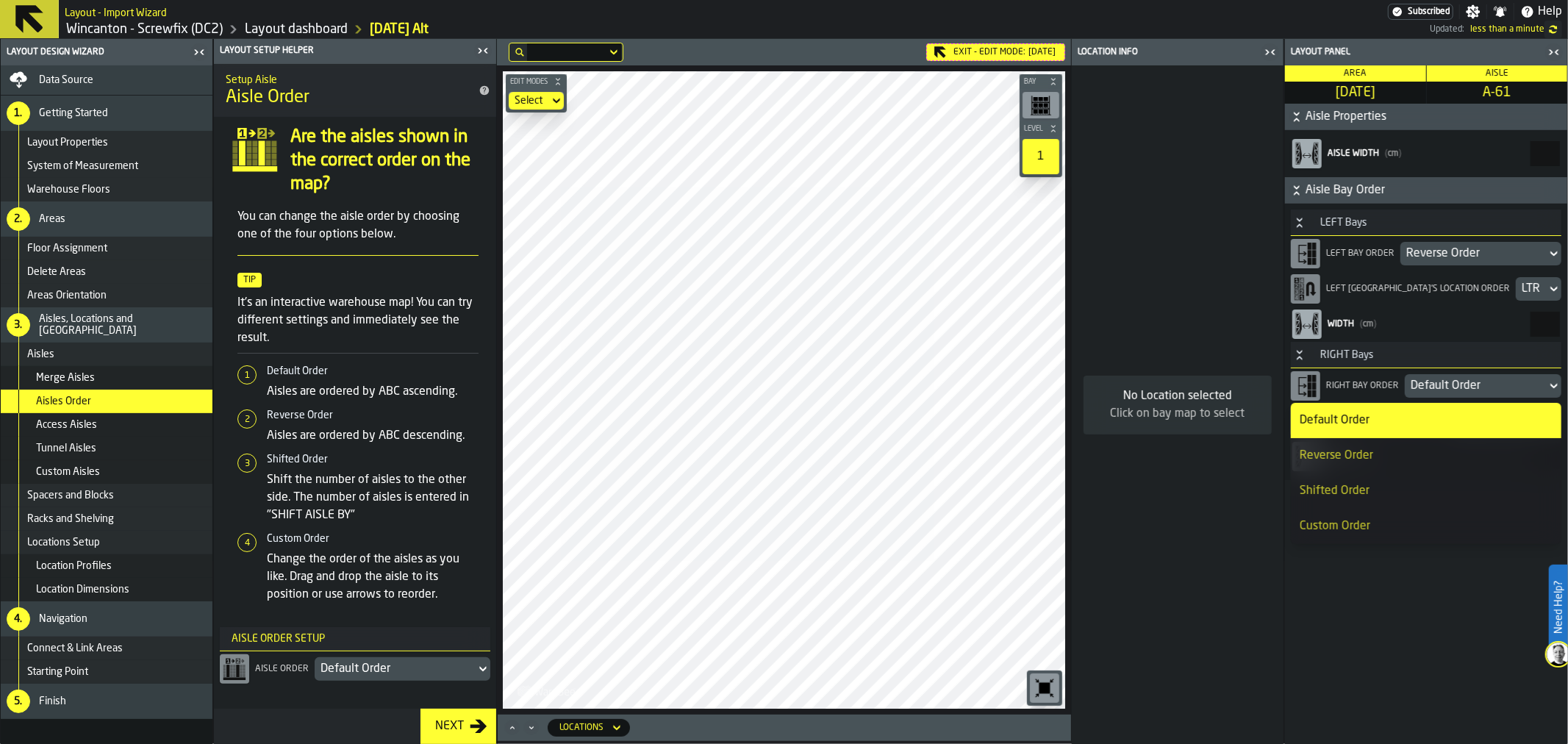
click at [1391, 452] on div "Reverse Order" at bounding box center [1426, 455] width 253 height 17
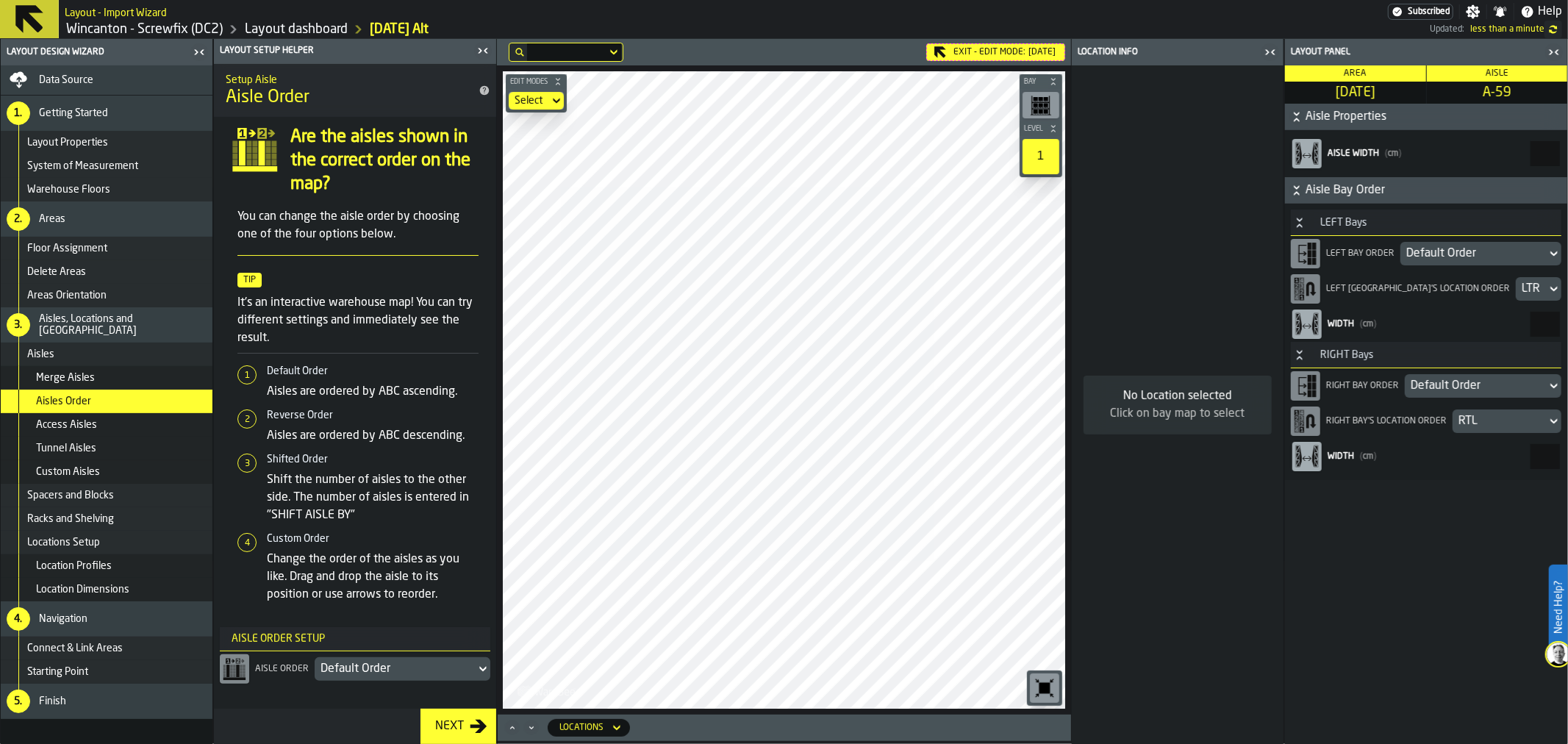
click at [1436, 255] on div "Default Order" at bounding box center [1474, 253] width 134 height 17
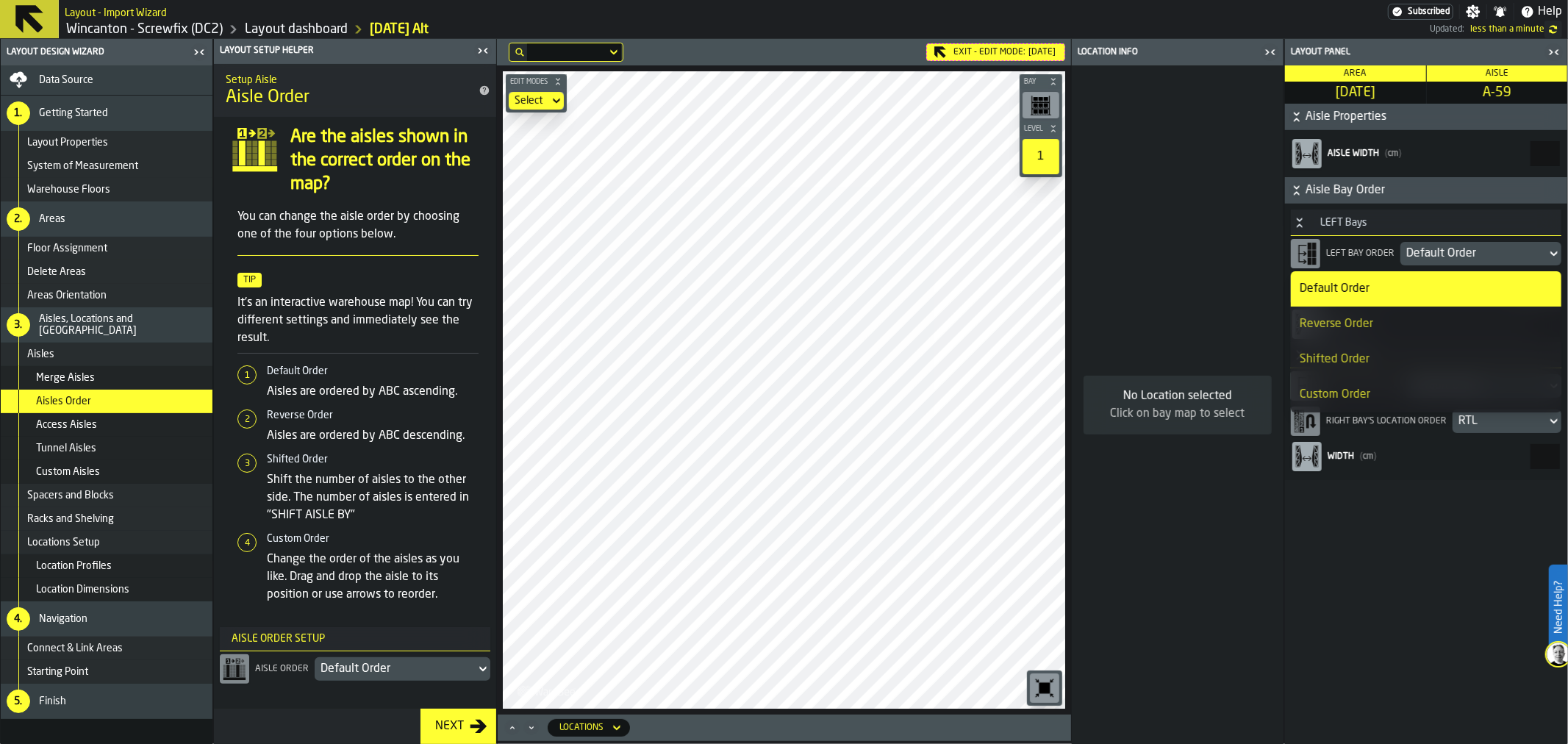
click at [1387, 321] on div "Reverse Order" at bounding box center [1426, 324] width 253 height 17
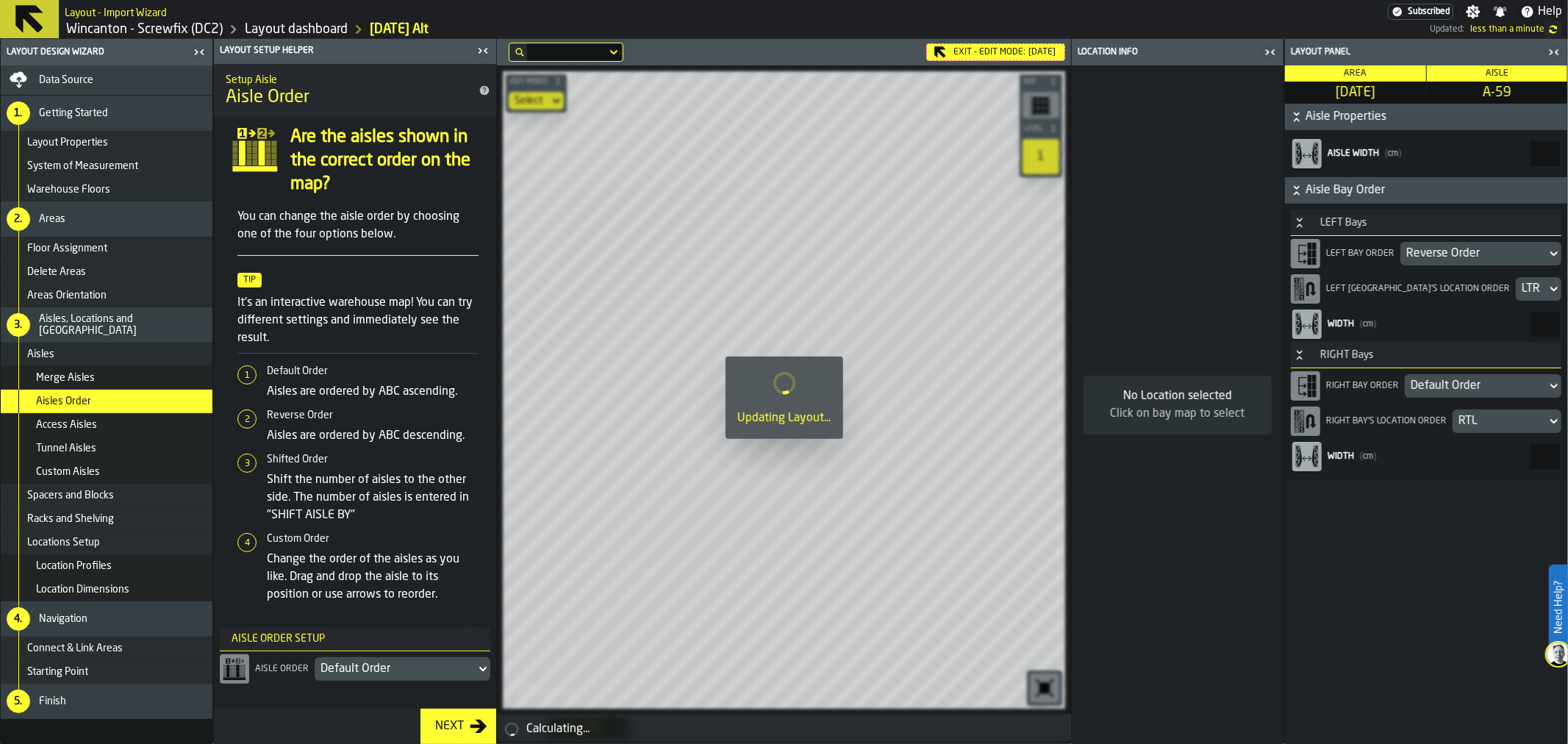
click at [1450, 383] on div "Default Order" at bounding box center [1476, 385] width 131 height 17
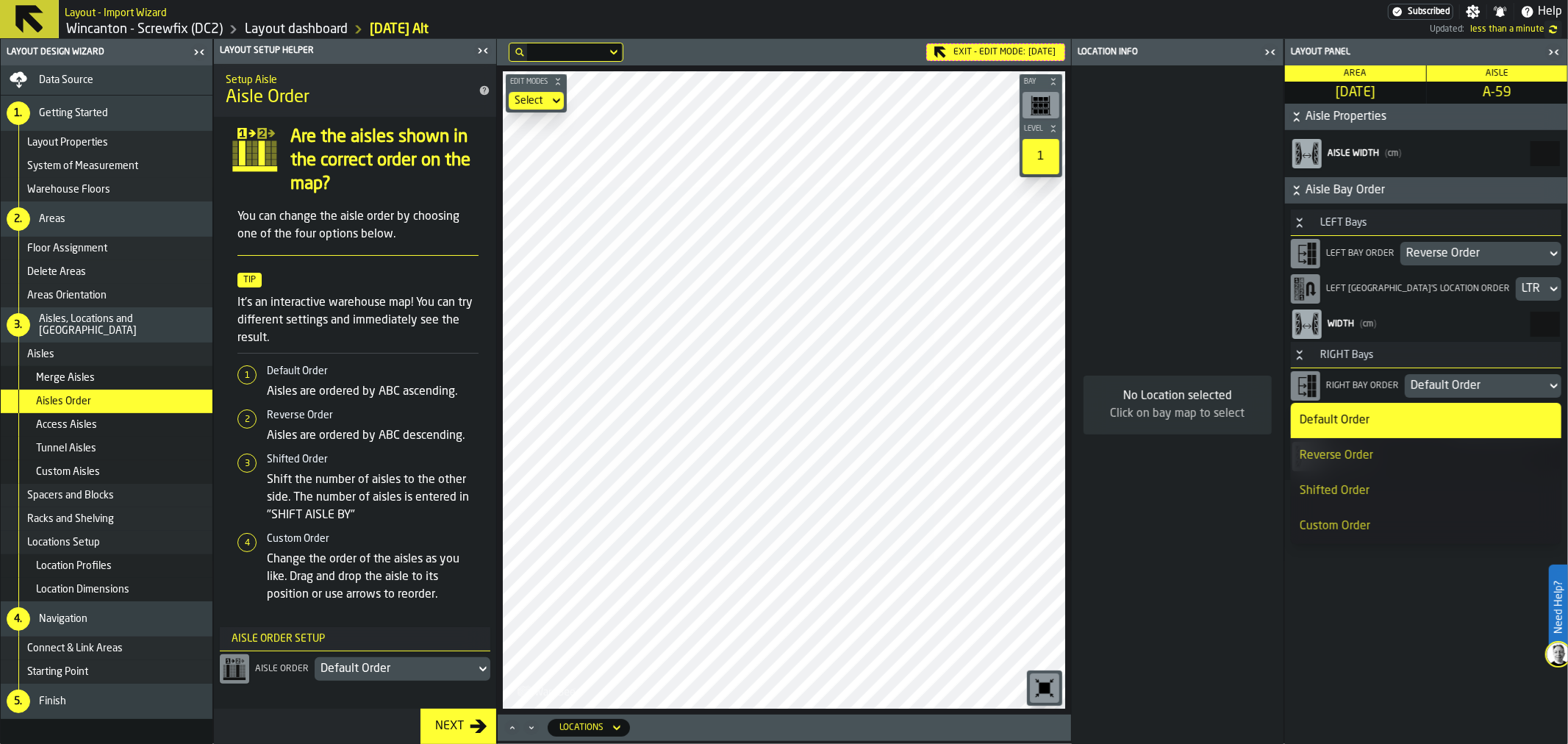
click at [1391, 450] on div "Reverse Order" at bounding box center [1426, 455] width 253 height 17
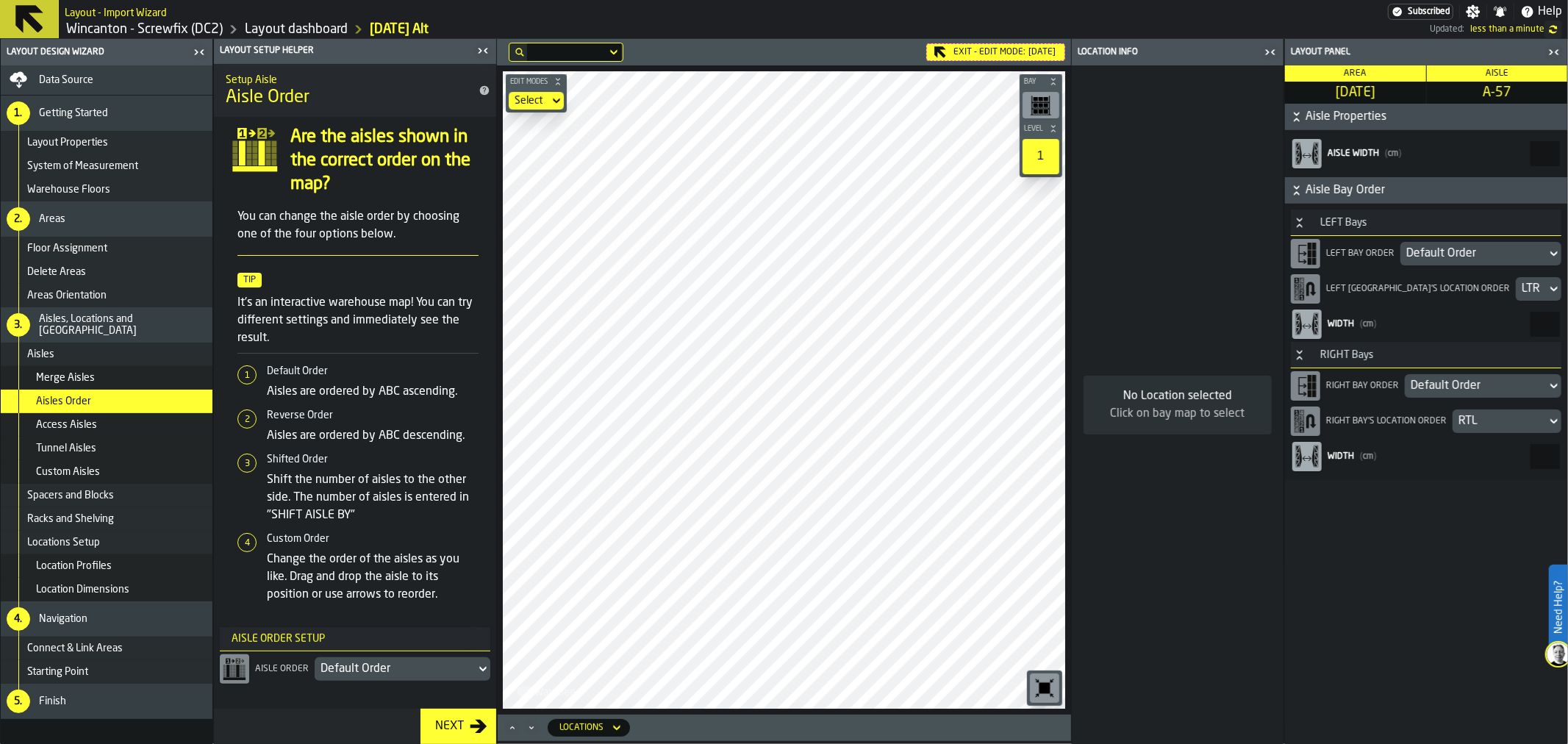
click at [1460, 254] on div "Default Order" at bounding box center [1474, 253] width 134 height 17
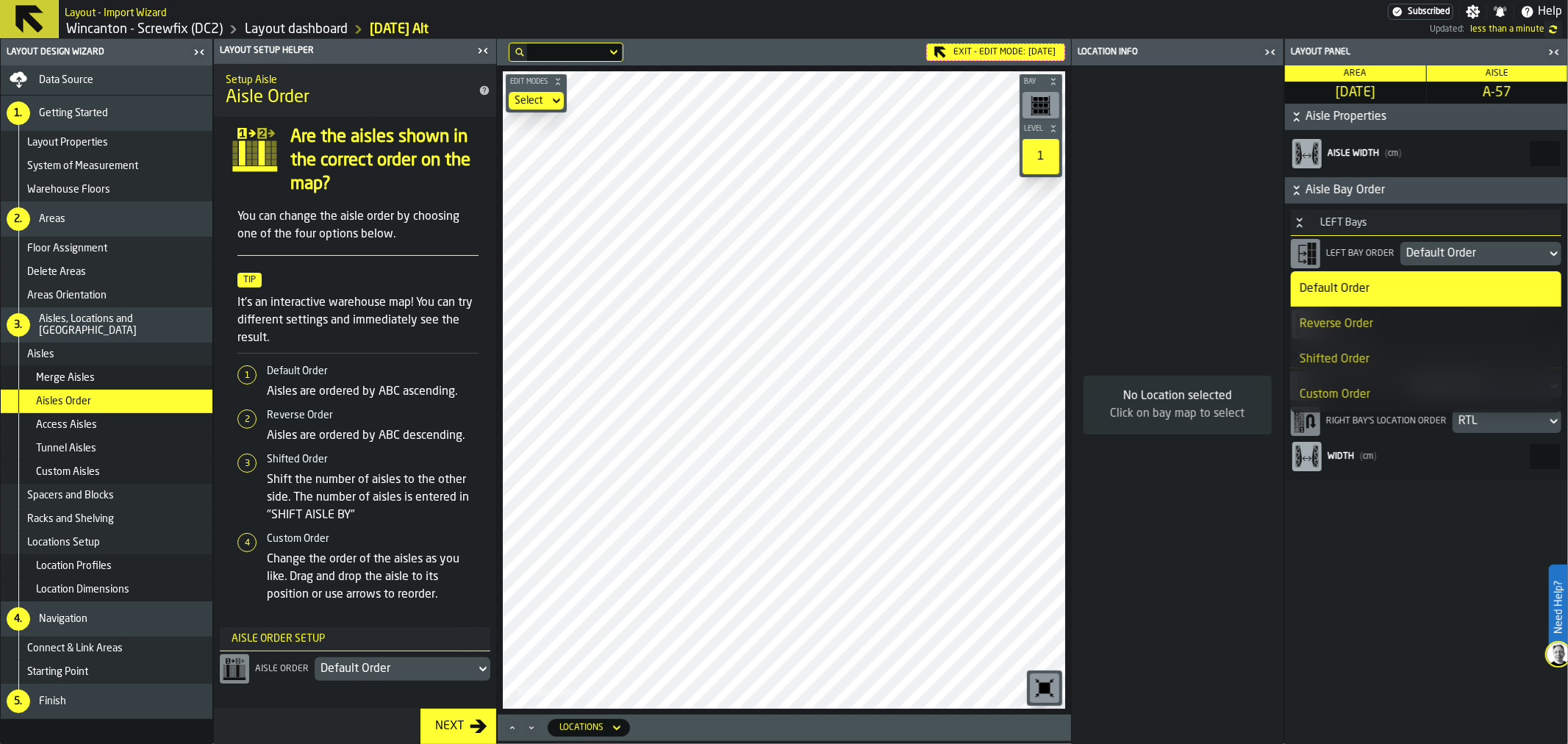
click at [1380, 316] on div "Reverse Order" at bounding box center [1426, 324] width 253 height 17
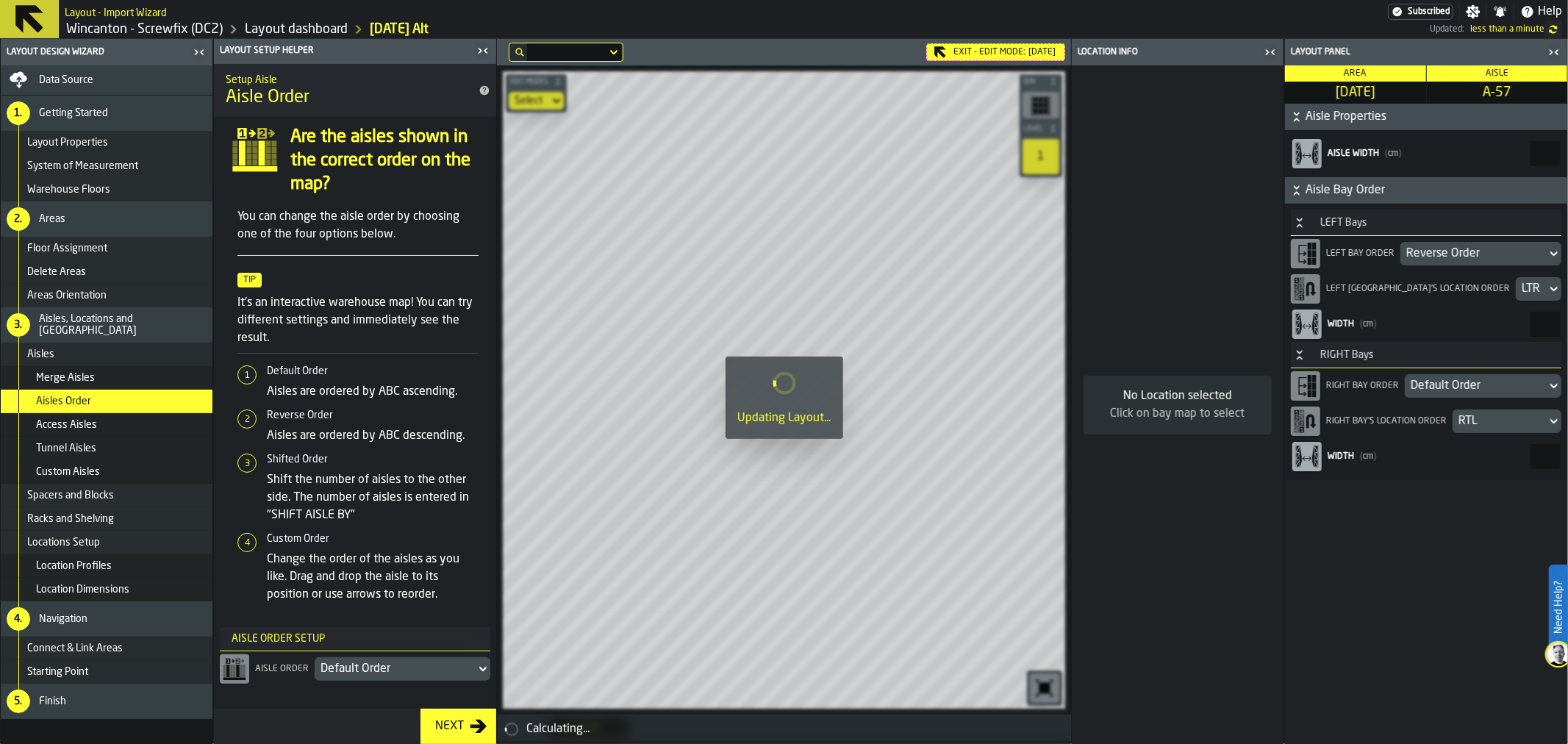
click at [1450, 385] on div "Default Order" at bounding box center [1476, 385] width 131 height 17
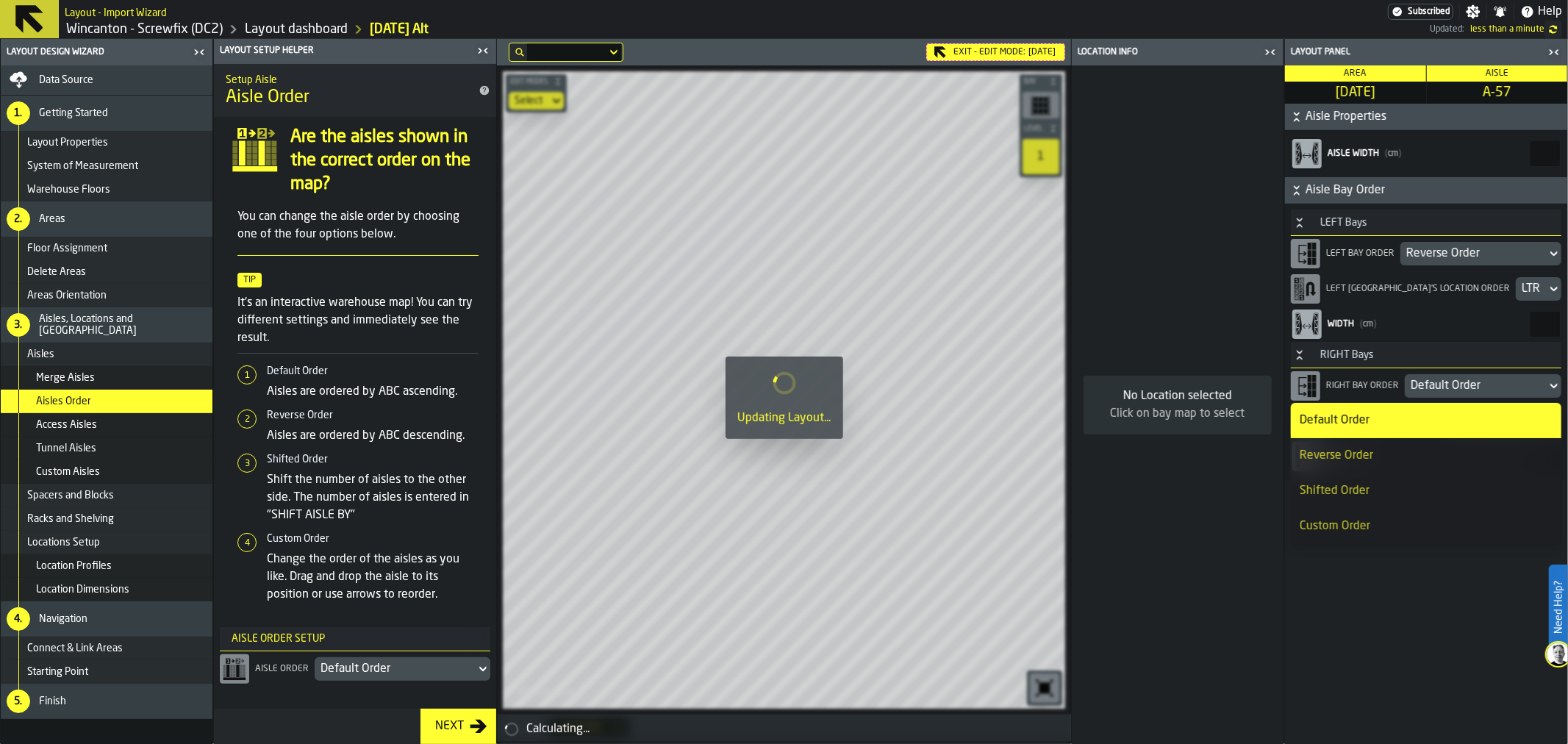
click at [1379, 451] on div "Reverse Order" at bounding box center [1426, 455] width 253 height 17
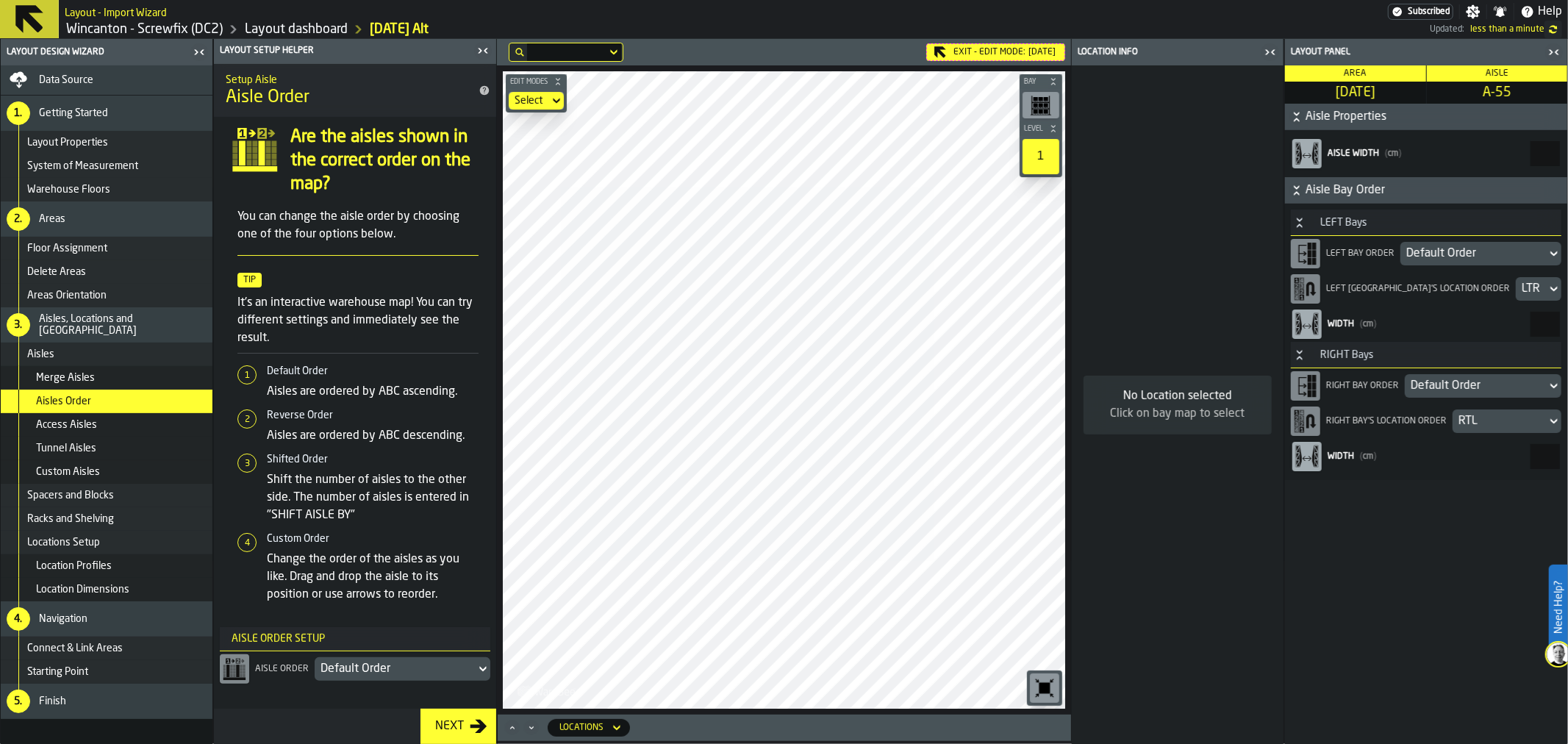
click at [1449, 258] on div "Default Order" at bounding box center [1474, 253] width 134 height 17
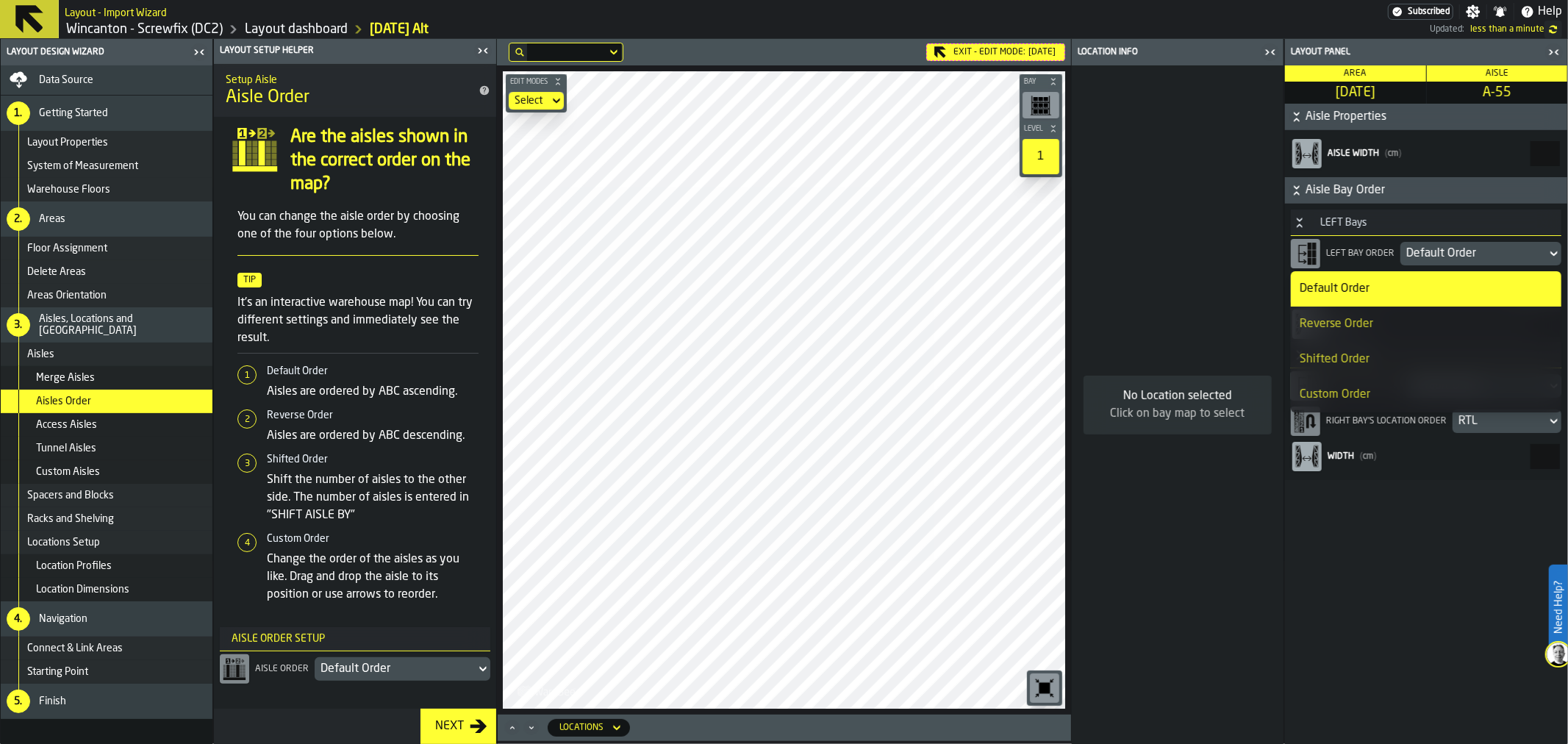
click at [1397, 320] on div "Reverse Order" at bounding box center [1426, 324] width 253 height 17
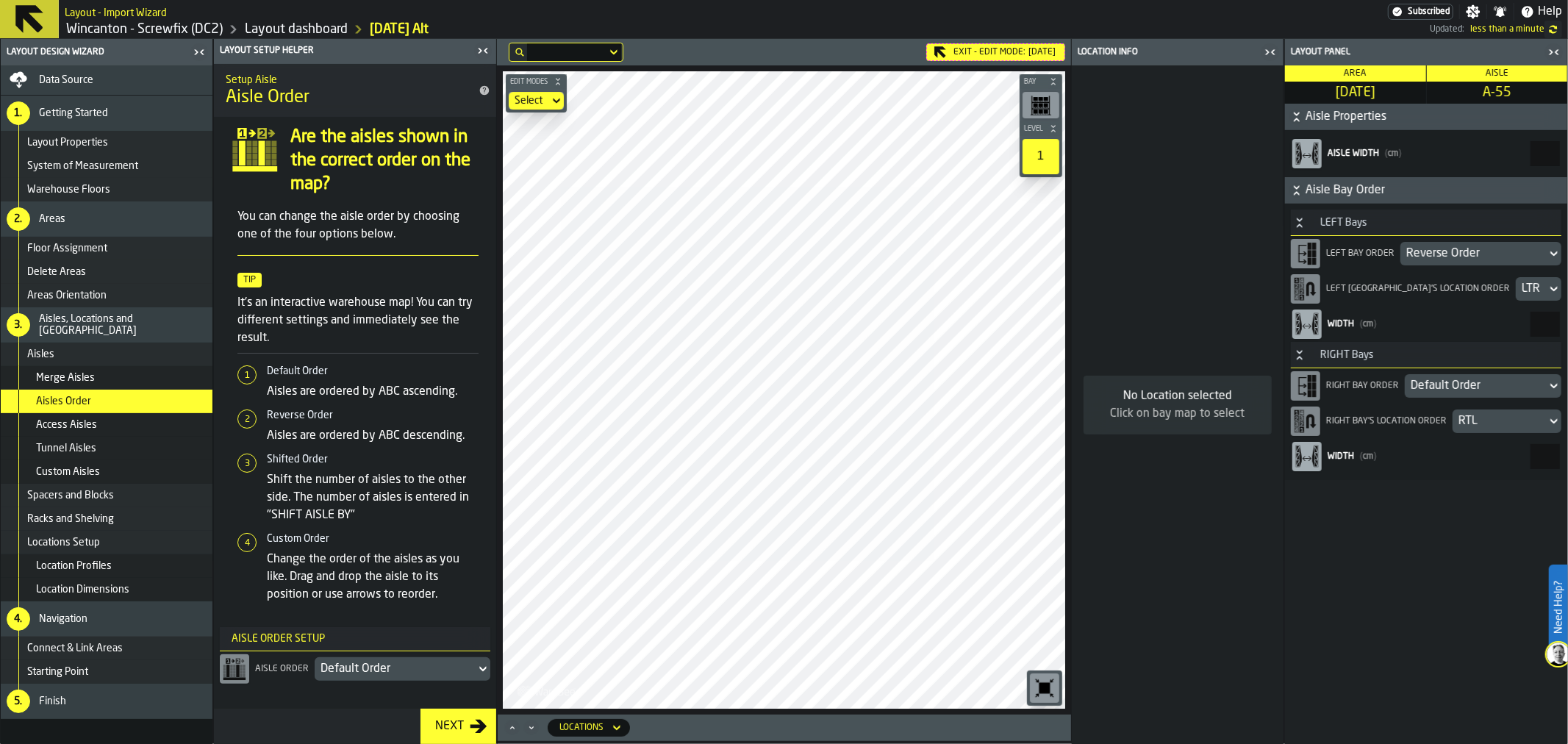
click at [1463, 383] on div "Default Order" at bounding box center [1476, 385] width 131 height 17
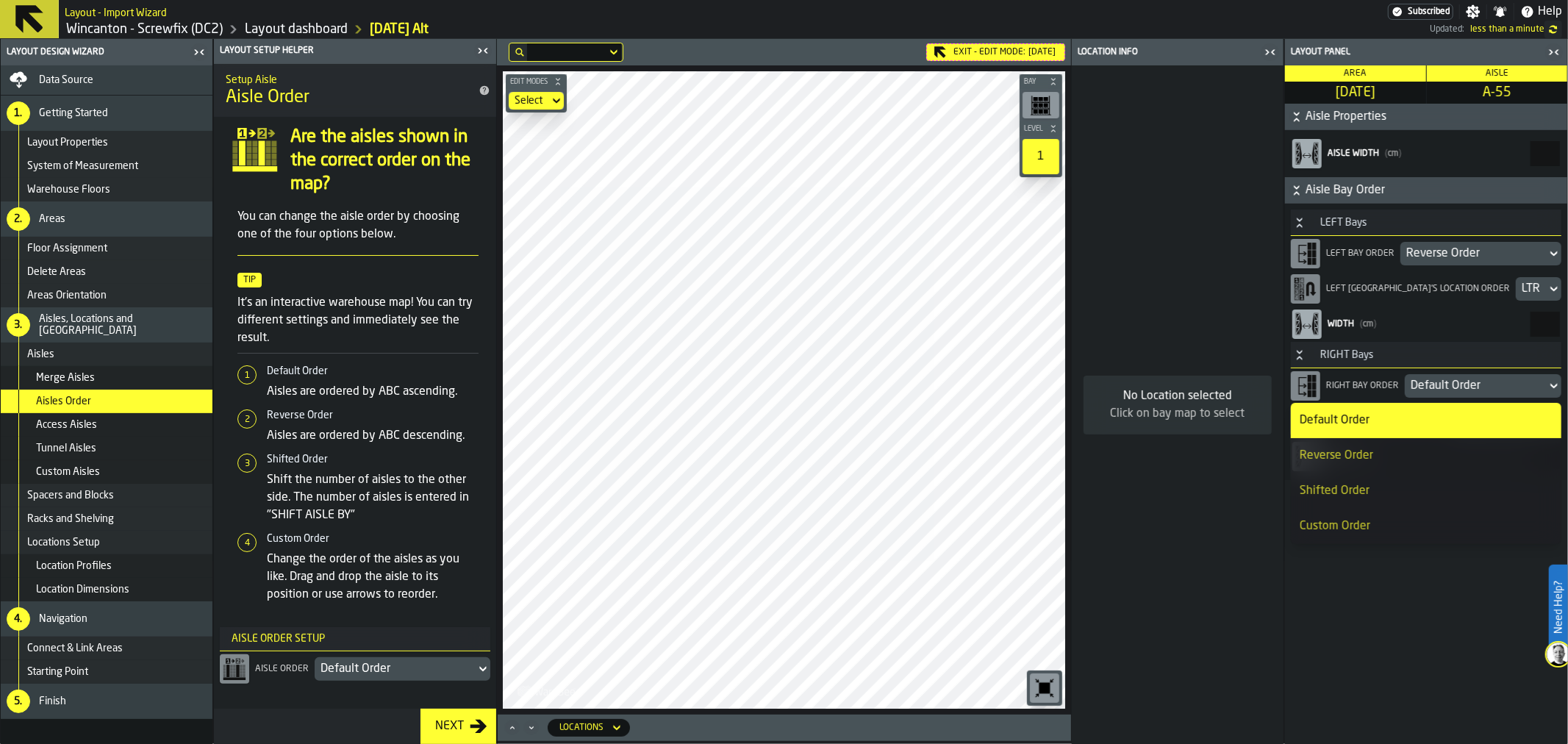
click at [1395, 443] on li "Reverse Order" at bounding box center [1426, 456] width 270 height 35
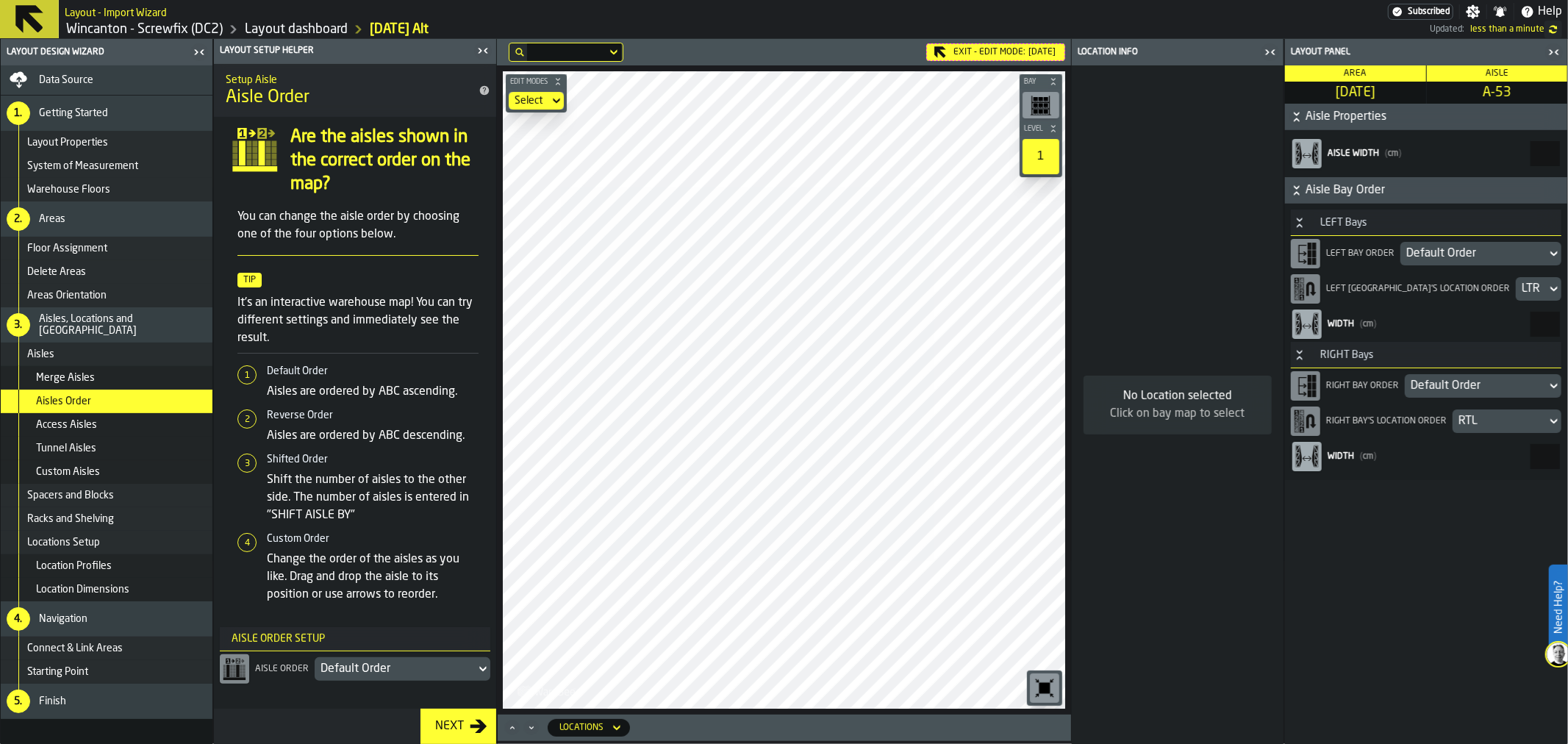
click at [1446, 252] on div "Default Order" at bounding box center [1474, 253] width 134 height 17
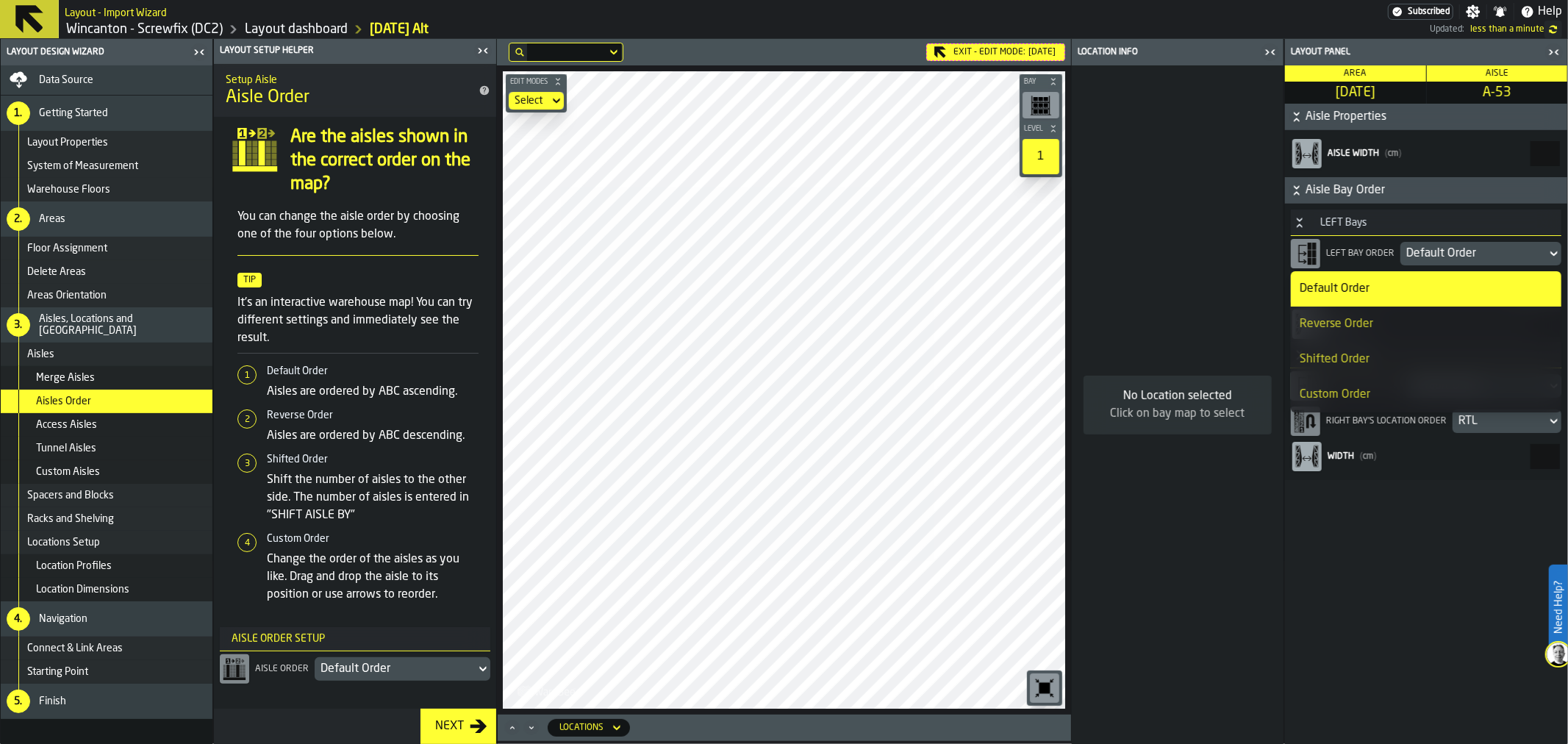
click at [1408, 329] on div "Reverse Order" at bounding box center [1426, 324] width 253 height 17
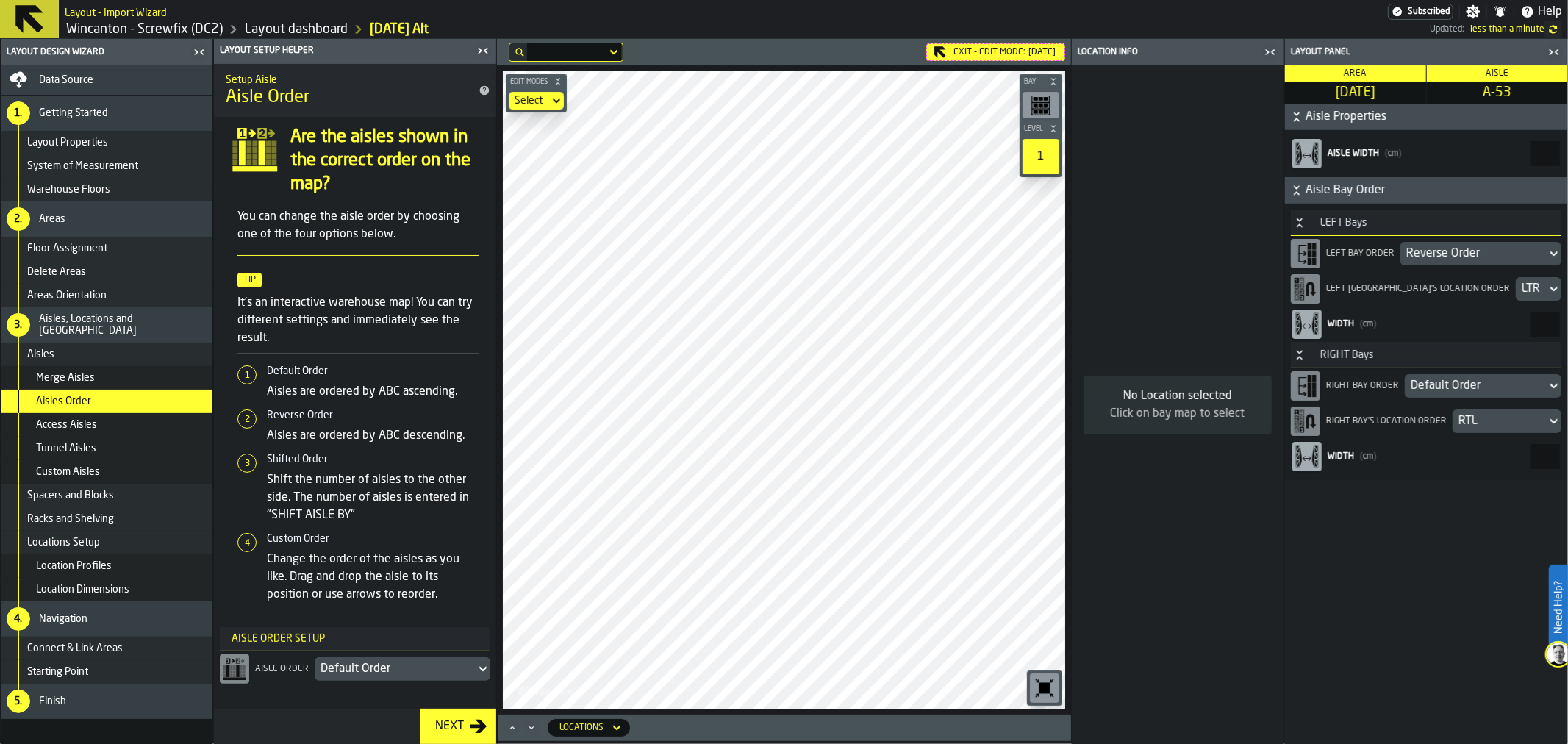
click at [1458, 380] on div "Default Order" at bounding box center [1476, 385] width 131 height 17
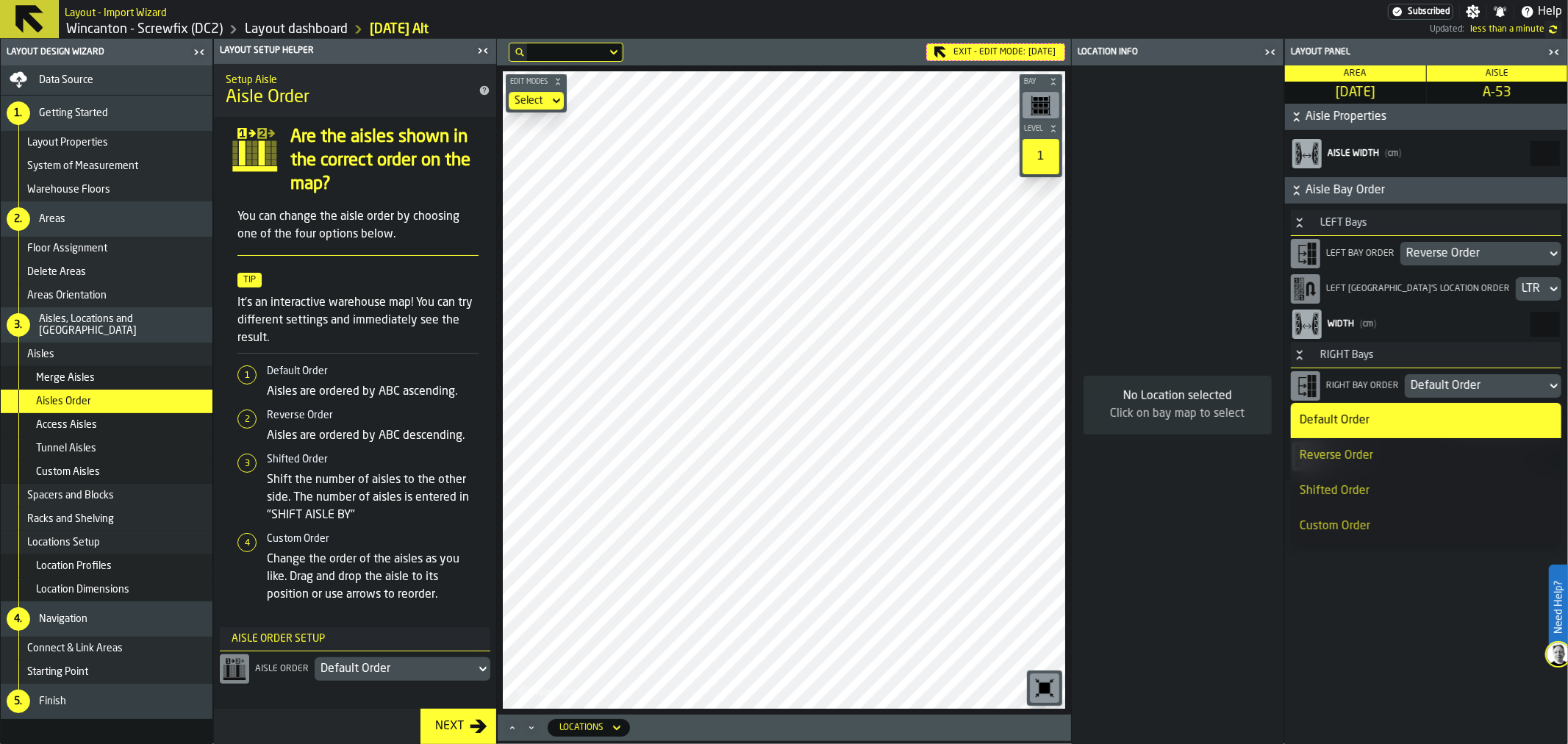
click at [1389, 450] on div "Reverse Order" at bounding box center [1426, 455] width 253 height 17
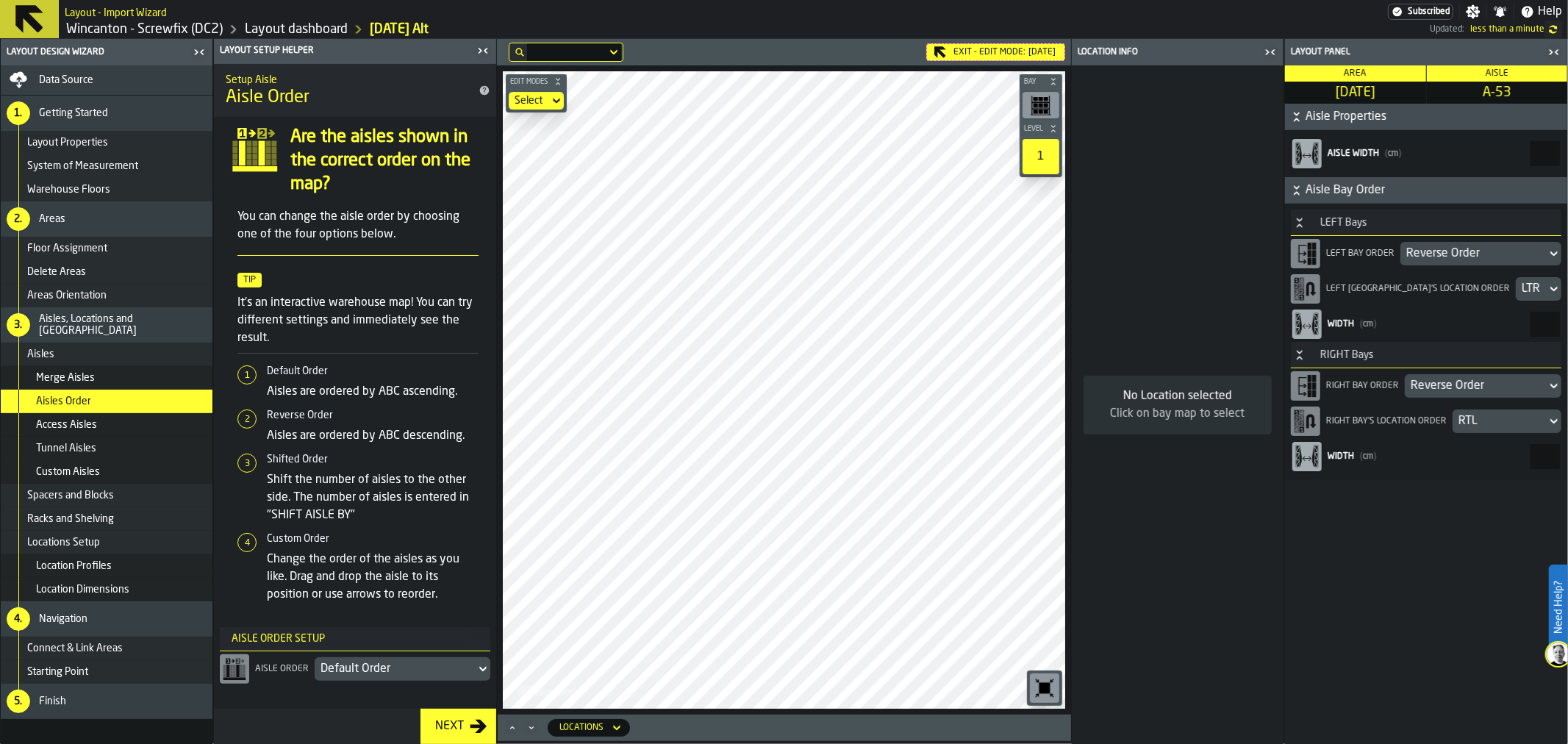
click at [469, 378] on main "Layout Design Wizard Data Source 1. Getting Started Layout Properties System of…" at bounding box center [784, 391] width 1568 height 705
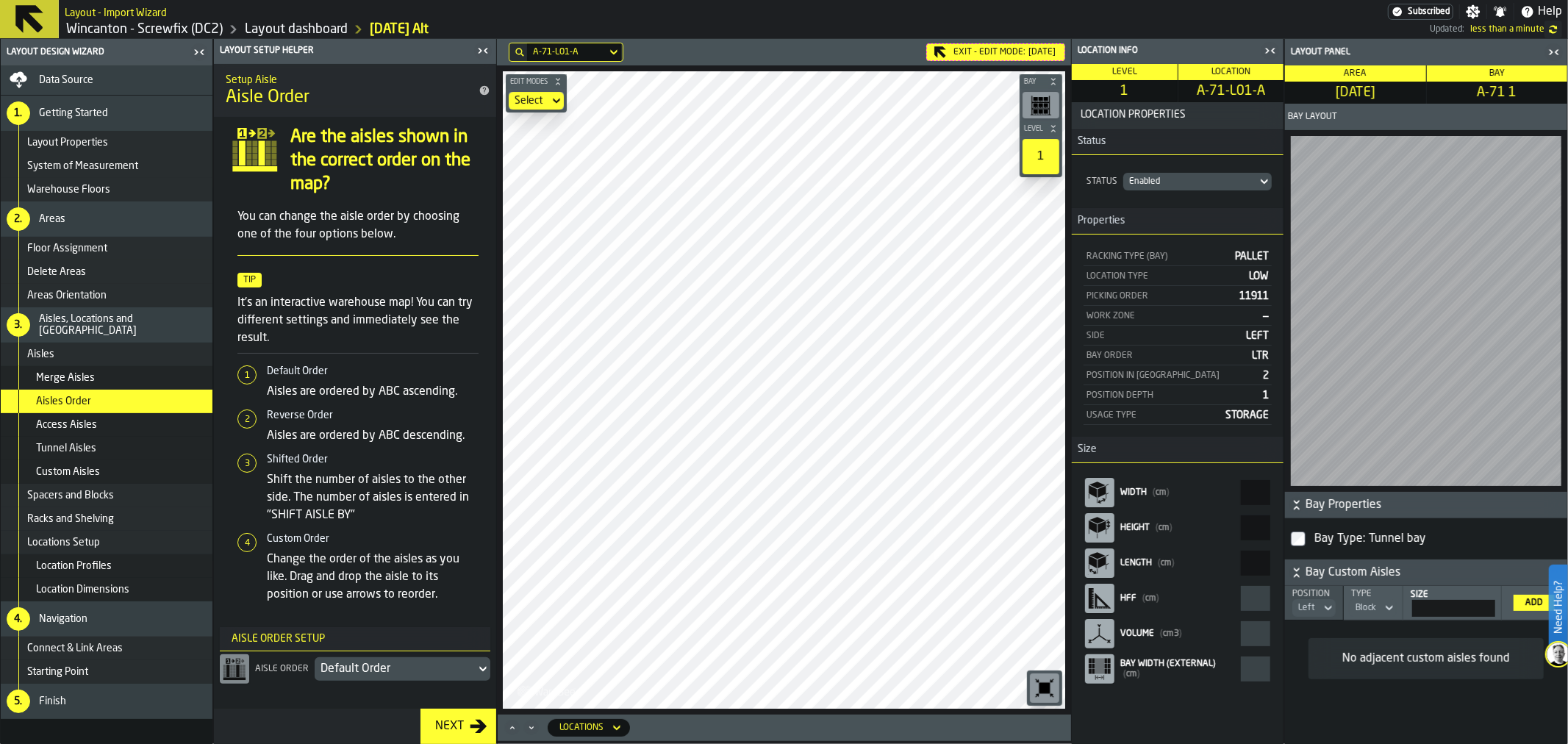
click at [1151, 468] on main "Layout Design Wizard Data Source 1. Getting Started Layout Properties System of…" at bounding box center [784, 391] width 1568 height 705
click at [1201, 177] on div "Disabled" at bounding box center [1190, 181] width 122 height 10
click at [1346, 564] on span "Bay Custom Aisles" at bounding box center [1435, 572] width 258 height 17
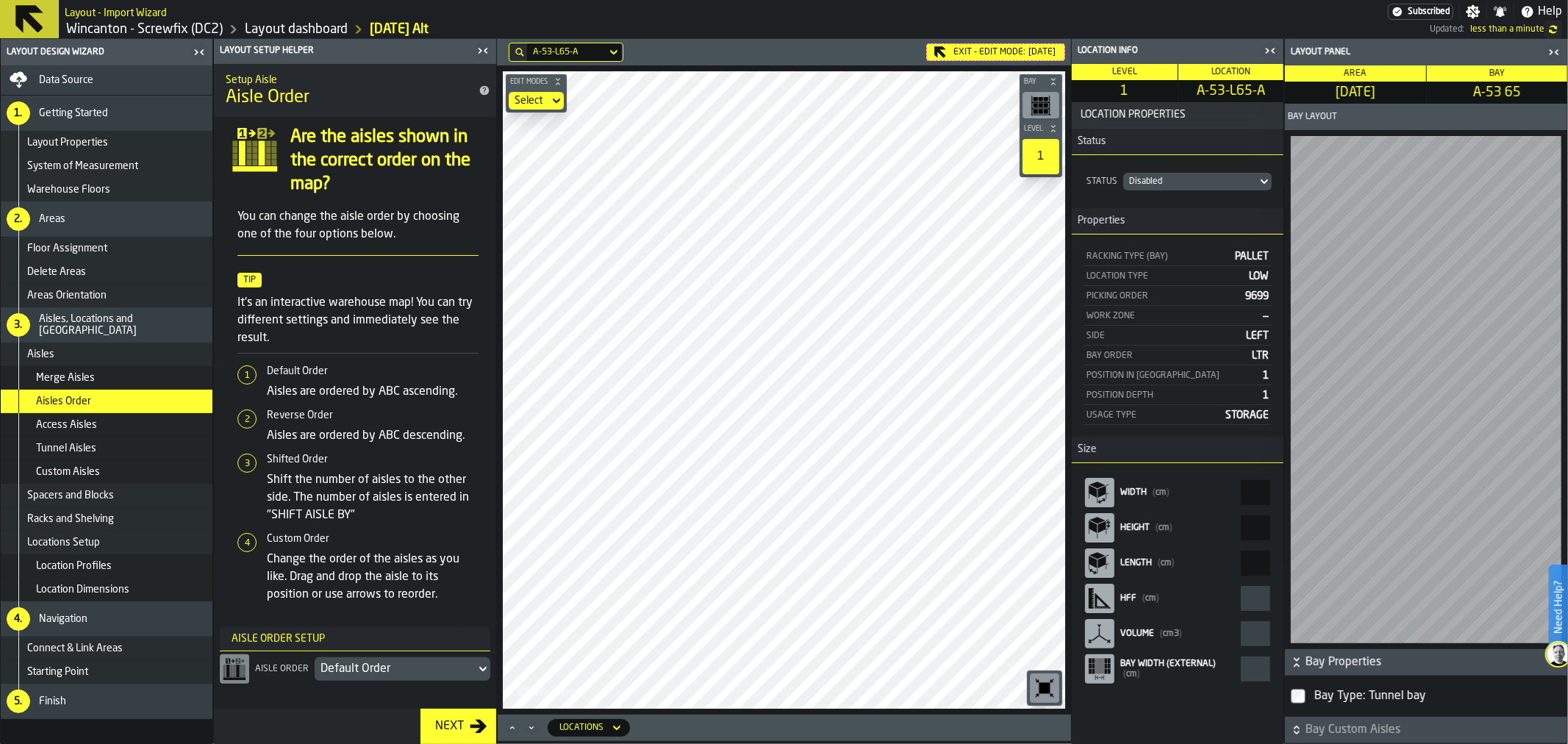
click at [1352, 723] on span "Bay Custom Aisles" at bounding box center [1435, 729] width 258 height 17
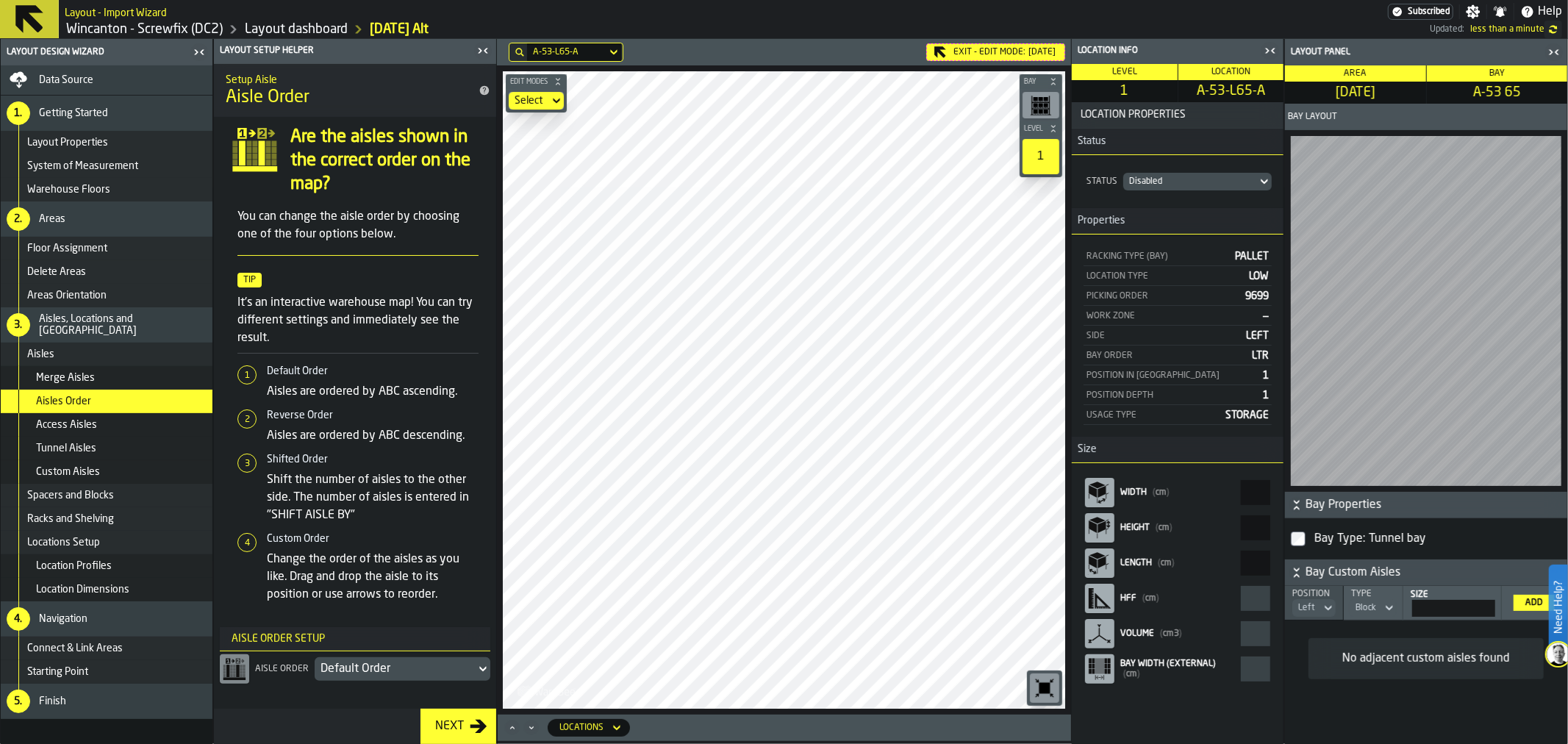
click at [1179, 185] on div "Disabled" at bounding box center [1190, 181] width 122 height 10
click at [1177, 178] on div "Disabled" at bounding box center [1190, 181] width 122 height 10
click at [42, 700] on span "Finish" at bounding box center [52, 701] width 28 height 12
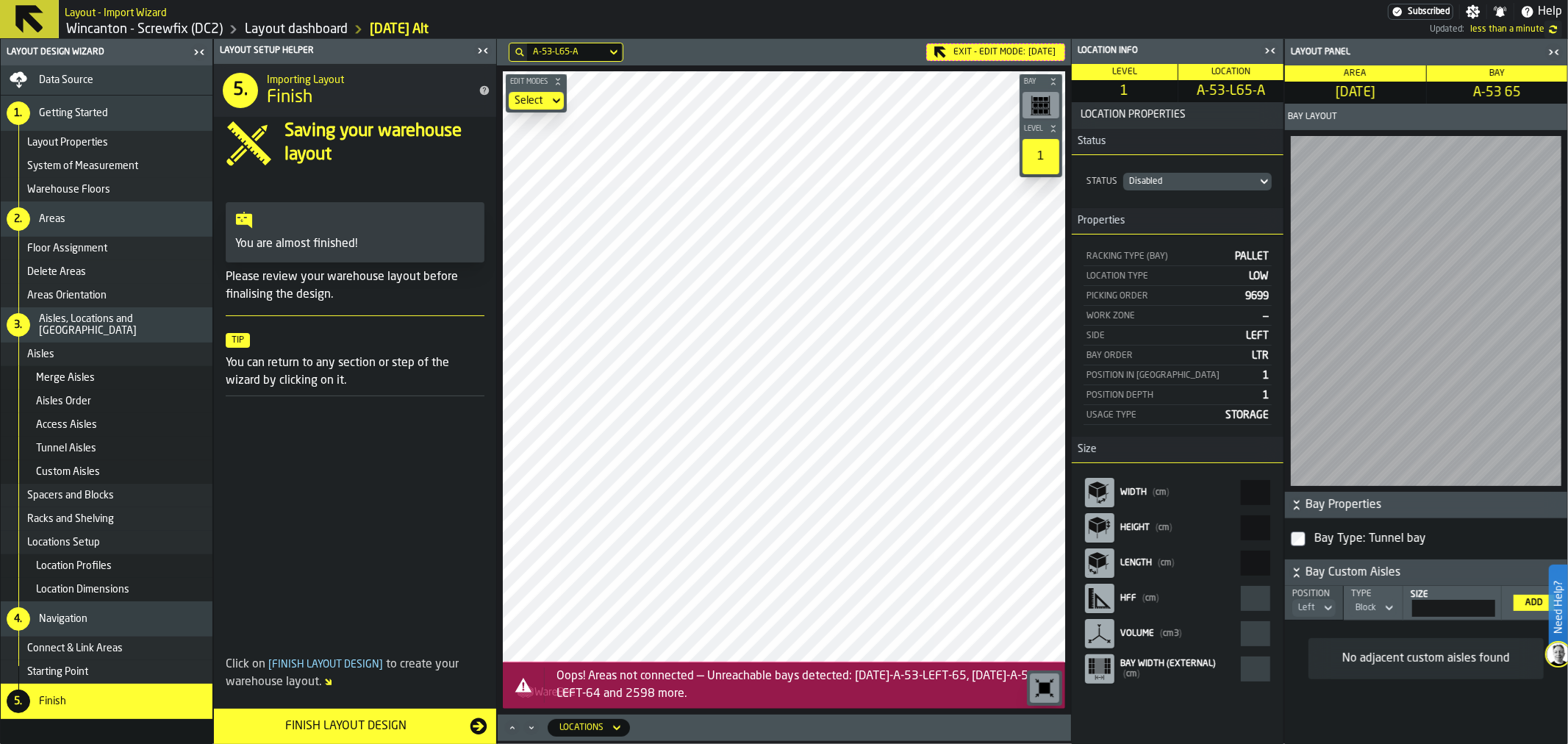
click at [427, 726] on div "Finish Layout Design" at bounding box center [346, 726] width 247 height 17
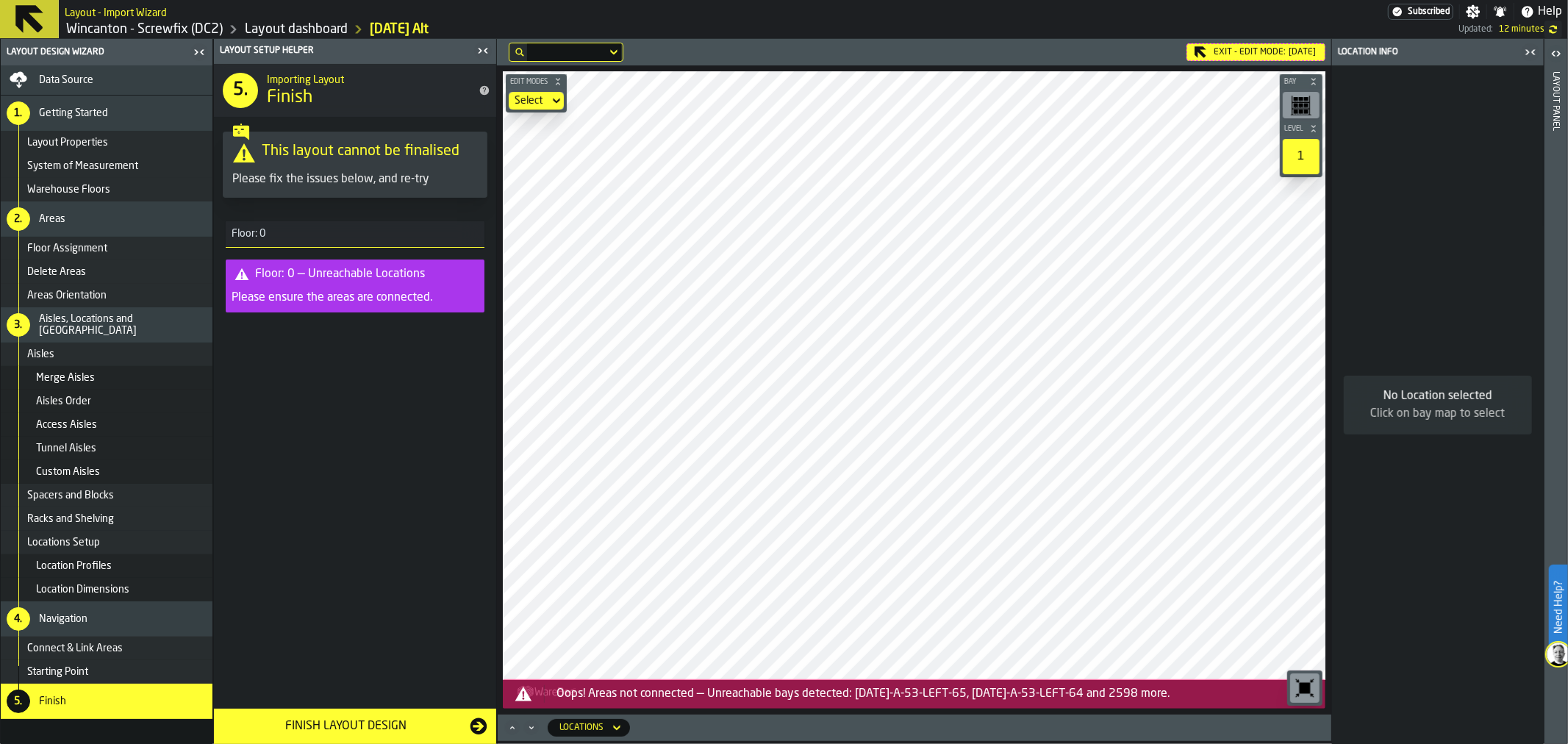
click at [64, 84] on span "Data Source" at bounding box center [65, 80] width 54 height 12
